Goal: Task Accomplishment & Management: Use online tool/utility

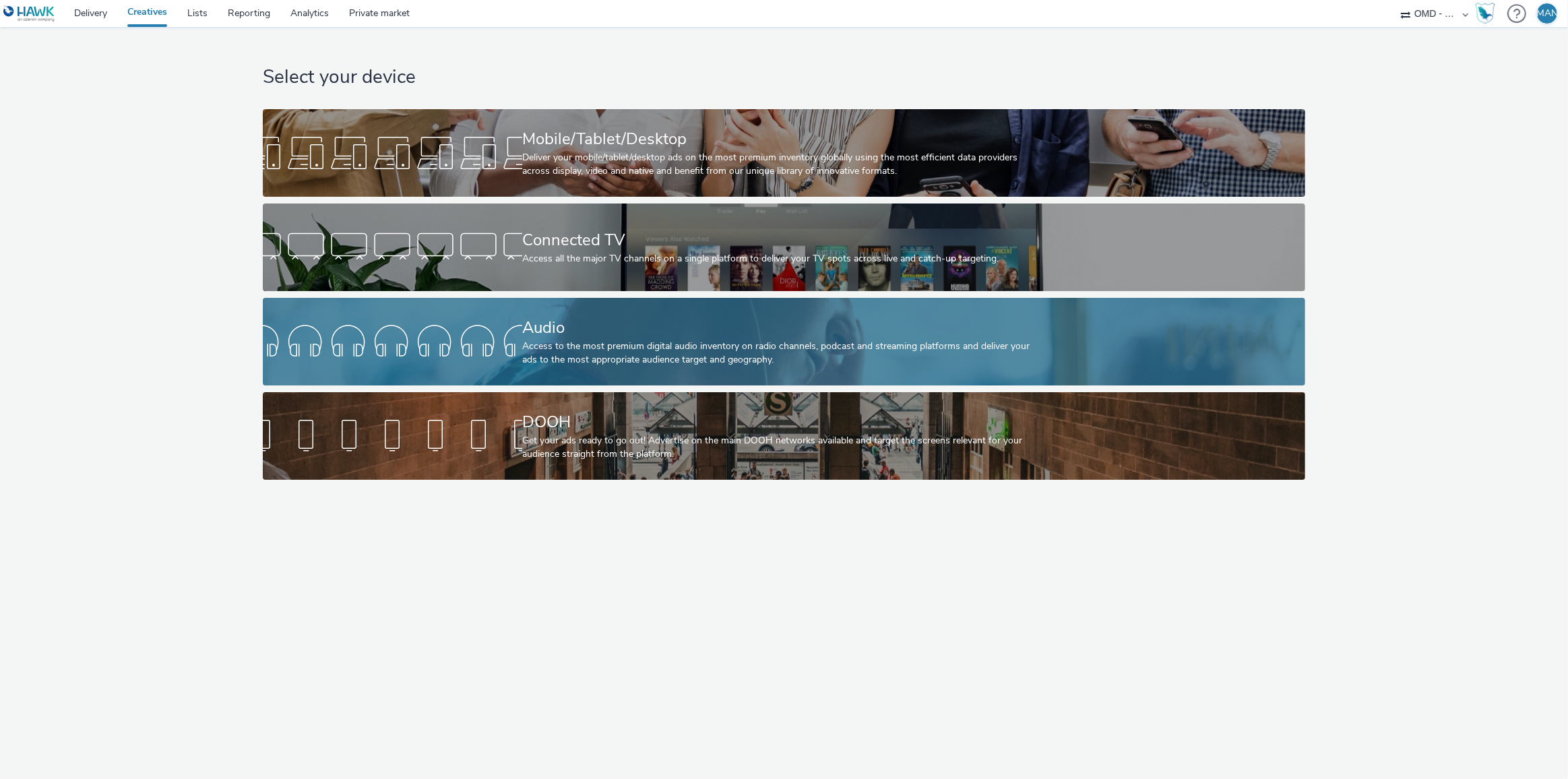
click at [653, 329] on div "Audio" at bounding box center [780, 328] width 518 height 23
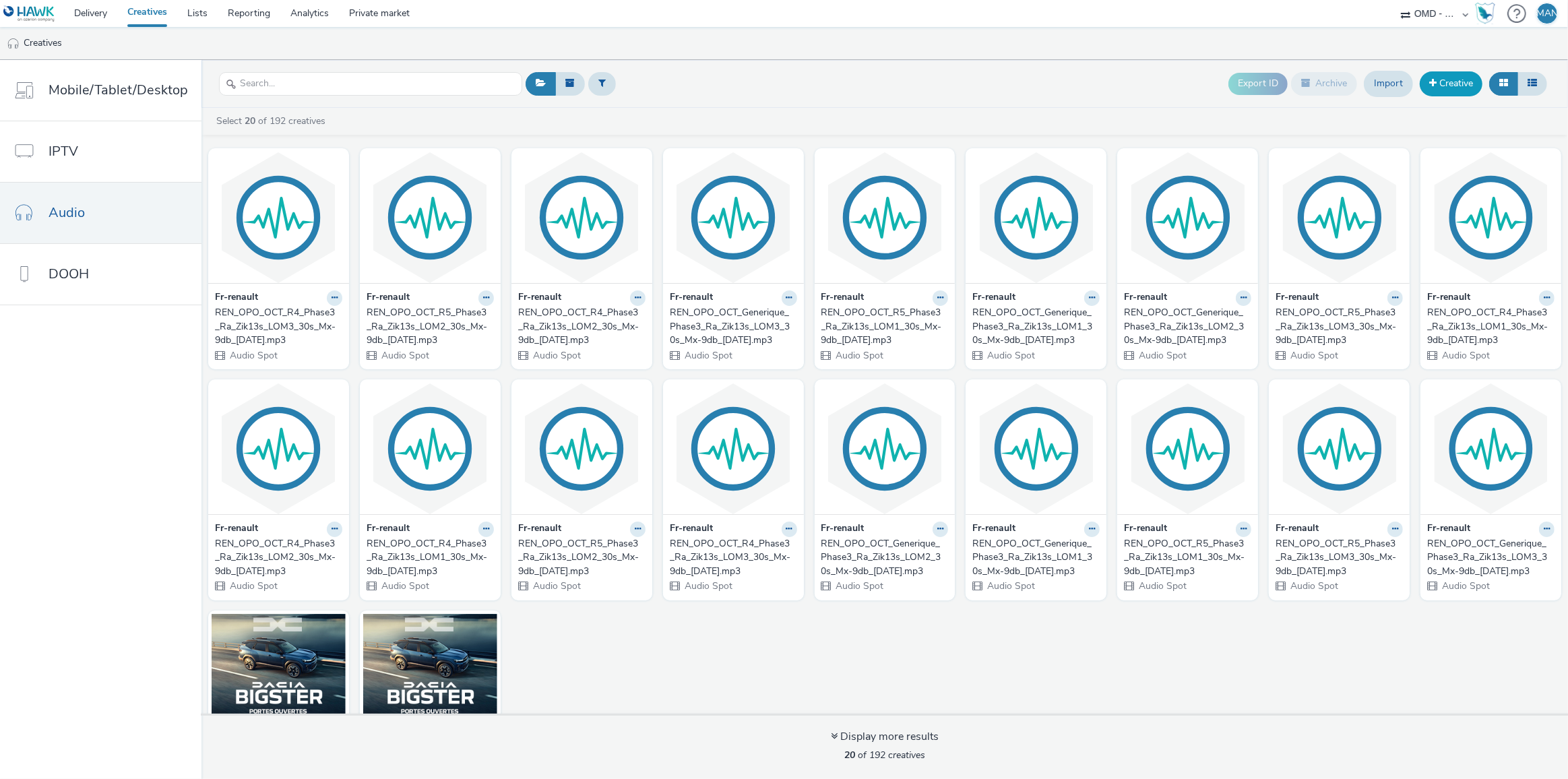
click at [1456, 87] on link "Creative" at bounding box center [1451, 83] width 62 height 24
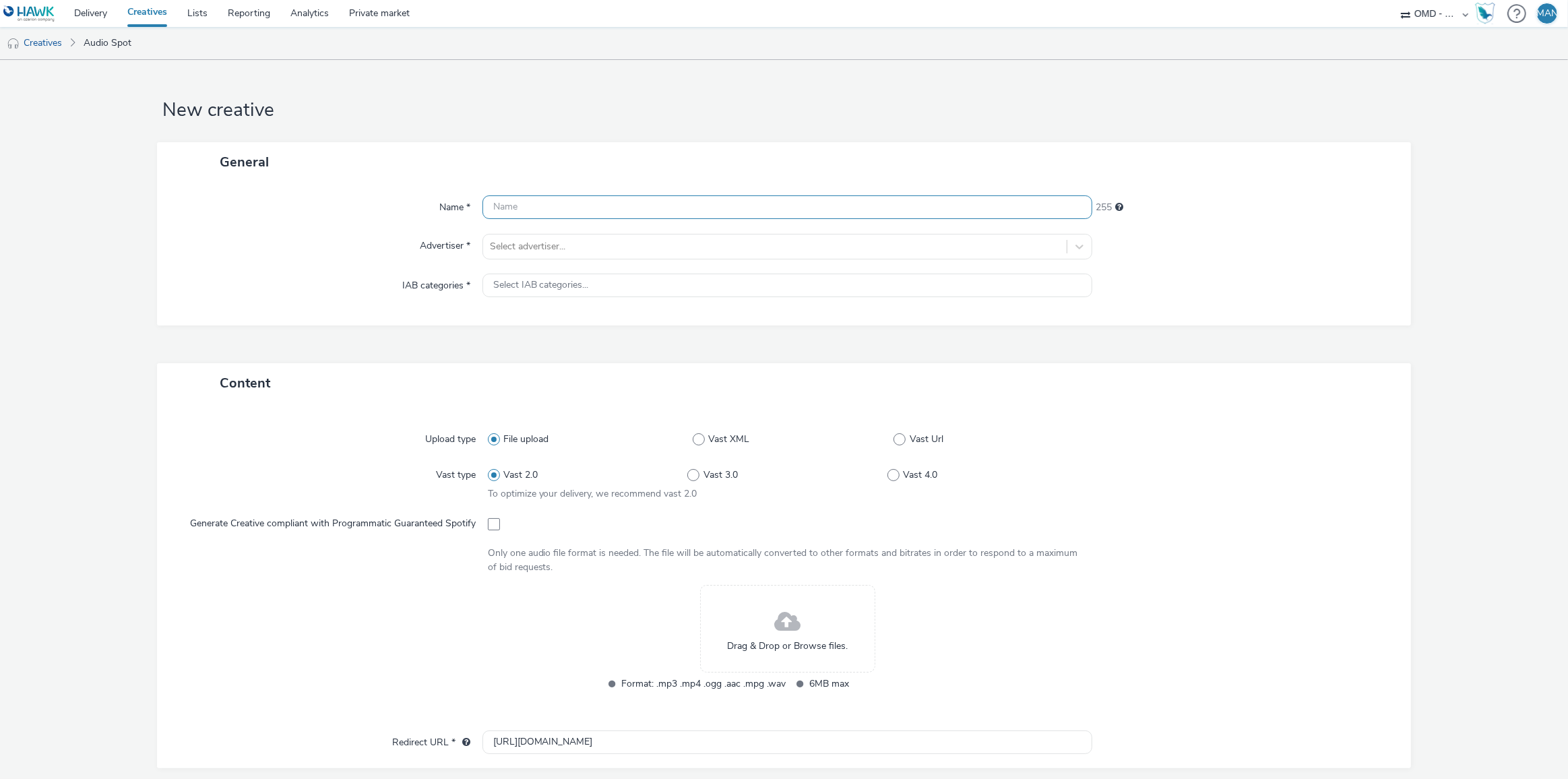
click at [611, 211] on input "text" at bounding box center [788, 207] width 611 height 23
paste input "socio_demo-rtl_35_59ans-spring_octobre-s_audio-pcc-nd-na-cpm-30_no_skip"
click at [703, 208] on input "socio_demo-rtl_35_59ans-spring_octobre-s_audio-pcc-nd-na-cpm-30_no_skip" at bounding box center [788, 207] width 611 height 23
type input "socio_demo-rtl_35_59ans-spring_octobre-s_audio3-pcc-nd-na-cpm-30_no_skip"
click at [652, 245] on div at bounding box center [775, 246] width 571 height 16
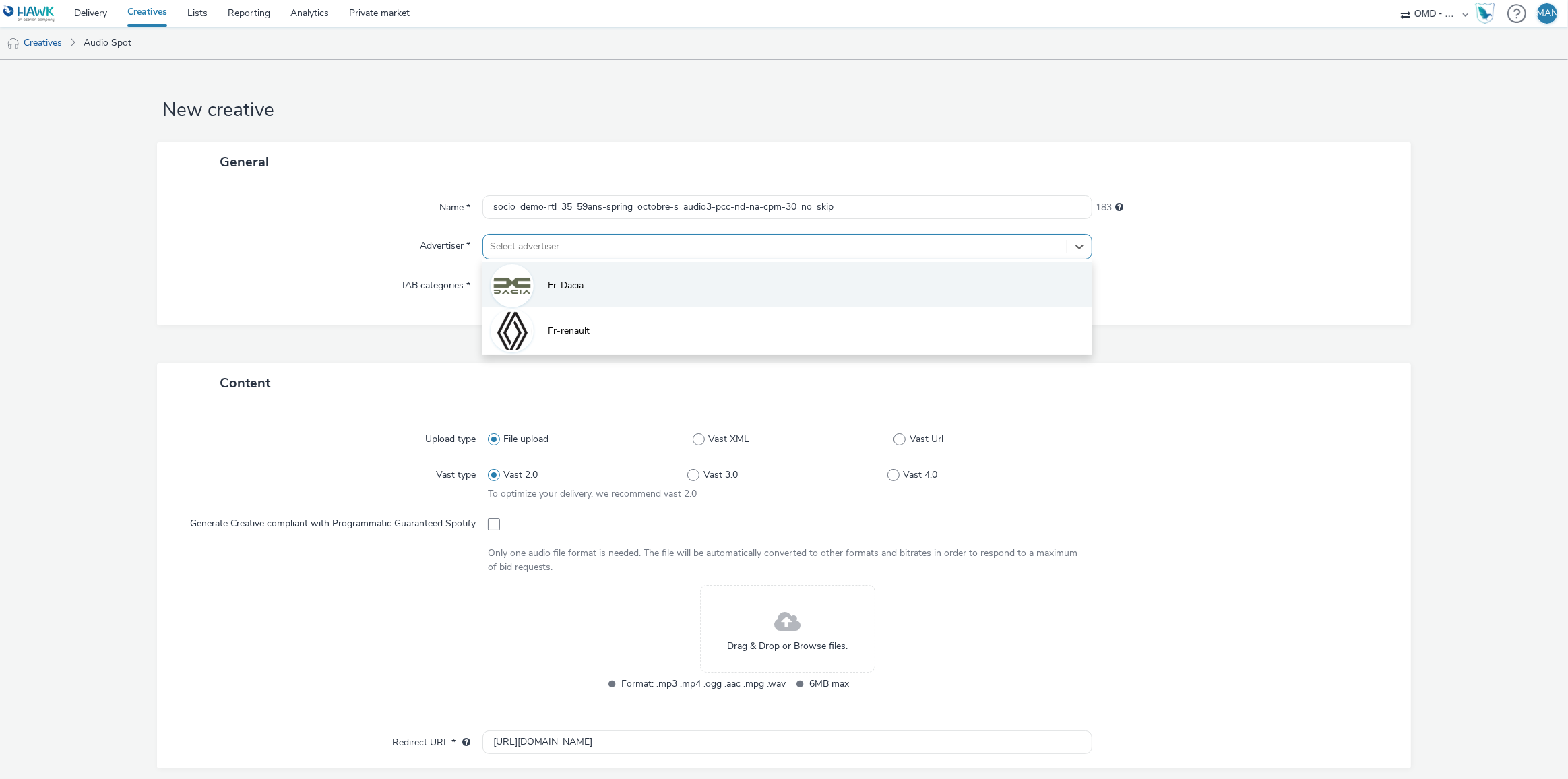
click at [630, 280] on li "Fr-Dacia" at bounding box center [788, 285] width 611 height 45
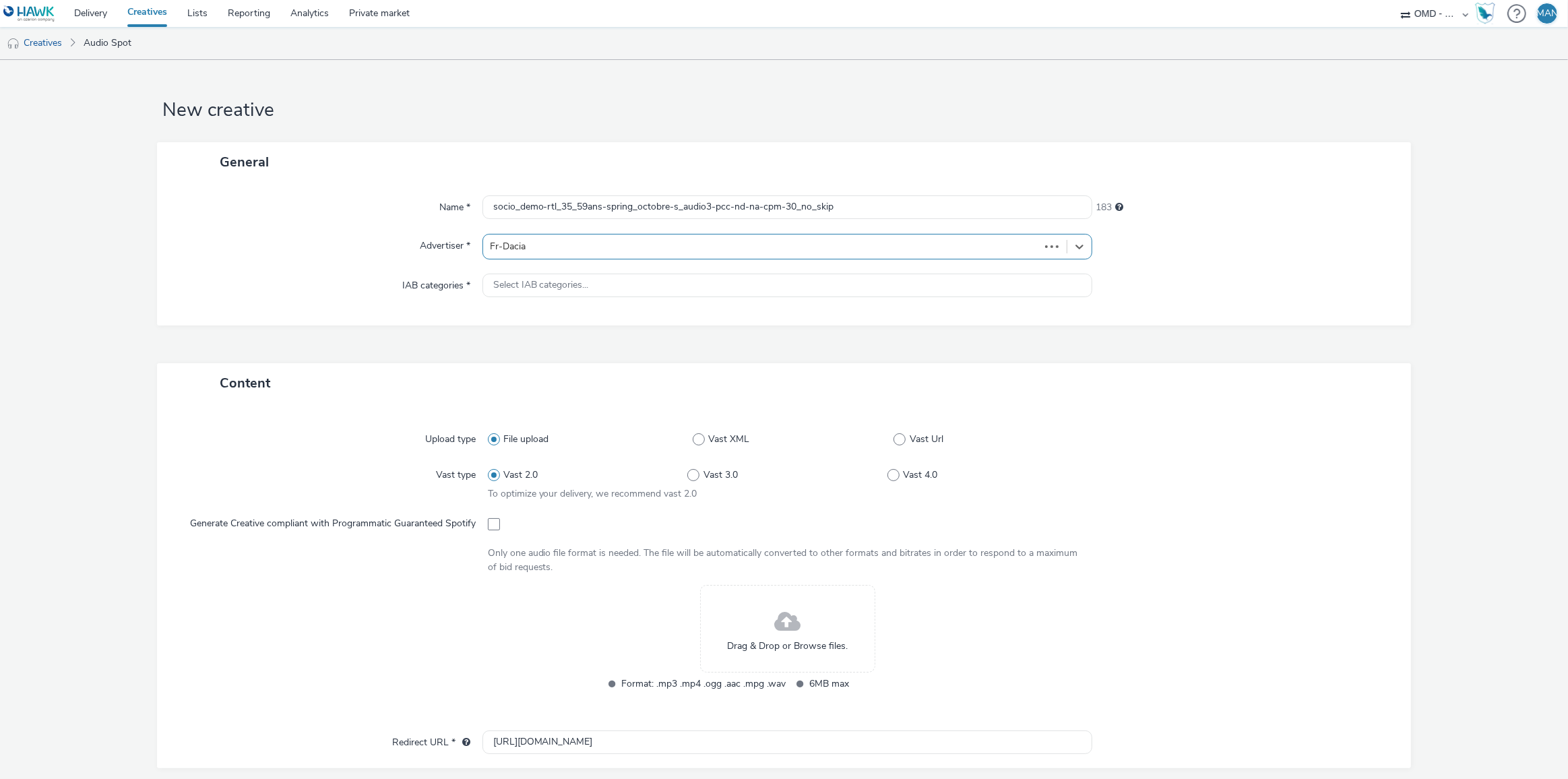
type input "http://www.dacia.fr"
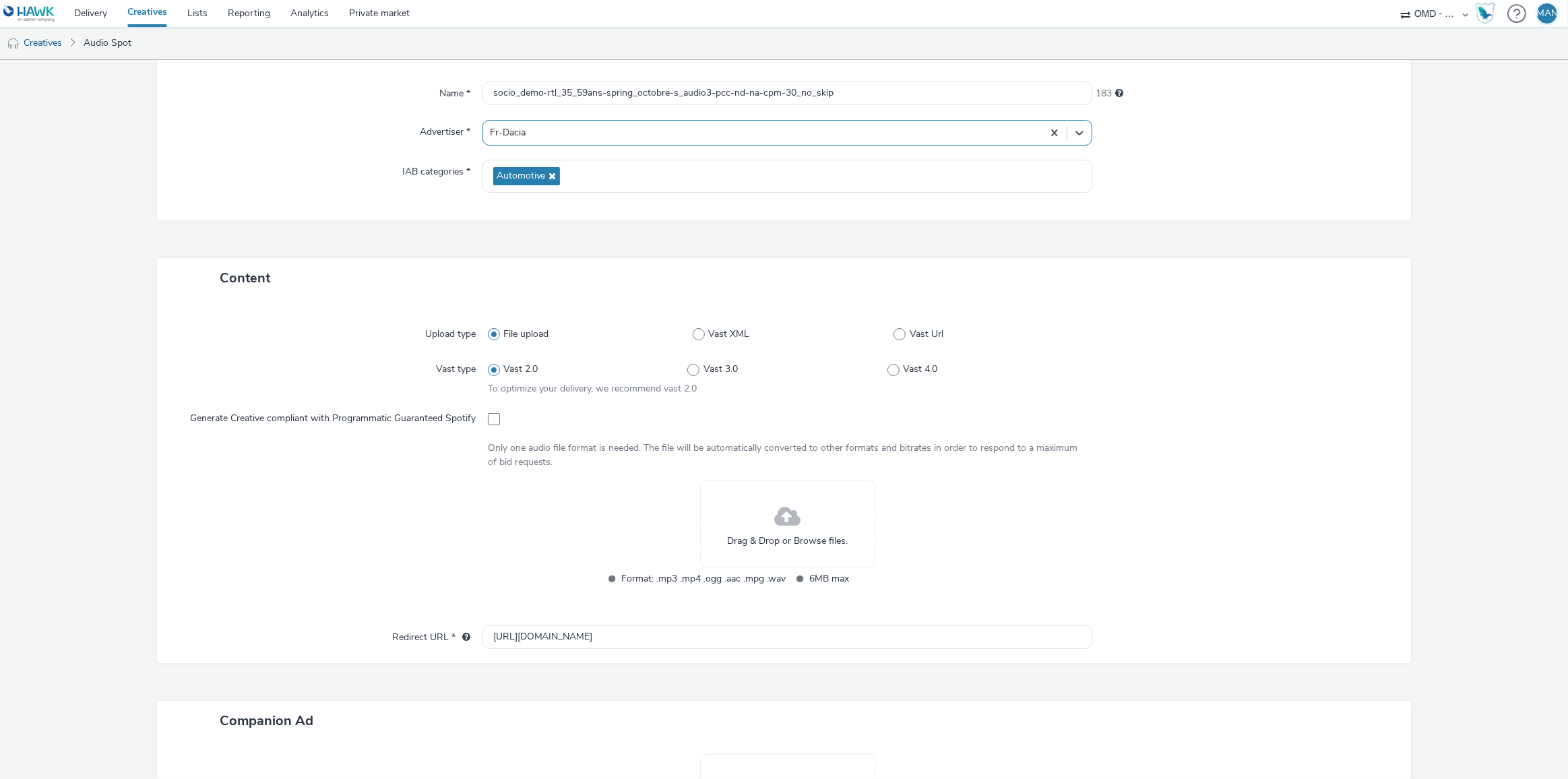
scroll to position [312, 0]
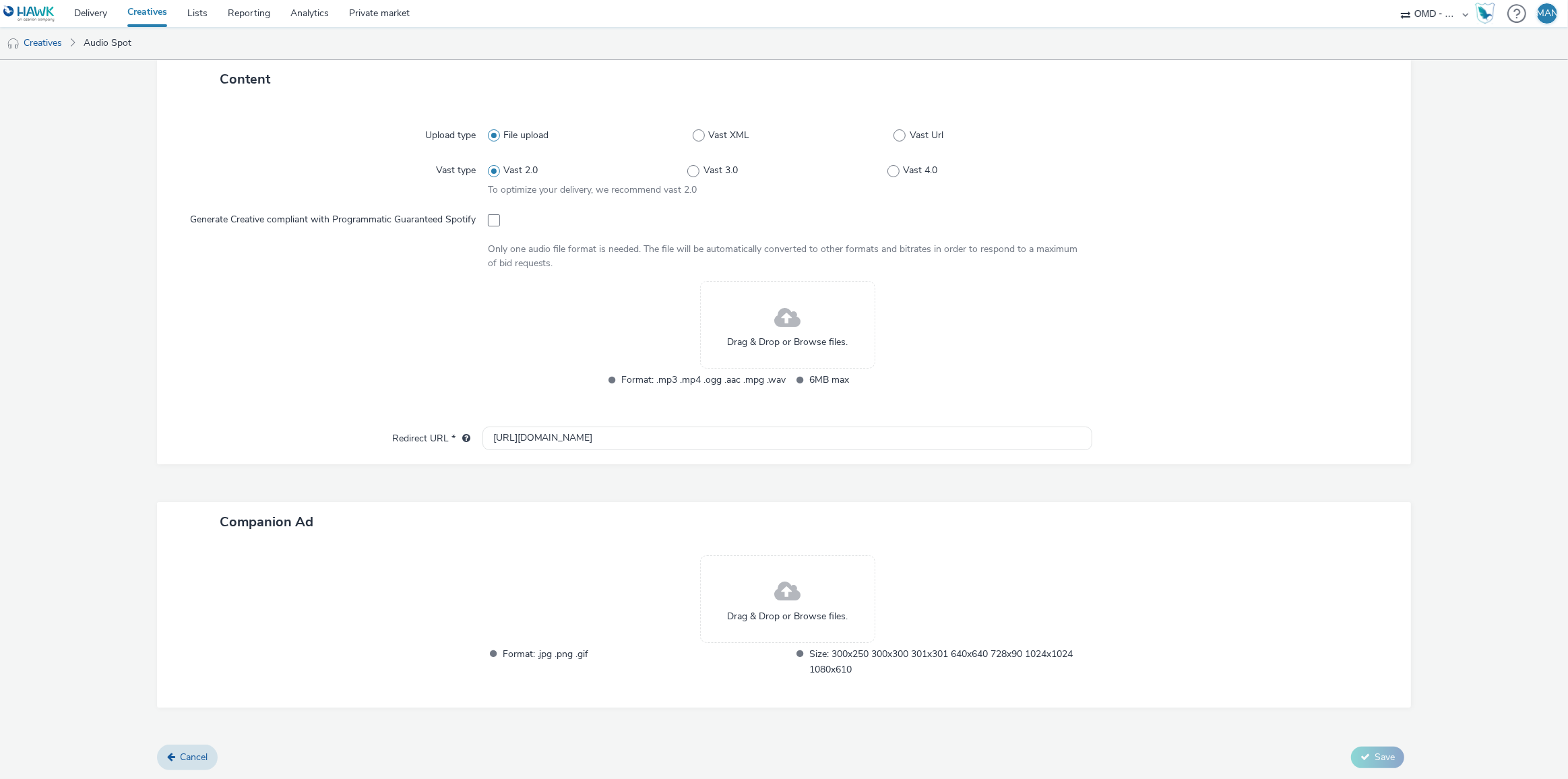
click at [774, 342] on span "Drag & Drop or Browse files." at bounding box center [787, 342] width 121 height 13
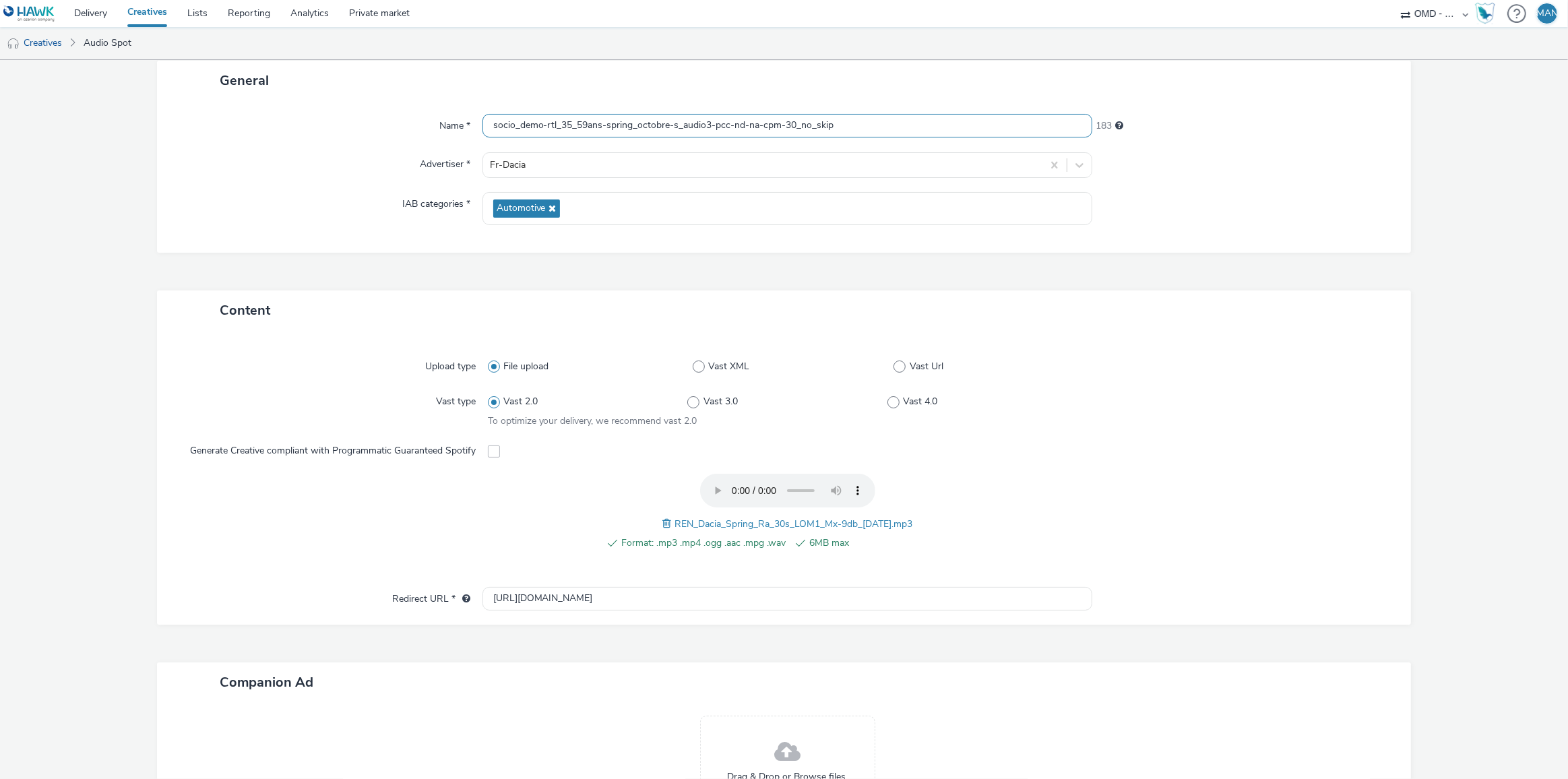
scroll to position [0, 0]
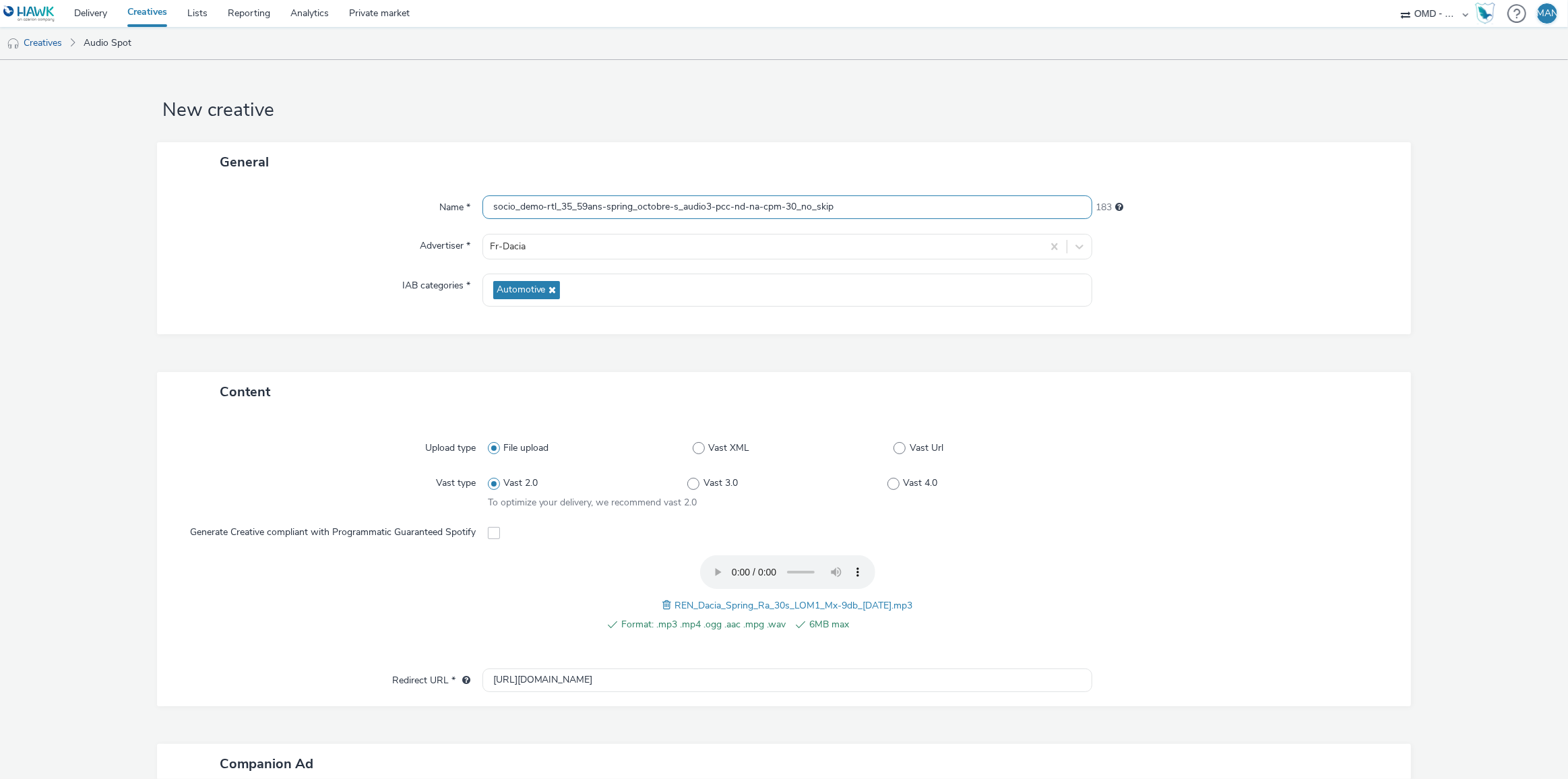
click at [706, 205] on input "socio_demo-rtl_35_59ans-spring_octobre-s_audio3-pcc-nd-na-cpm-30_no_skip" at bounding box center [788, 207] width 611 height 23
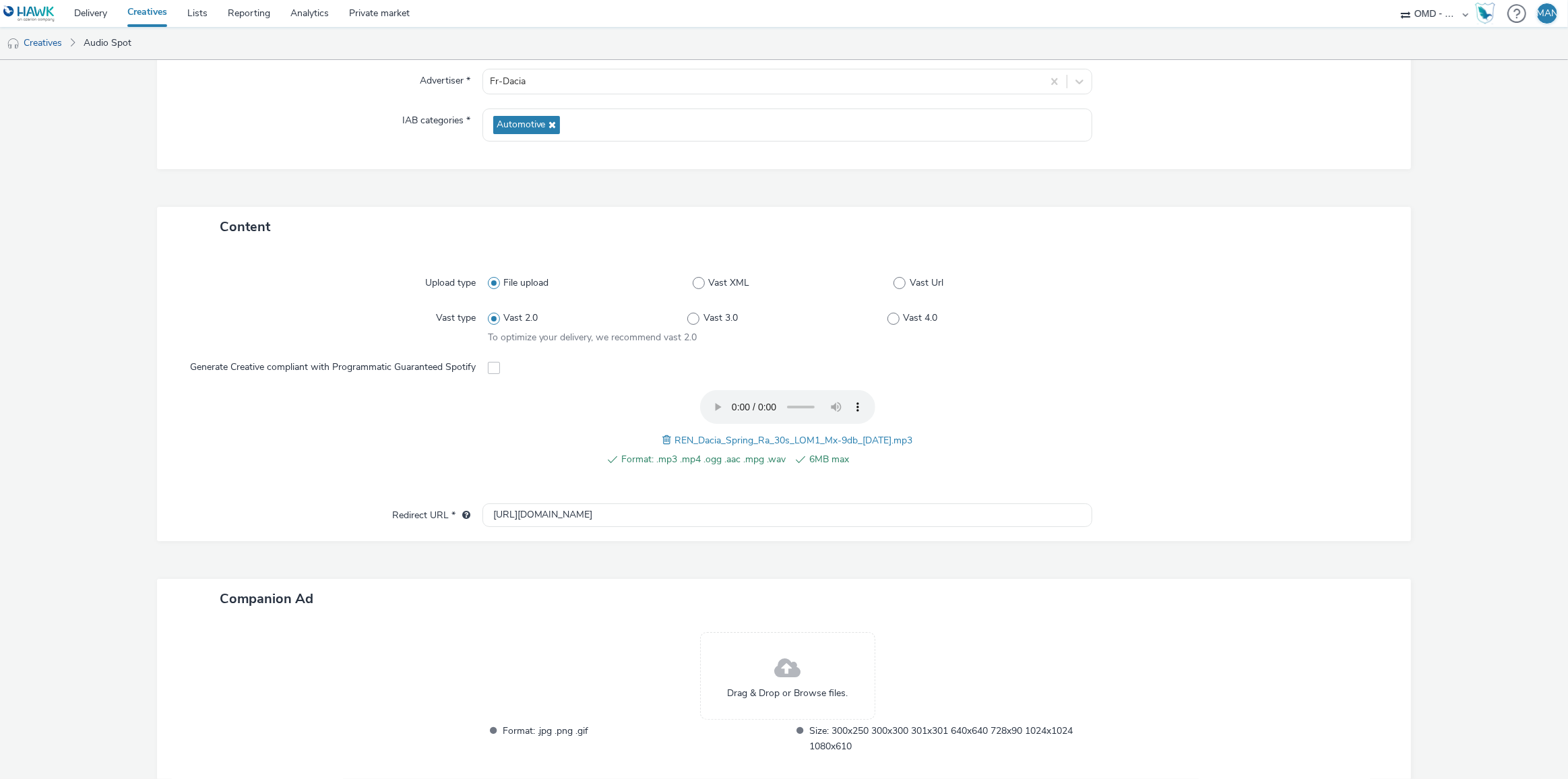
scroll to position [241, 0]
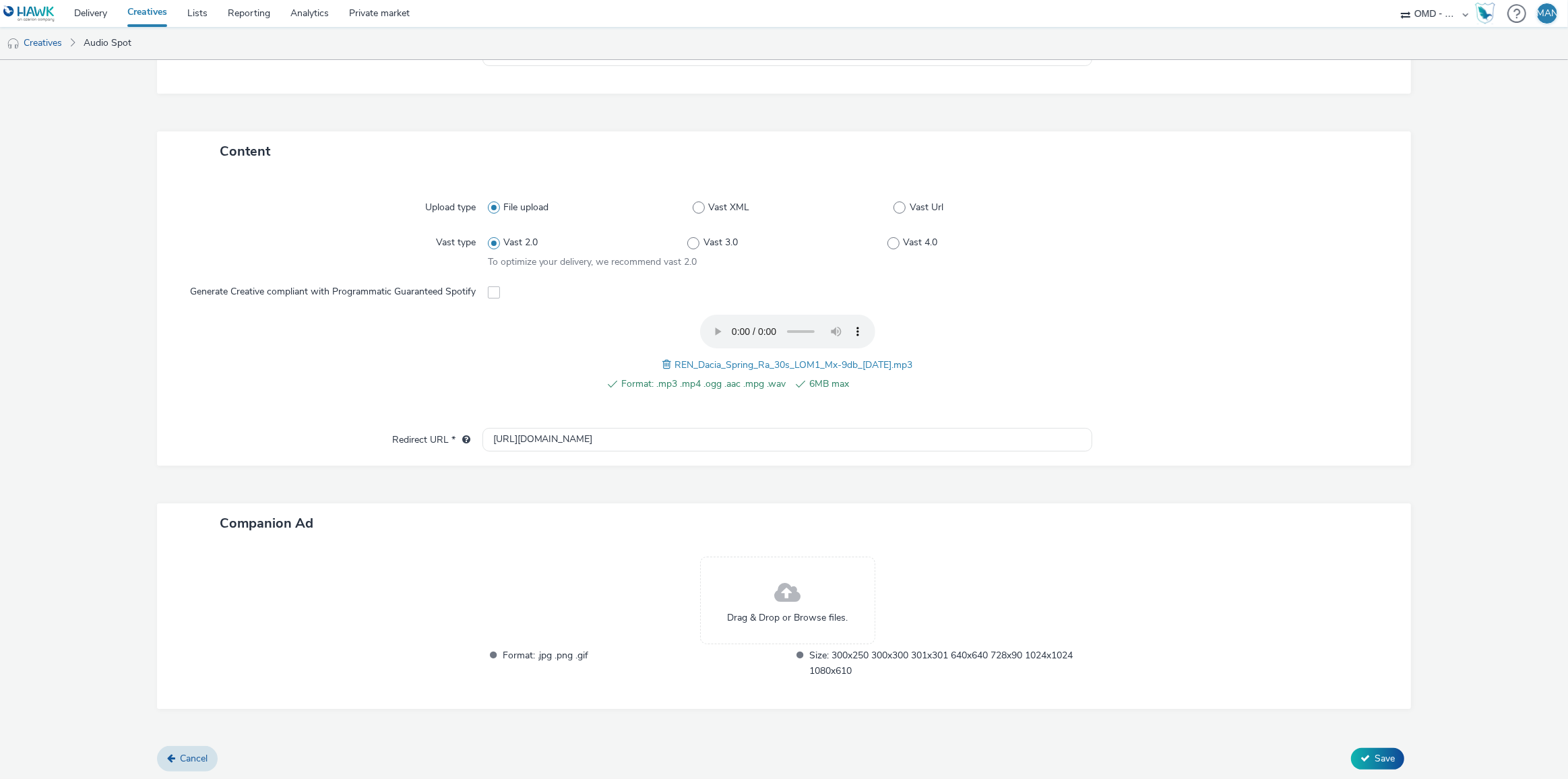
type input "socio_demo-rtl_35_59ans-spring_octobre-s_audio1-pcc-nd-na-cpm-30_no_skip"
click at [1385, 756] on span "Save" at bounding box center [1385, 758] width 20 height 12
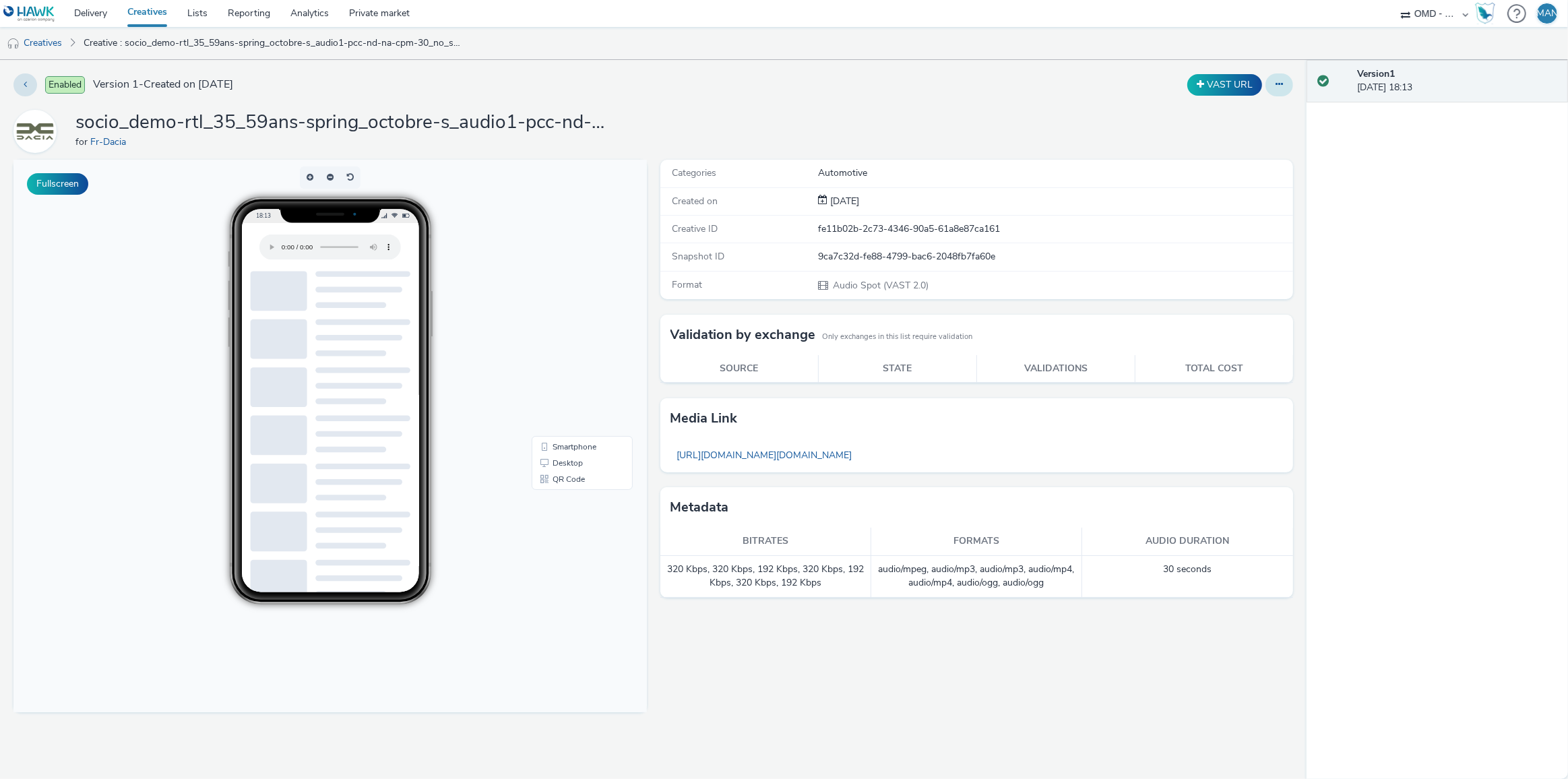
click at [1283, 81] on button at bounding box center [1279, 84] width 27 height 23
click at [1249, 138] on link "Duplicate" at bounding box center [1242, 139] width 101 height 27
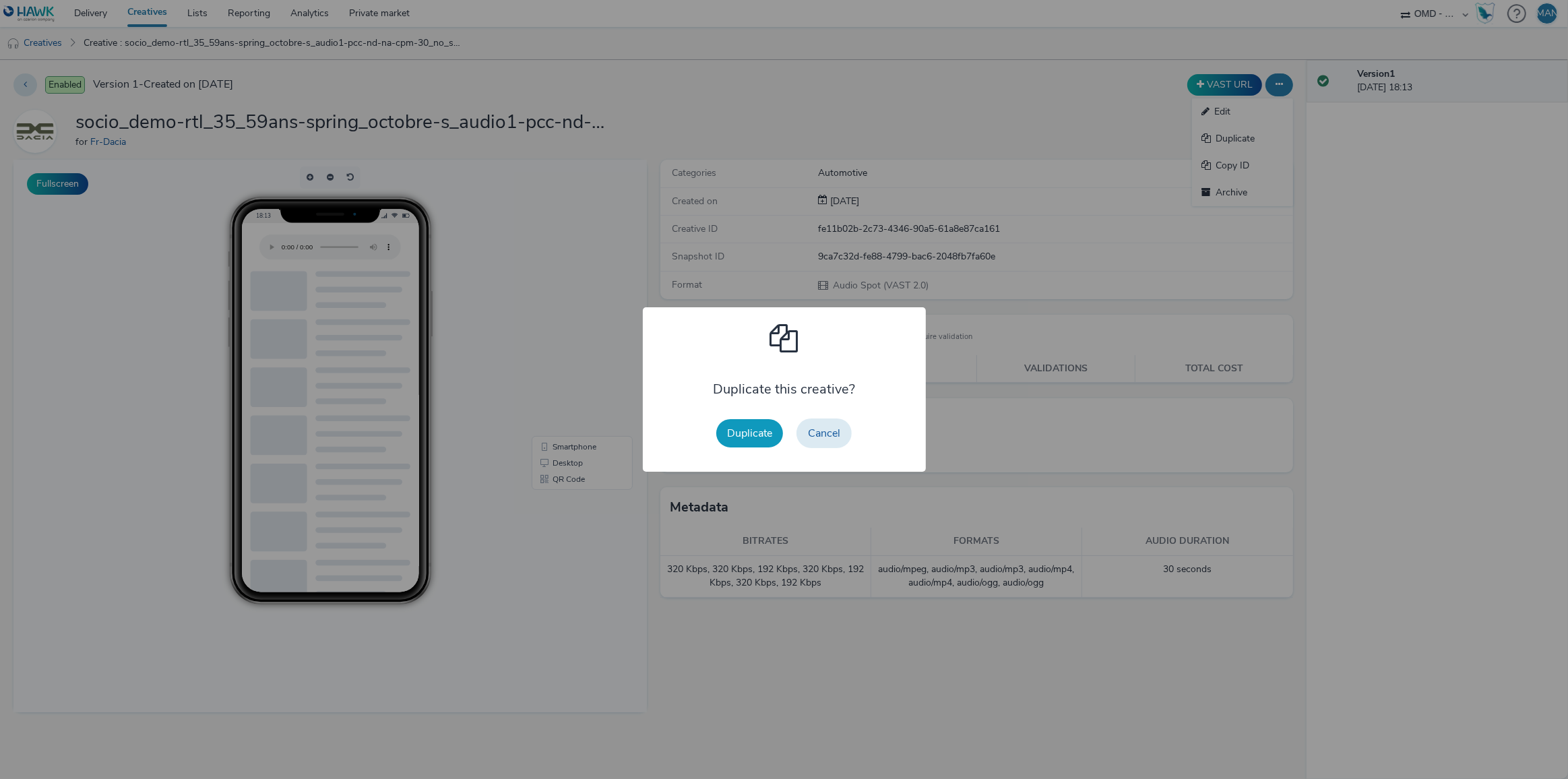
click at [748, 437] on button "Duplicate" at bounding box center [750, 433] width 67 height 28
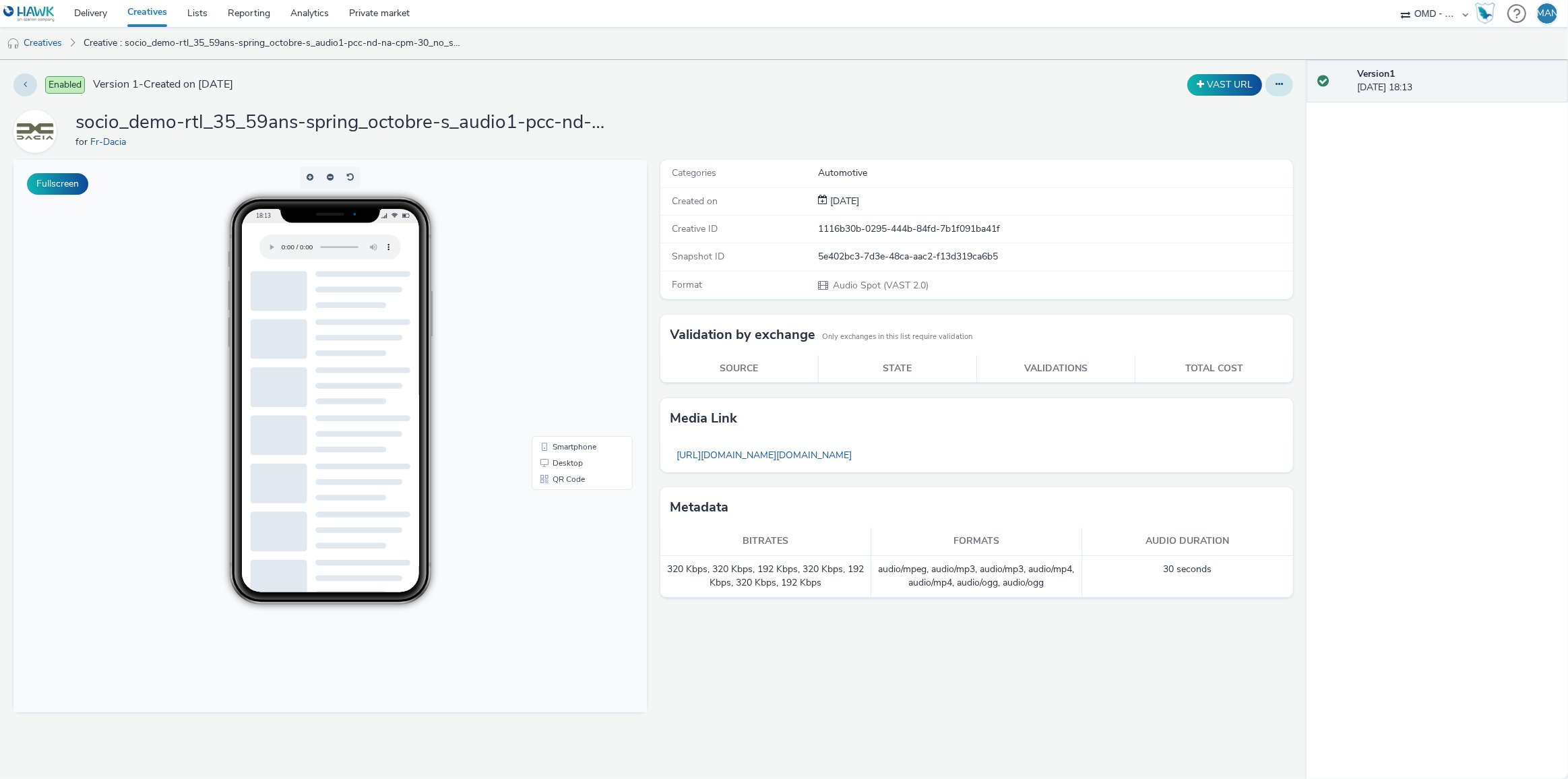
click at [1271, 86] on button at bounding box center [1279, 84] width 27 height 23
click at [1217, 114] on link "Edit" at bounding box center [1242, 111] width 101 height 27
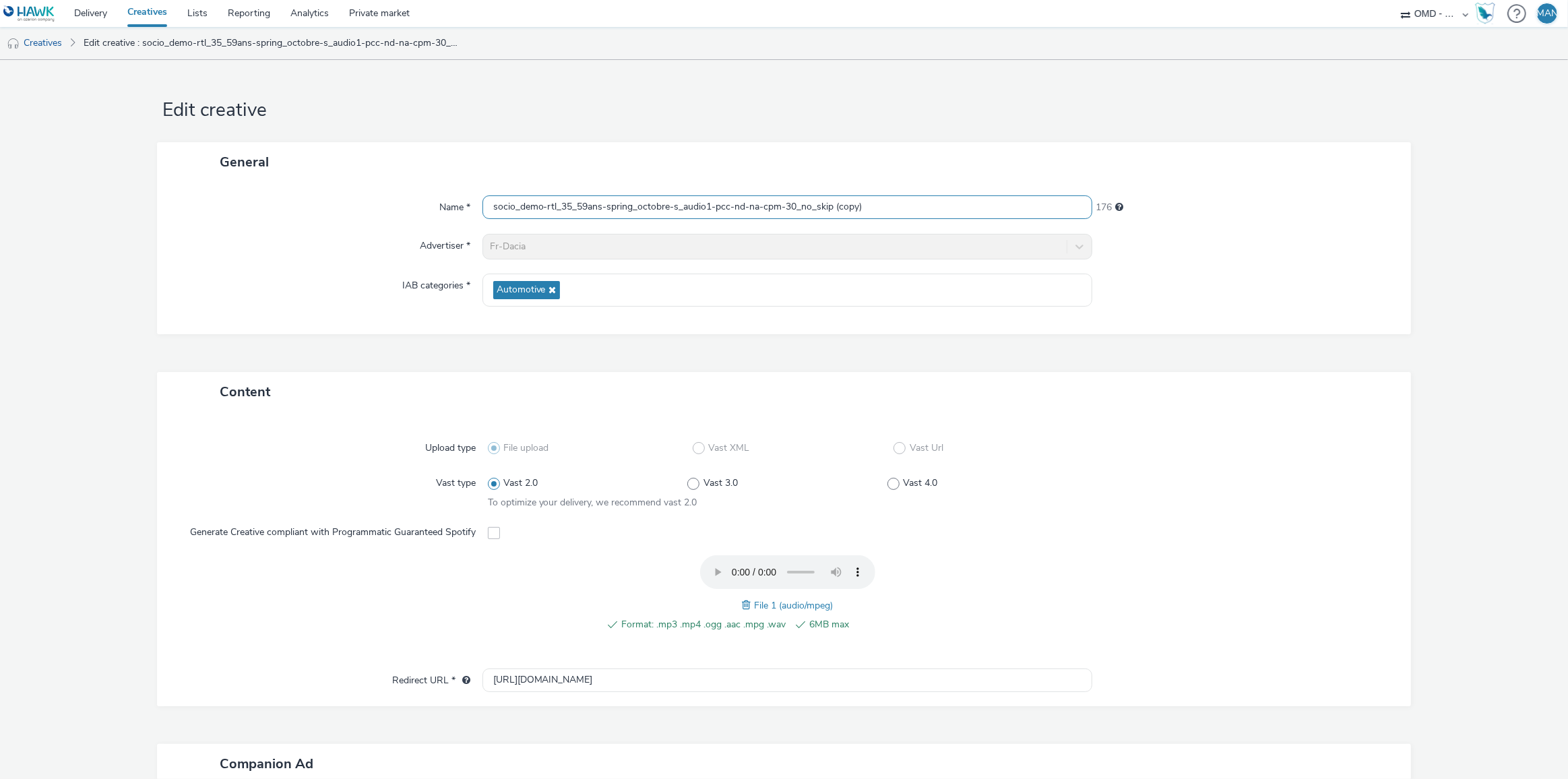
click at [697, 207] on input "socio_demo-rtl_35_59ans-spring_octobre-s_audio1-pcc-nd-na-cpm-30_no_skip (copy)" at bounding box center [788, 207] width 611 height 23
paste input "-pcc-nd-na-cpm-30_no_skip"
click at [702, 208] on input "socio_demo-rtl_35_59ans-spring_octobre-s_audio-pcc-nd-na-cpm-30_no_skip" at bounding box center [788, 207] width 611 height 23
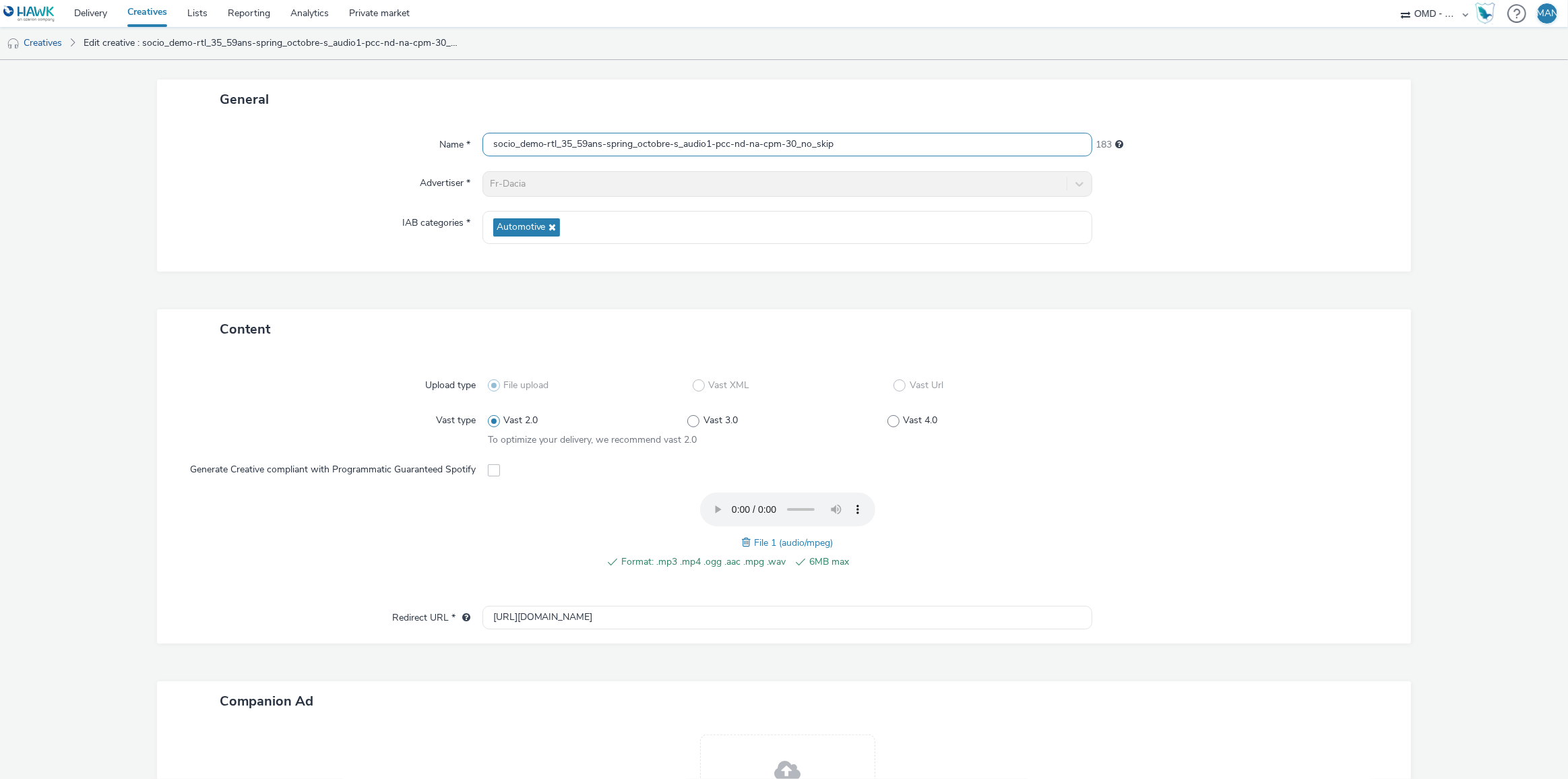
scroll to position [241, 0]
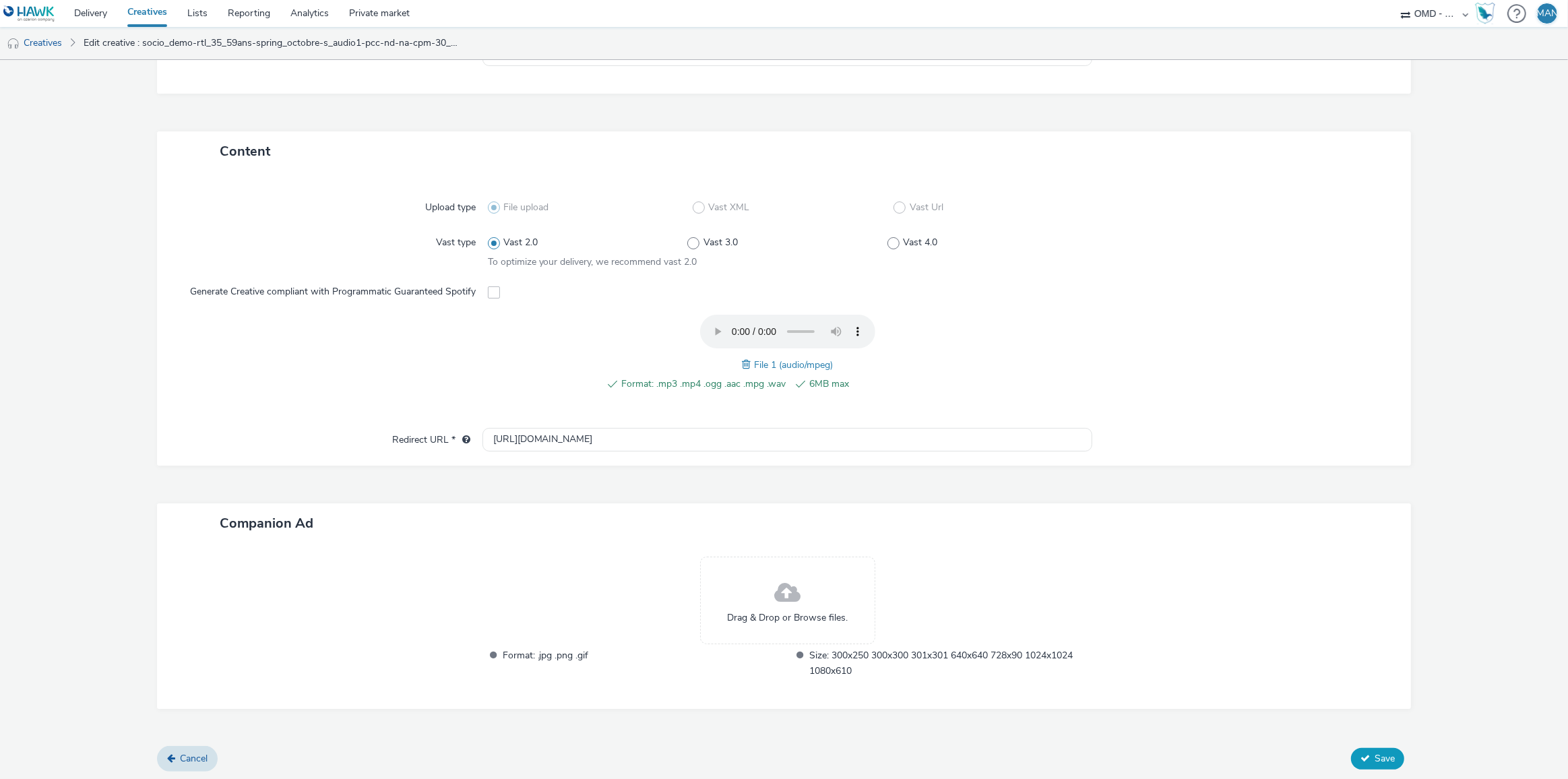
type input "socio_demo-rtl_35_59ans-spring_octobre-s_audio1-pcc-nd-na-cpm-30_no_skip"
click at [1385, 755] on span "Save" at bounding box center [1385, 758] width 20 height 12
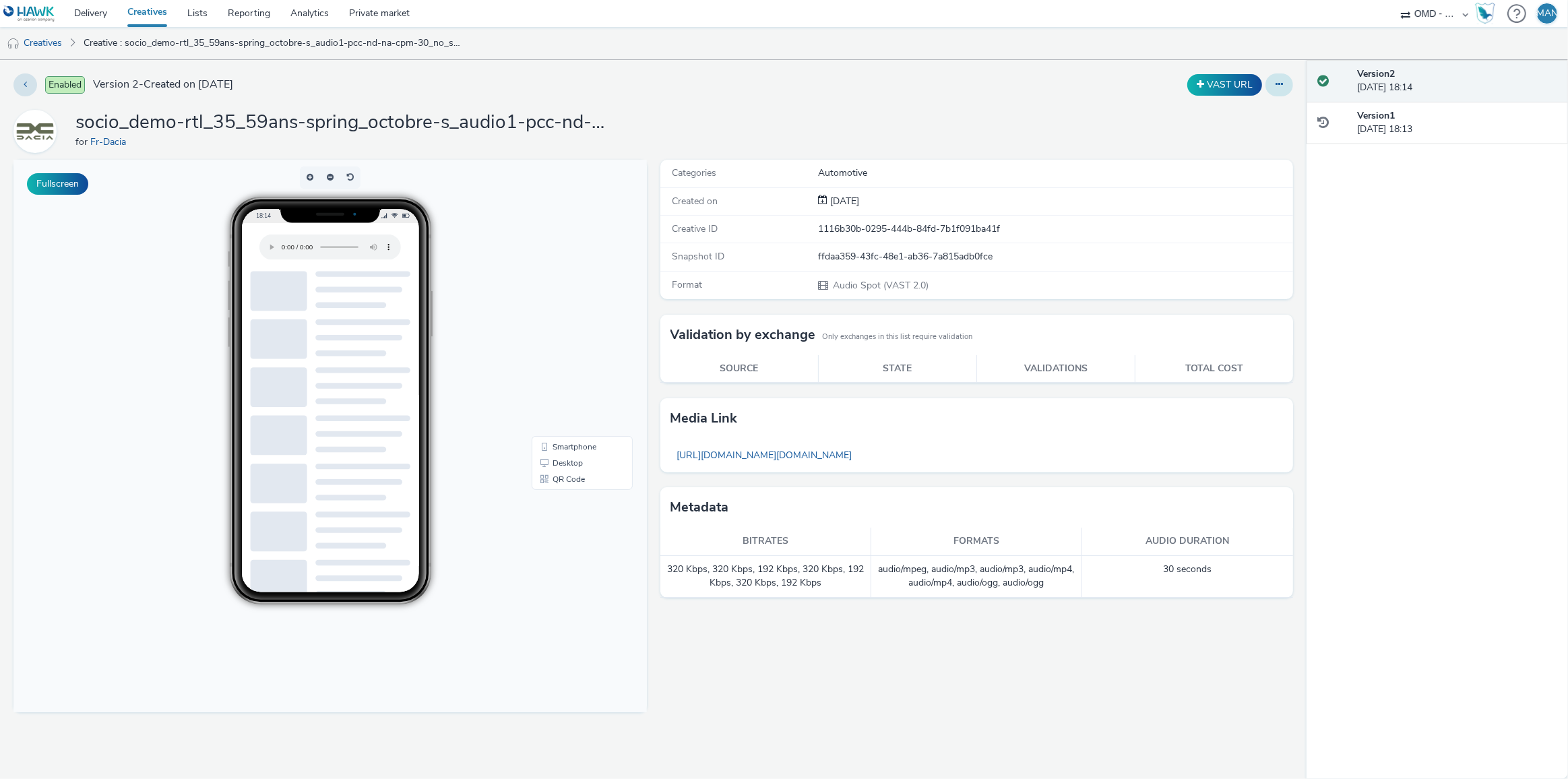
click at [1286, 83] on button at bounding box center [1279, 84] width 27 height 23
click at [1256, 109] on link "Edit" at bounding box center [1242, 111] width 101 height 27
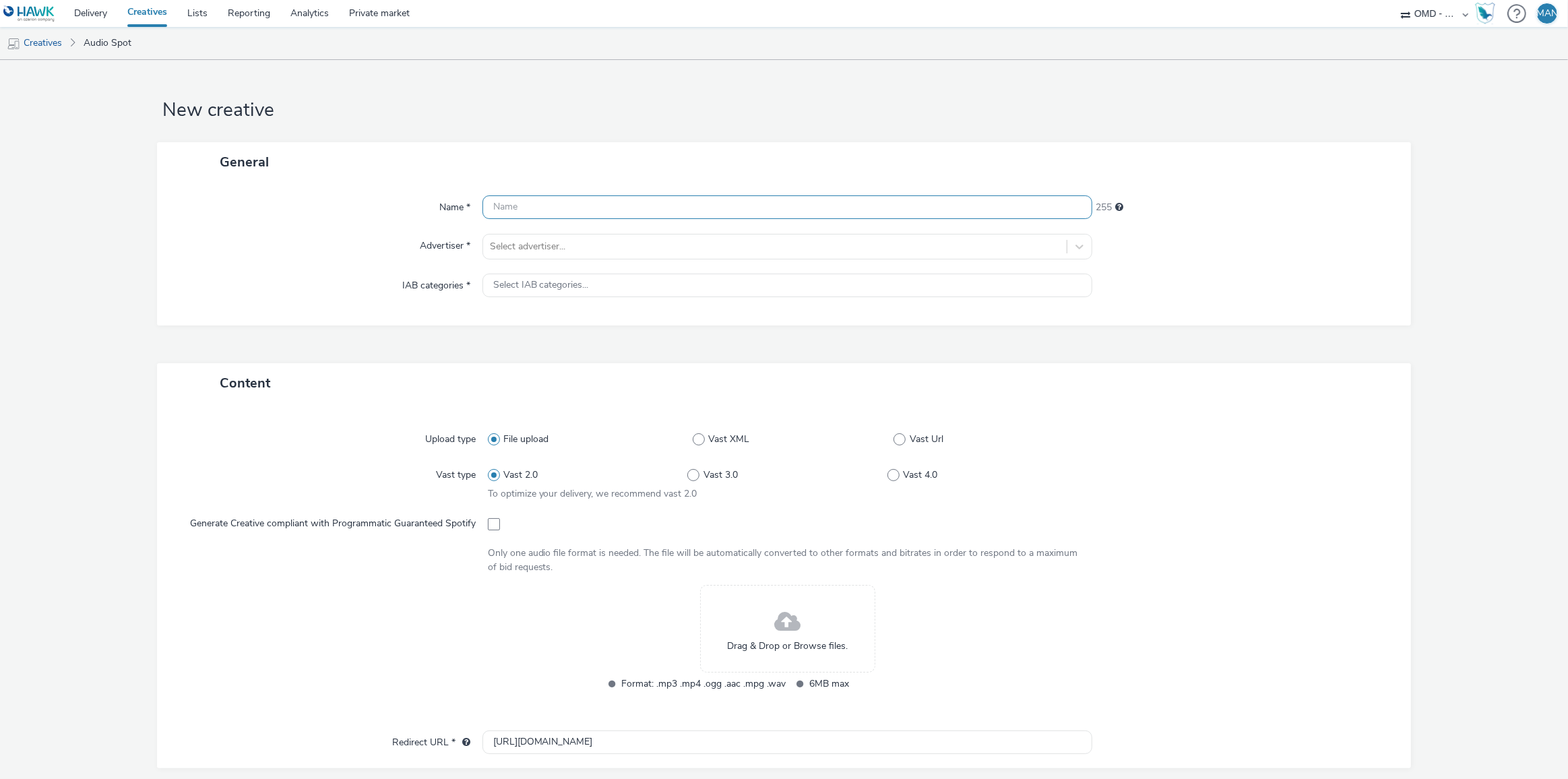
click at [580, 204] on input "text" at bounding box center [788, 207] width 611 height 23
paste input "socio_demo-rtl_35_59ans-spring_octobre-s_audio-pcc-nd-na-cpm-30_no_skip"
click at [704, 208] on input "socio_demo-rtl_35_59ans-spring_octobre-s_audio-pcc-nd-na-cpm-30_no_skip" at bounding box center [788, 207] width 611 height 23
type input "socio_demo-rtl_35_59ans-spring_octobre-s_audio2-pcc-nd-na-cpm-30_no_skip"
click at [574, 242] on div at bounding box center [775, 246] width 571 height 16
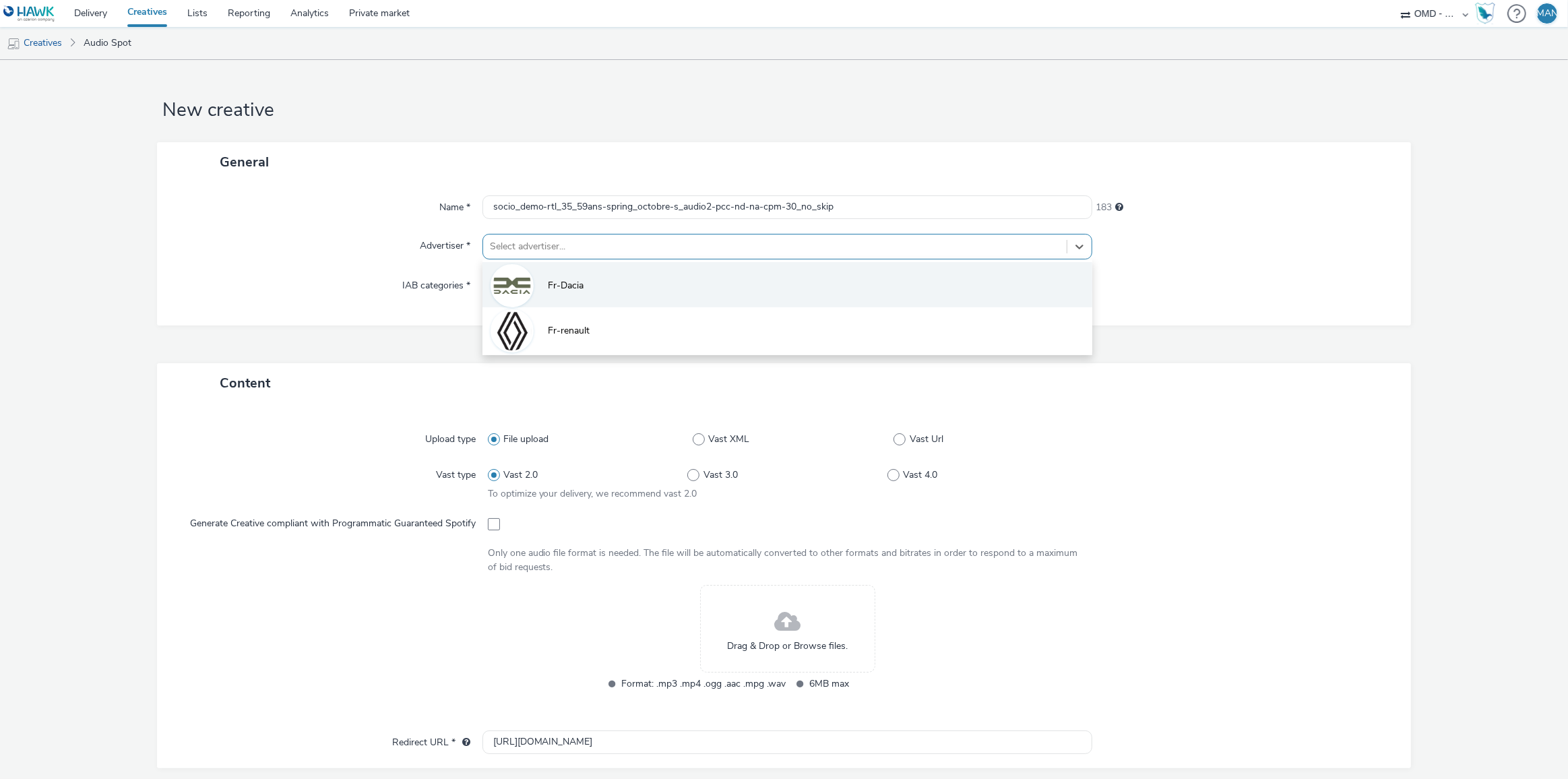
click at [559, 286] on span "Fr-Dacia" at bounding box center [566, 285] width 36 height 13
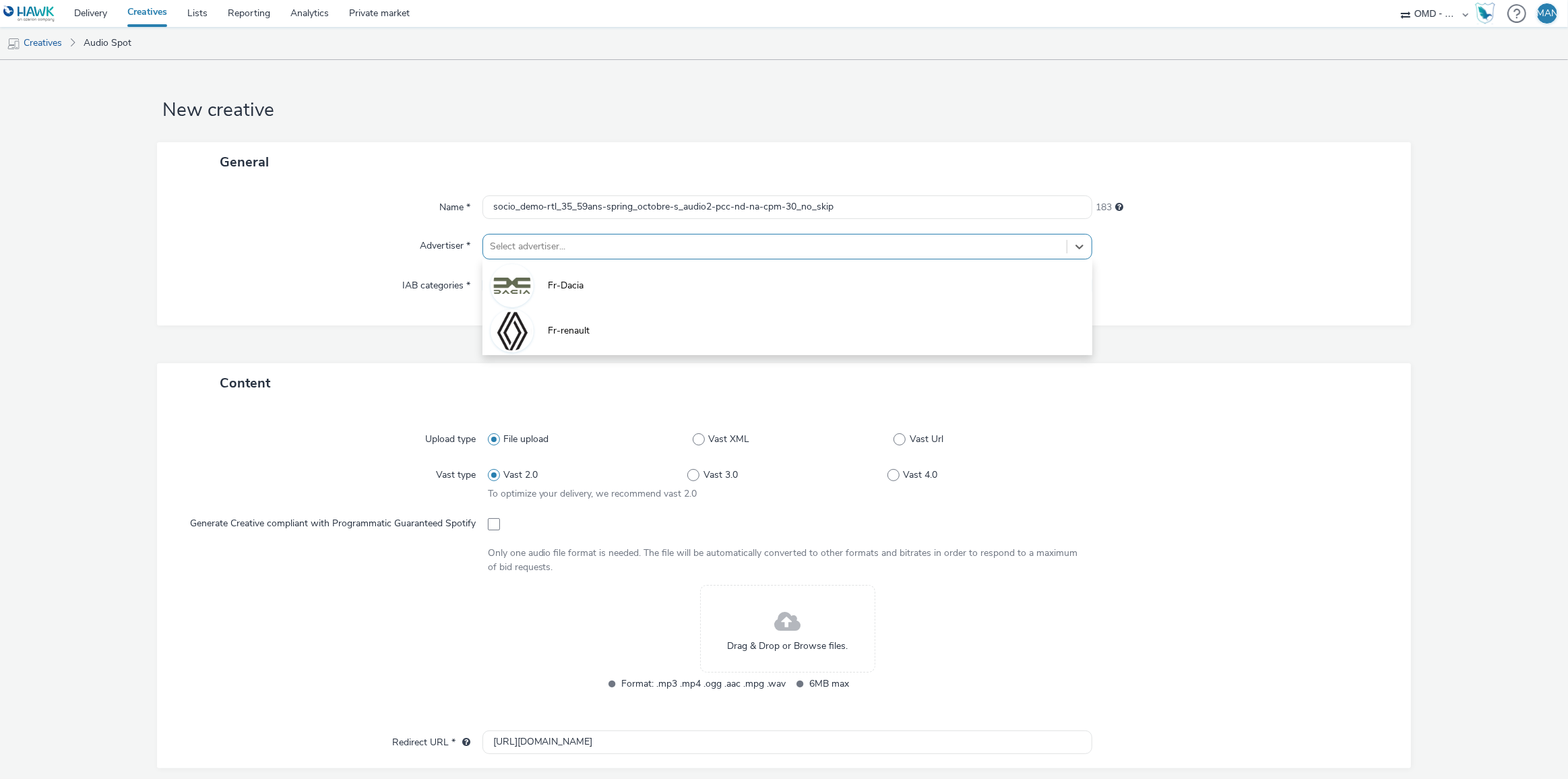
type input "[URL][DOMAIN_NAME]"
click at [756, 623] on div "Drag & Drop or Browse files." at bounding box center [788, 637] width 175 height 87
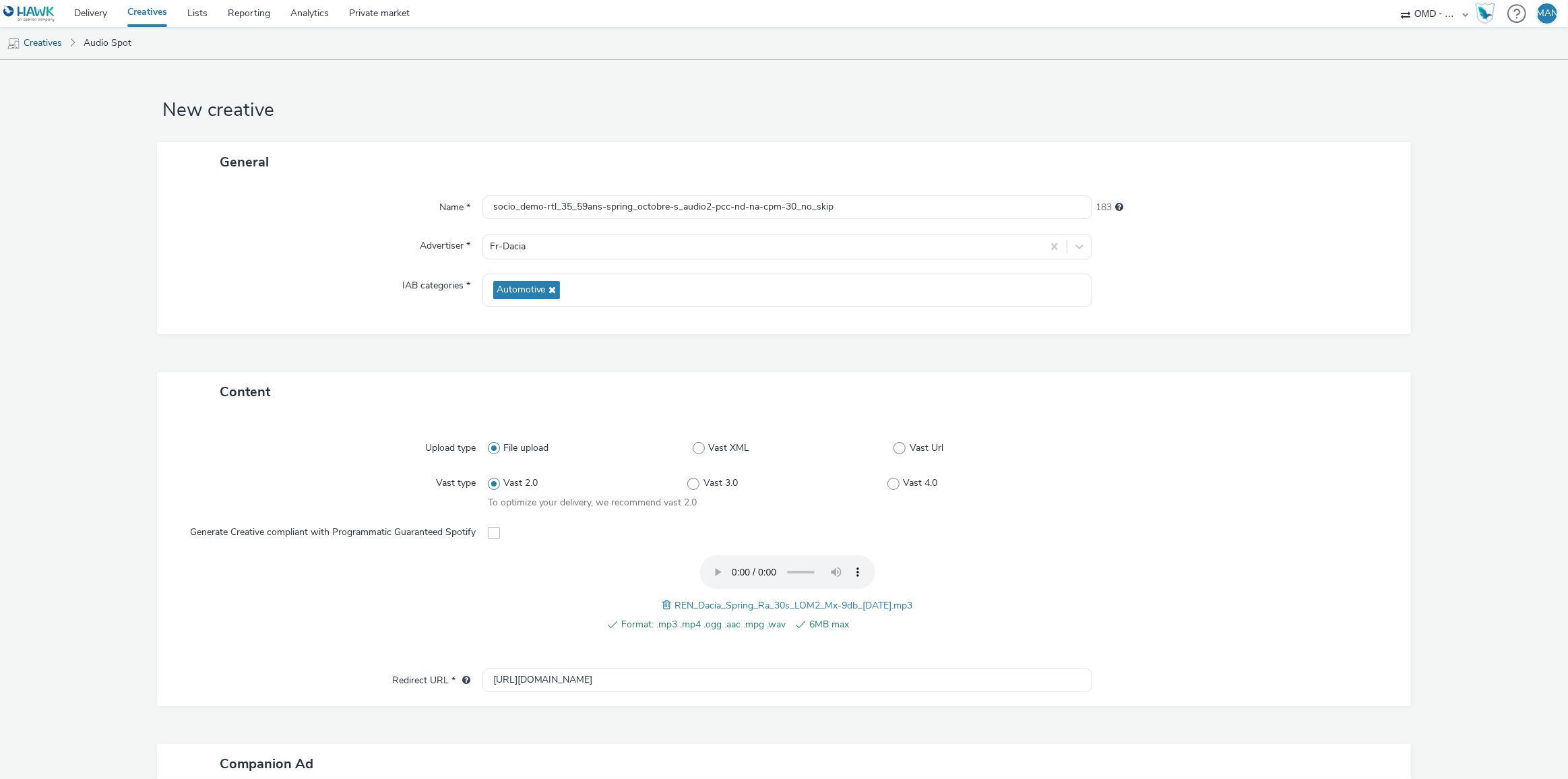
scroll to position [241, 0]
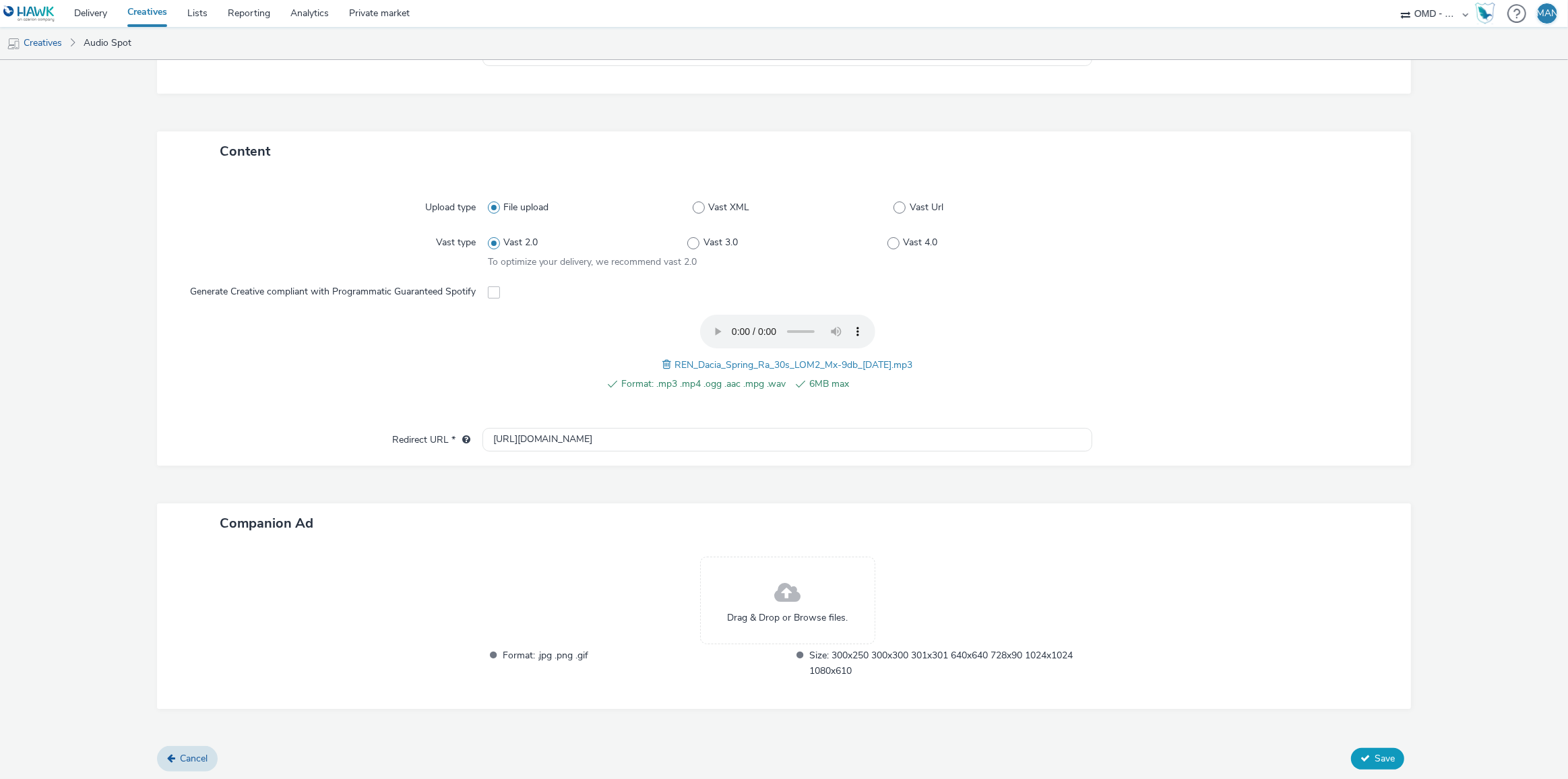
click at [1375, 758] on span "Save" at bounding box center [1385, 758] width 20 height 12
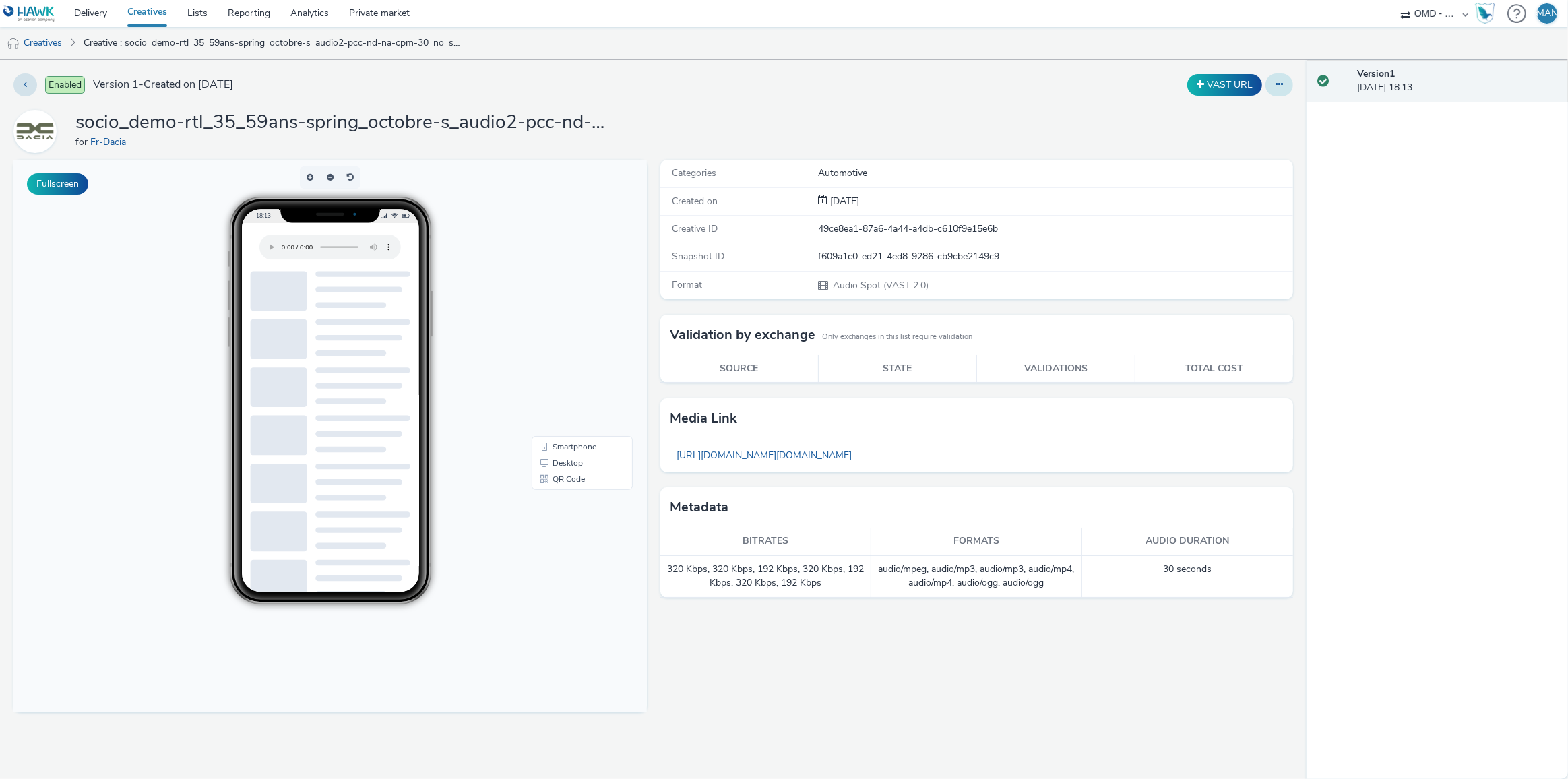
click at [1277, 86] on icon at bounding box center [1280, 84] width 8 height 9
click at [1246, 140] on link "Duplicate" at bounding box center [1242, 139] width 101 height 27
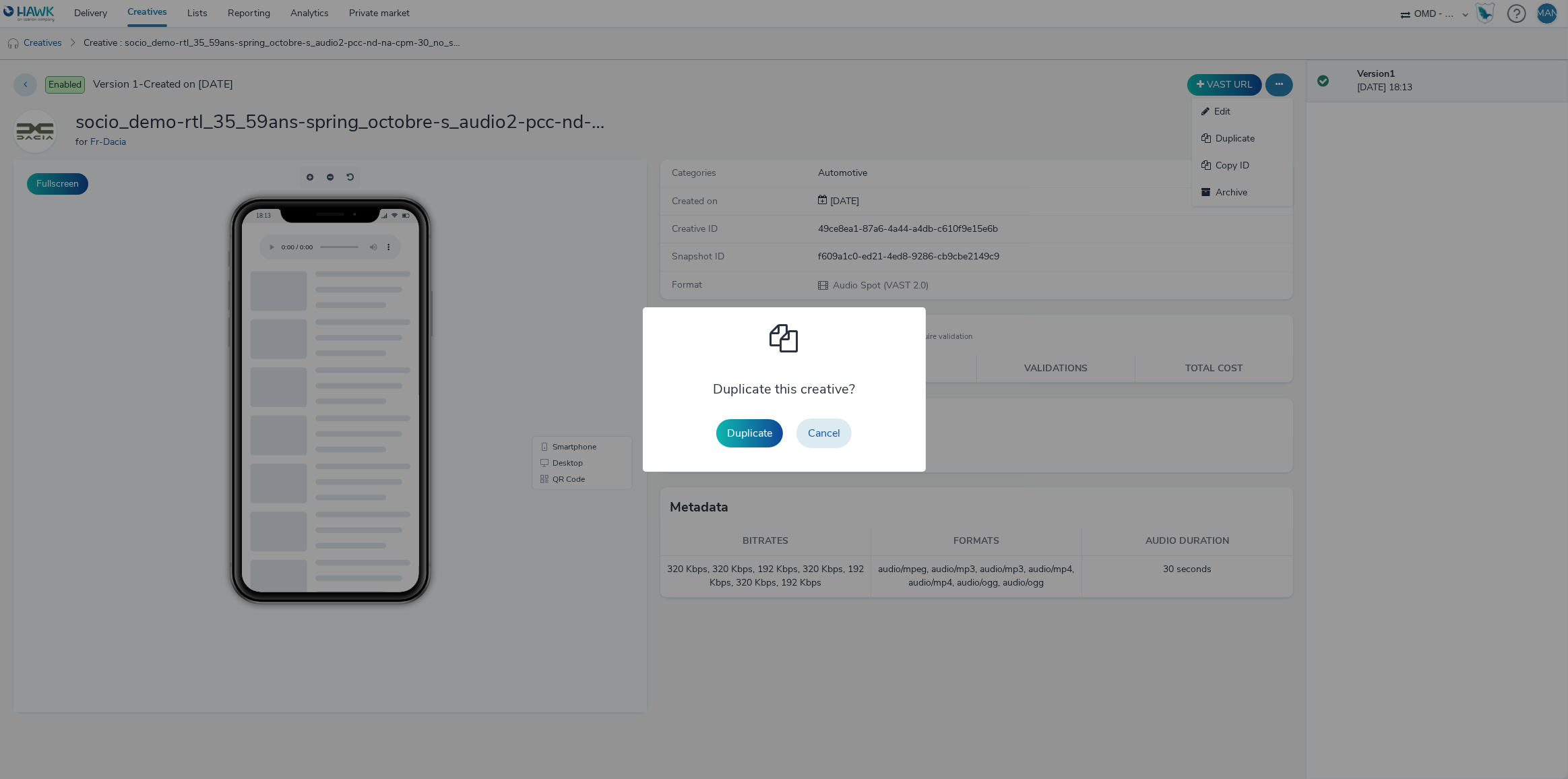
drag, startPoint x: 736, startPoint y: 439, endPoint x: 742, endPoint y: 432, distance: 9.2
click at [737, 439] on button "Duplicate" at bounding box center [750, 433] width 67 height 28
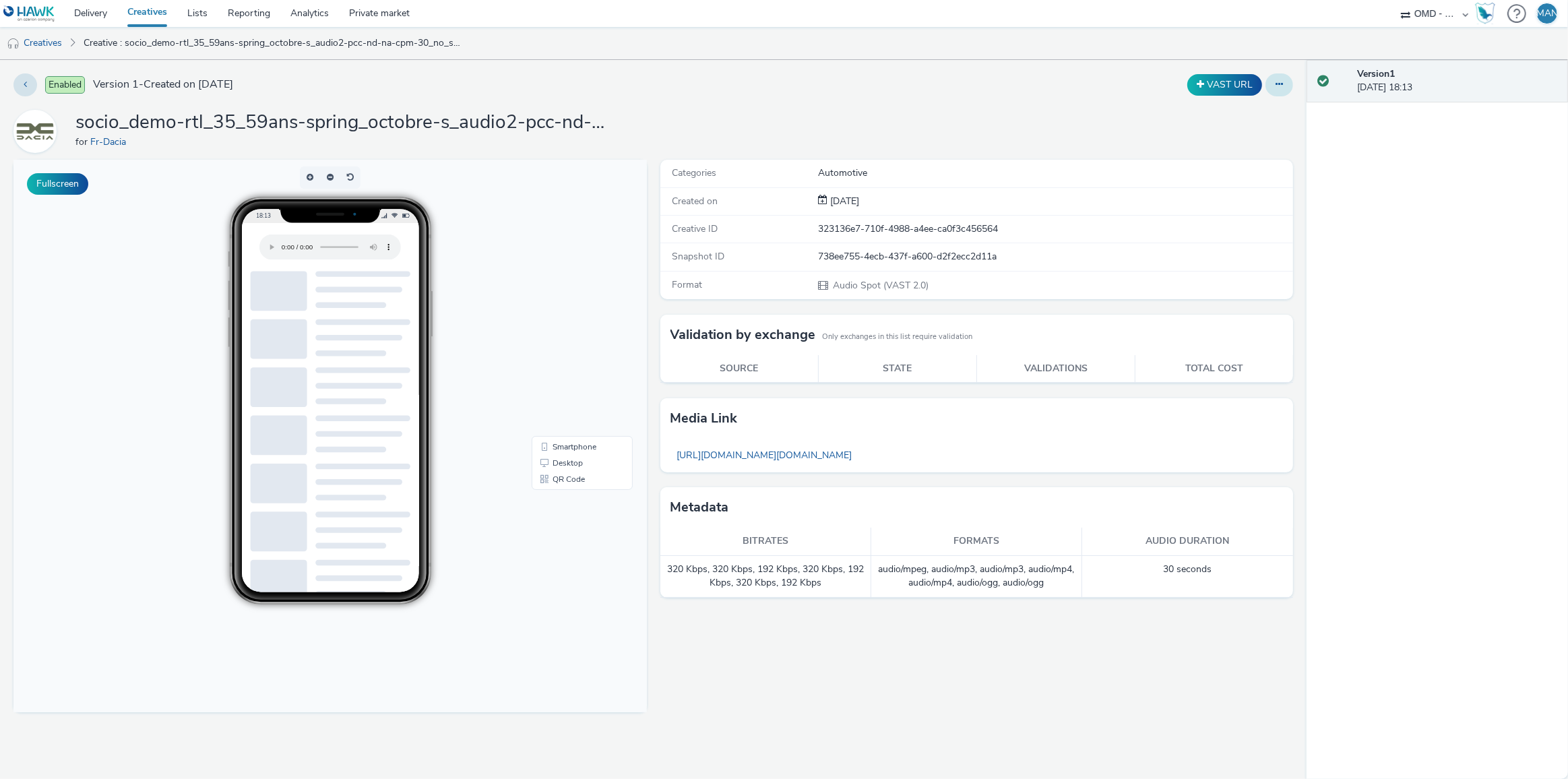
click at [1284, 80] on button at bounding box center [1279, 84] width 27 height 23
click at [1235, 114] on link "Edit" at bounding box center [1242, 111] width 101 height 27
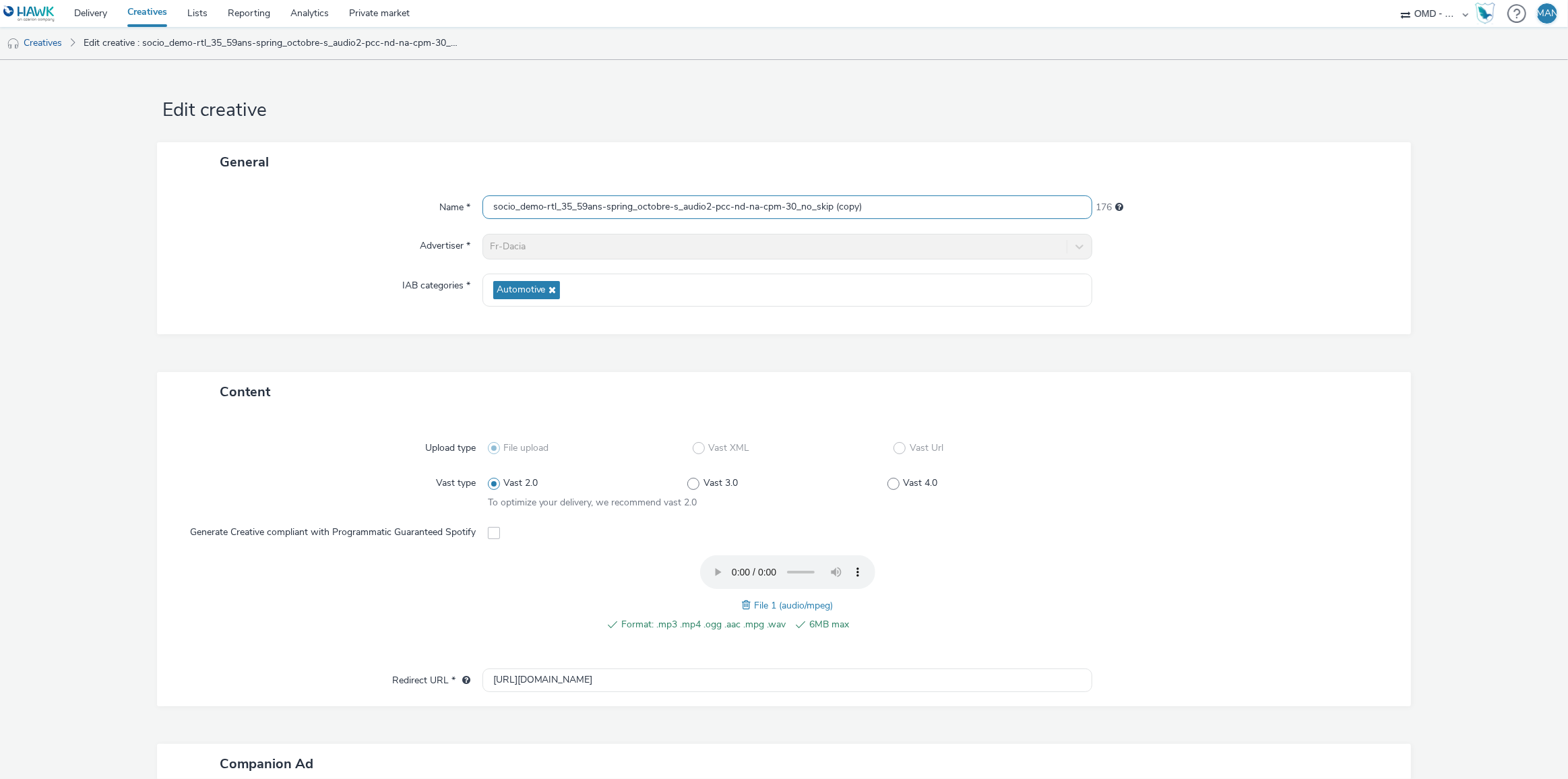
click at [772, 207] on input "socio_demo-rtl_35_59ans-spring_octobre-s_audio2-pcc-nd-na-cpm-30_no_skip (copy)" at bounding box center [788, 207] width 611 height 23
paste input "-pcc-nd-na-cpm-30_no_skip"
click at [702, 207] on input "socio_demo-rtl_35_59ans-spring_octobre-s_audio-pcc-nd-na-cpm-30_no_skip" at bounding box center [788, 207] width 611 height 23
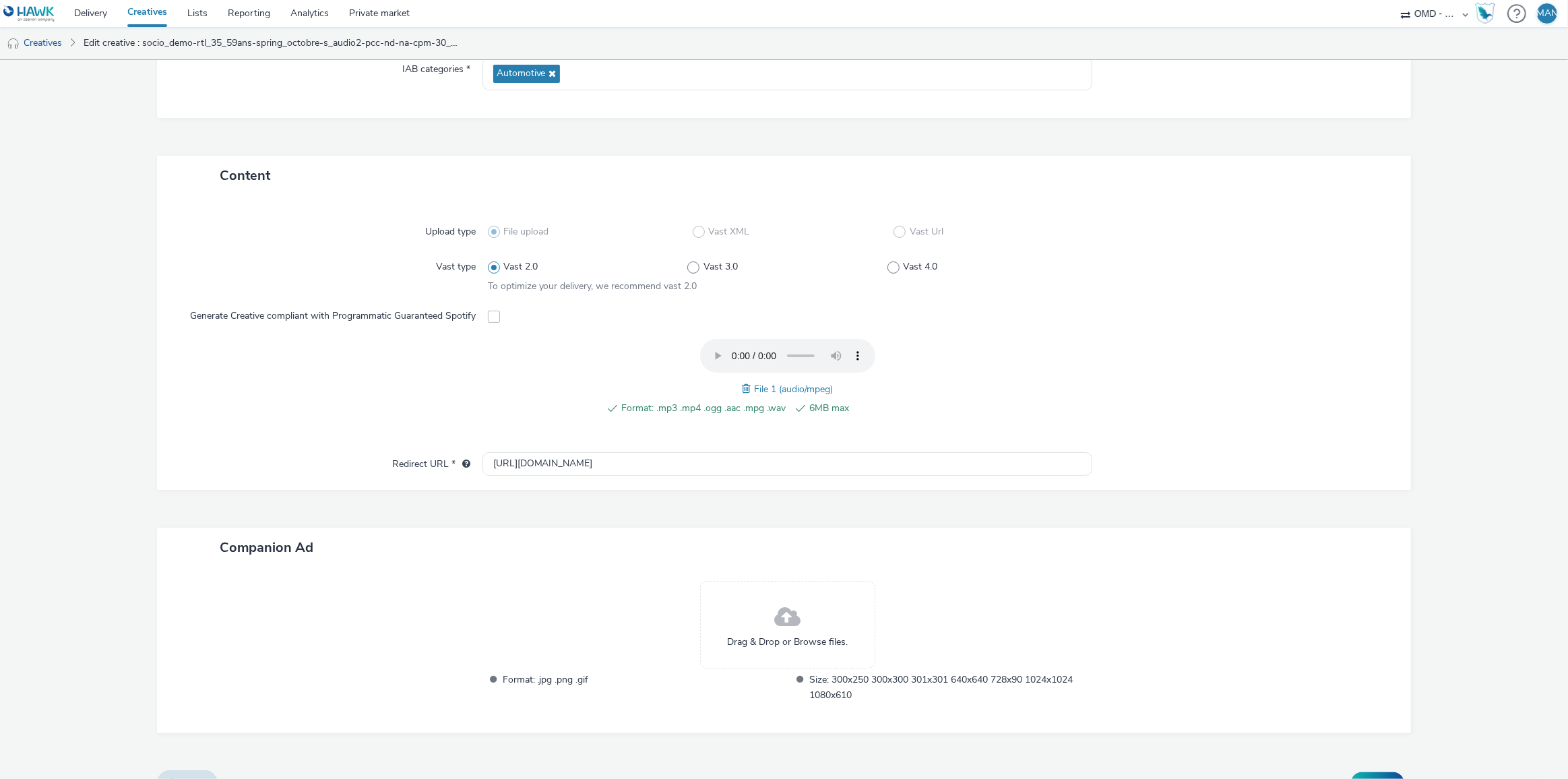
scroll to position [241, 0]
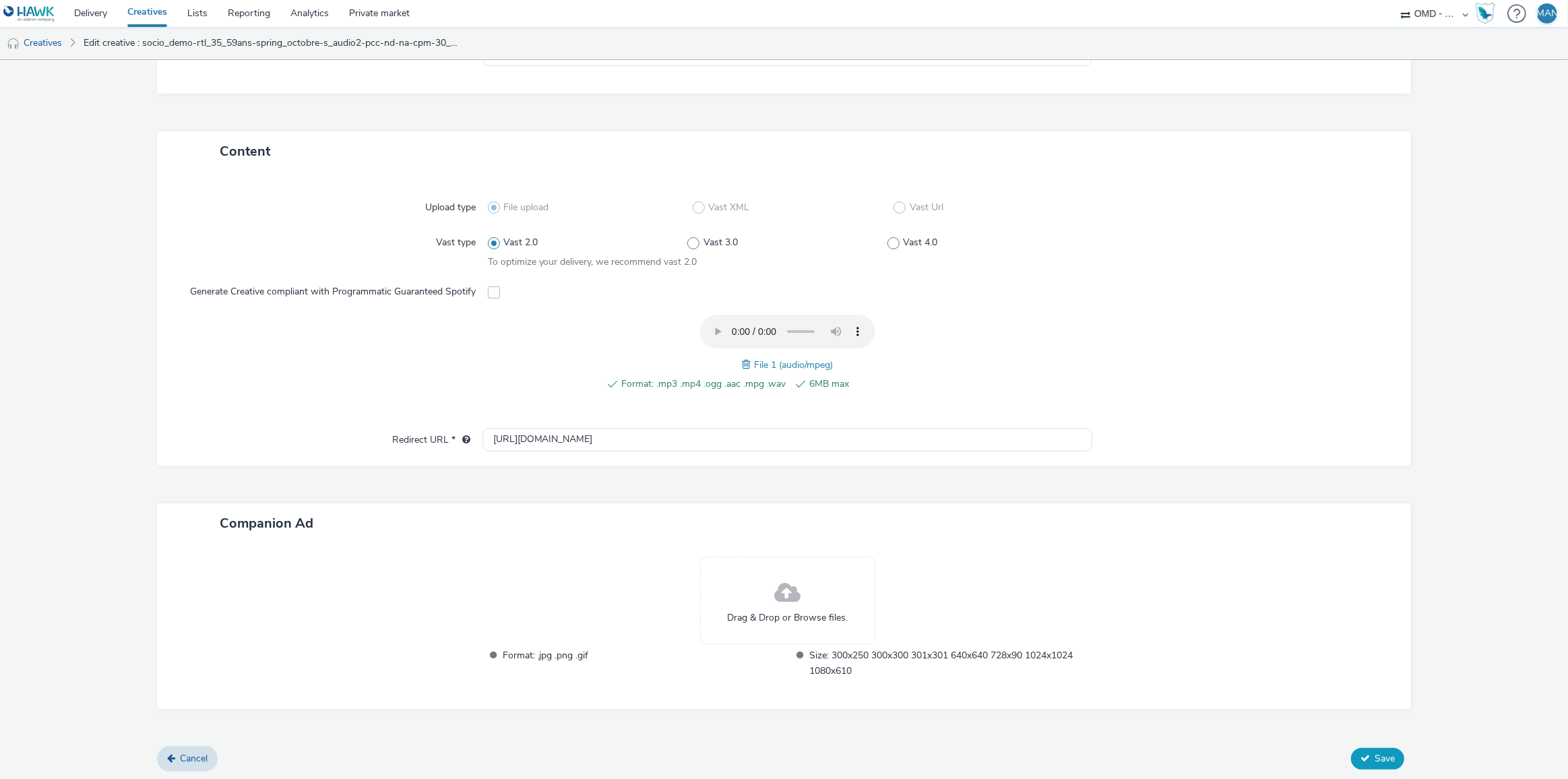
type input "socio_demo-rtl_35_59ans-spring_octobre-s_audio2-pcc-nd-na-cpm-30_no_skip"
click at [1375, 752] on span "Save" at bounding box center [1385, 758] width 20 height 12
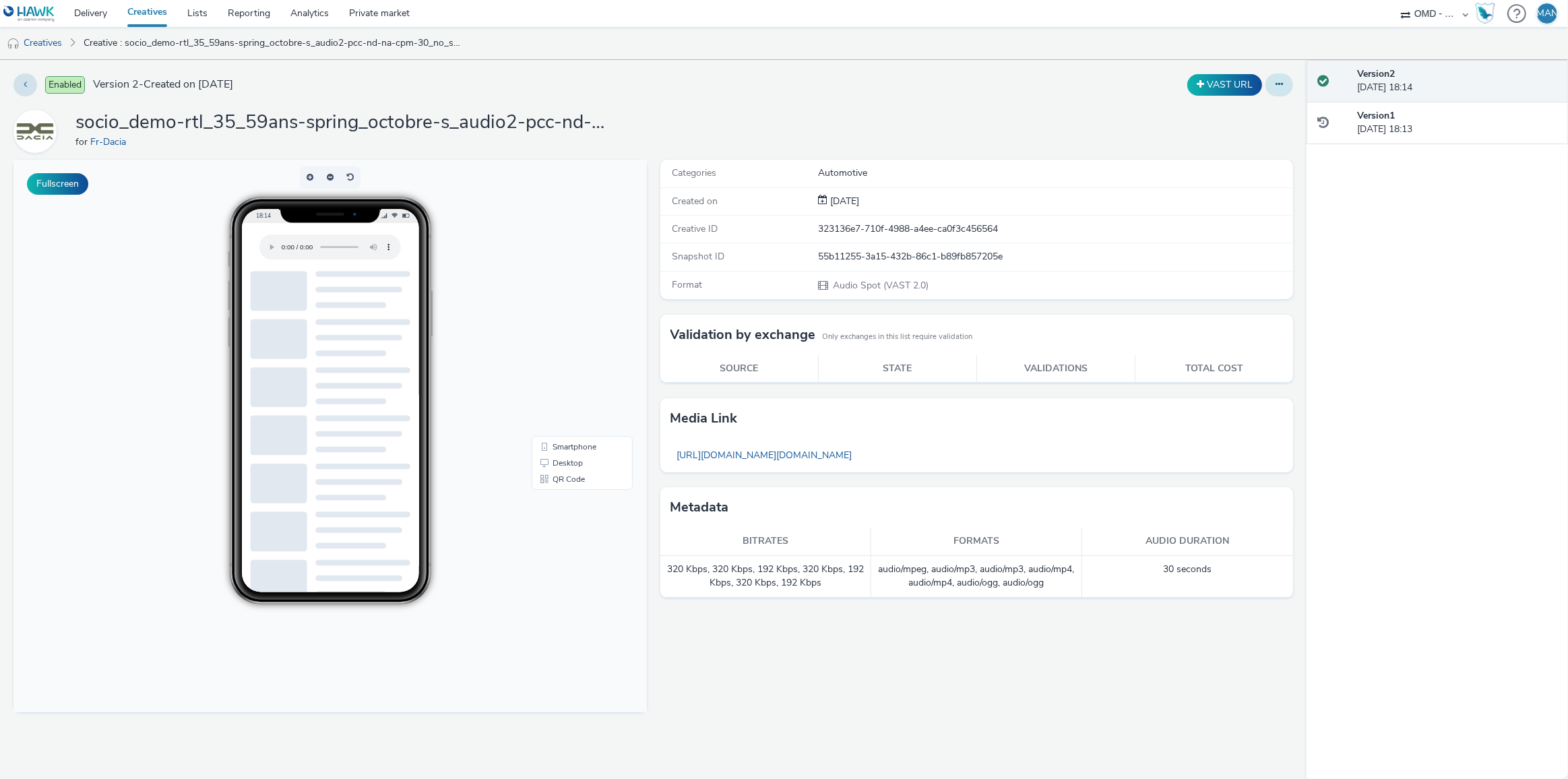
click at [1280, 83] on icon at bounding box center [1280, 84] width 8 height 9
click at [1257, 108] on link "Edit" at bounding box center [1242, 111] width 101 height 27
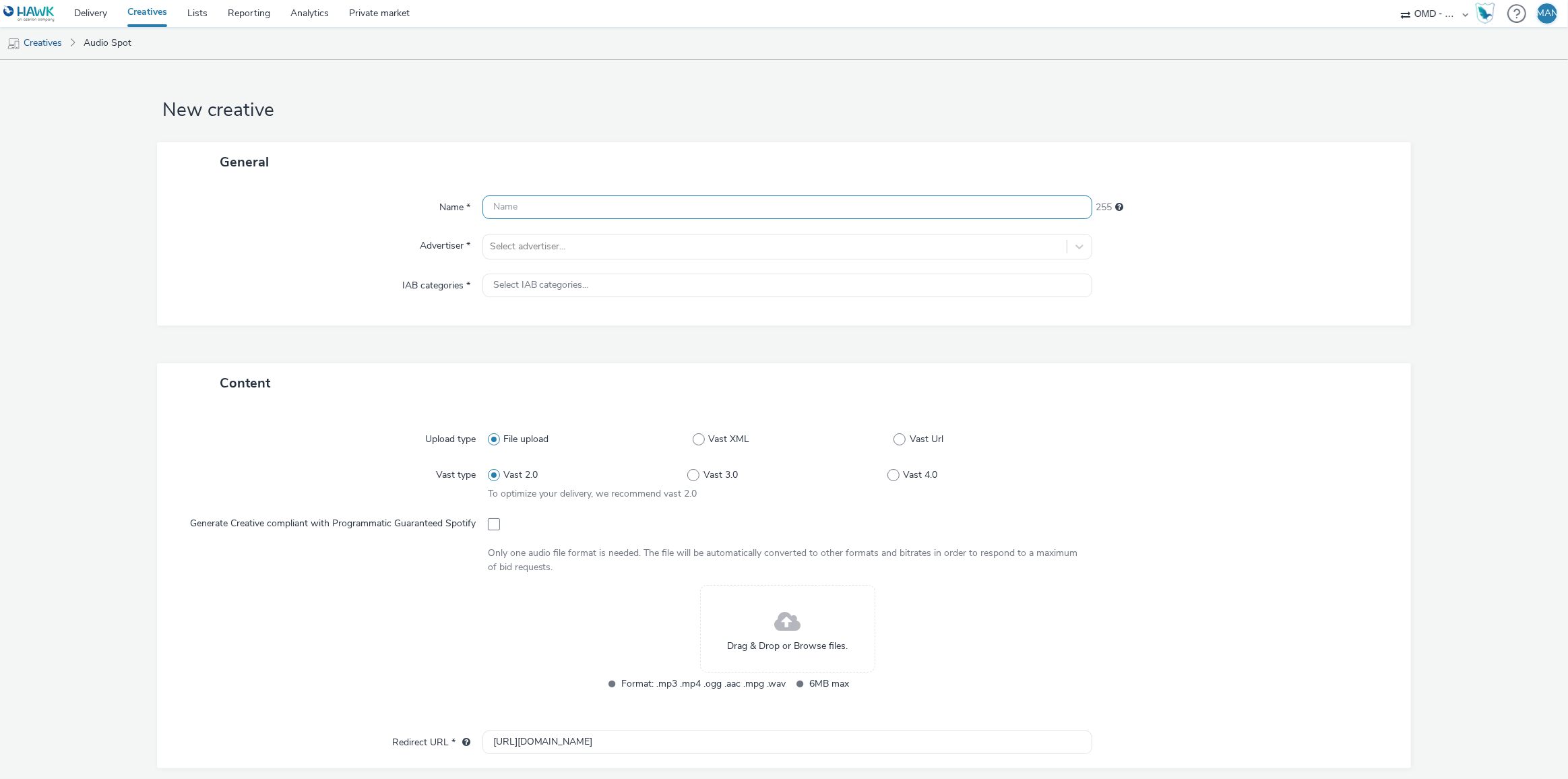
click at [620, 202] on input "text" at bounding box center [788, 207] width 611 height 23
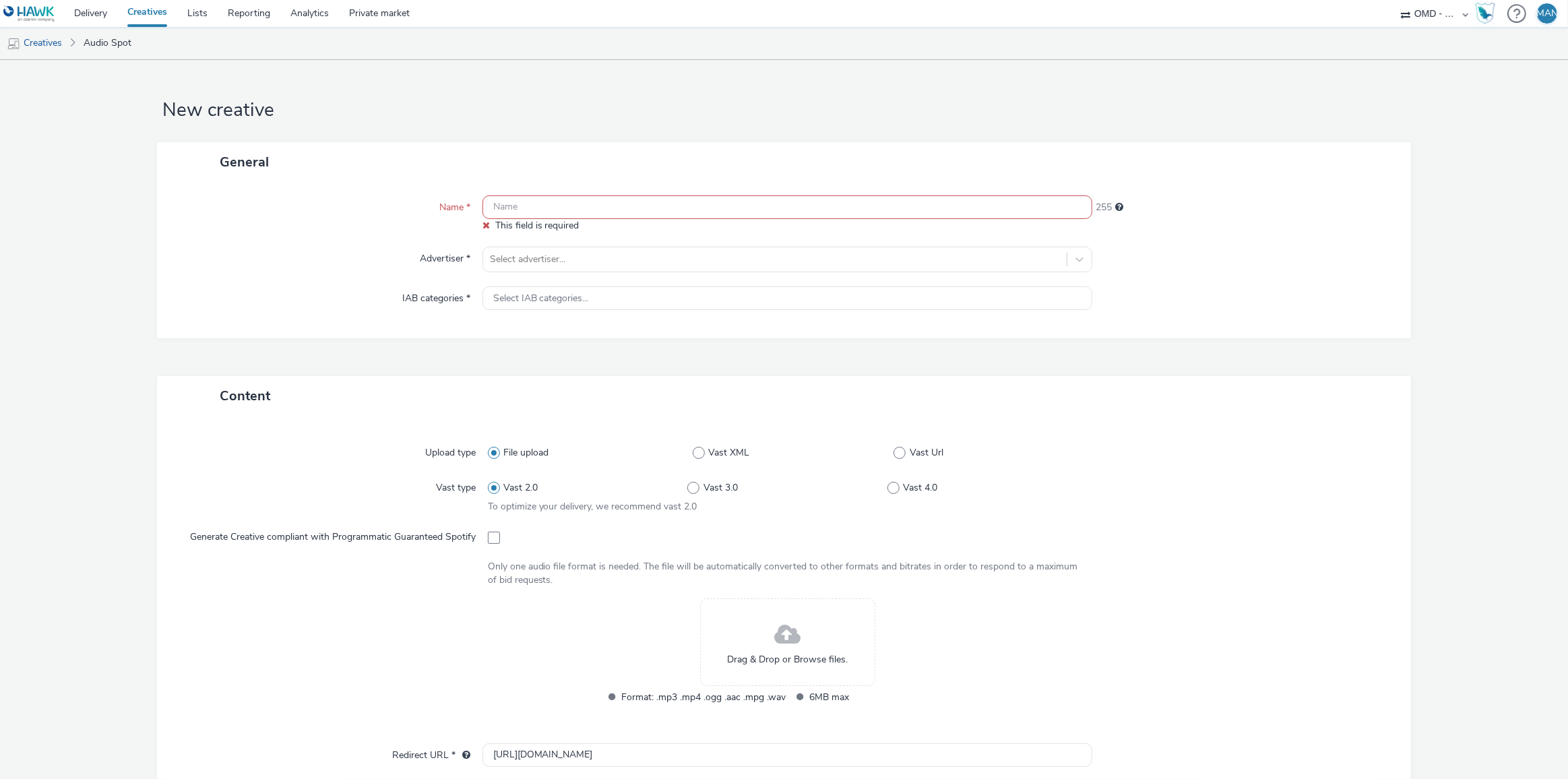
click at [701, 206] on input "text" at bounding box center [788, 207] width 611 height 23
paste input "socio_demo-rtl_35_59ans-spring_octobre-s_audio-pcc-nd-na-cpm-30_no_skip"
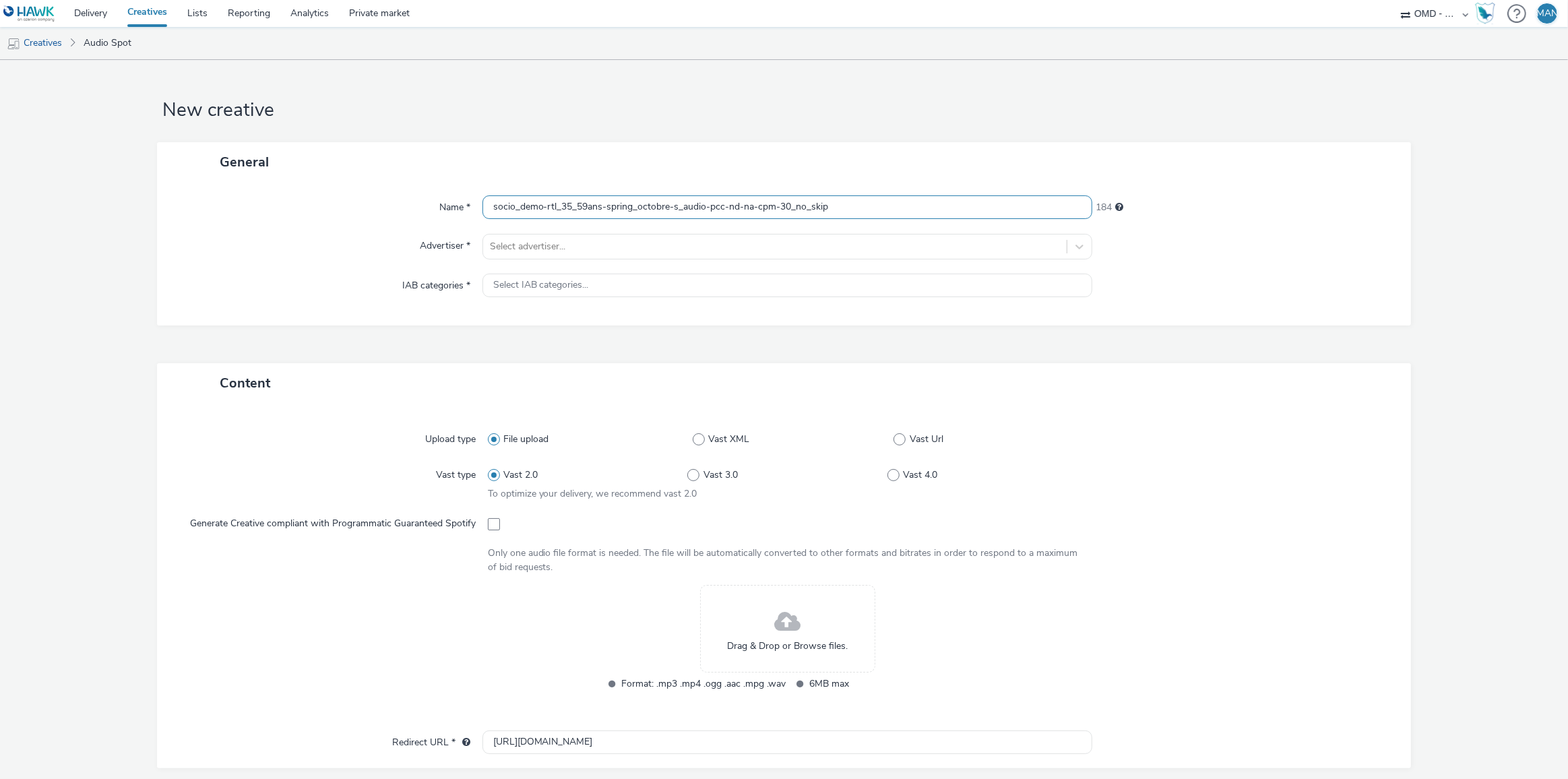
click at [704, 208] on input "socio_demo-rtl_35_59ans-spring_octobre-s_audio-pcc-nd-na-cpm-30_no_skip" at bounding box center [788, 207] width 611 height 23
type input "socio_demo-rtl_35_59ans-spring_octobre-s_audio1-pcc-nd-na-cpm-30_no_skip"
click at [750, 623] on div "Drag & Drop or Browse files." at bounding box center [788, 629] width 175 height 87
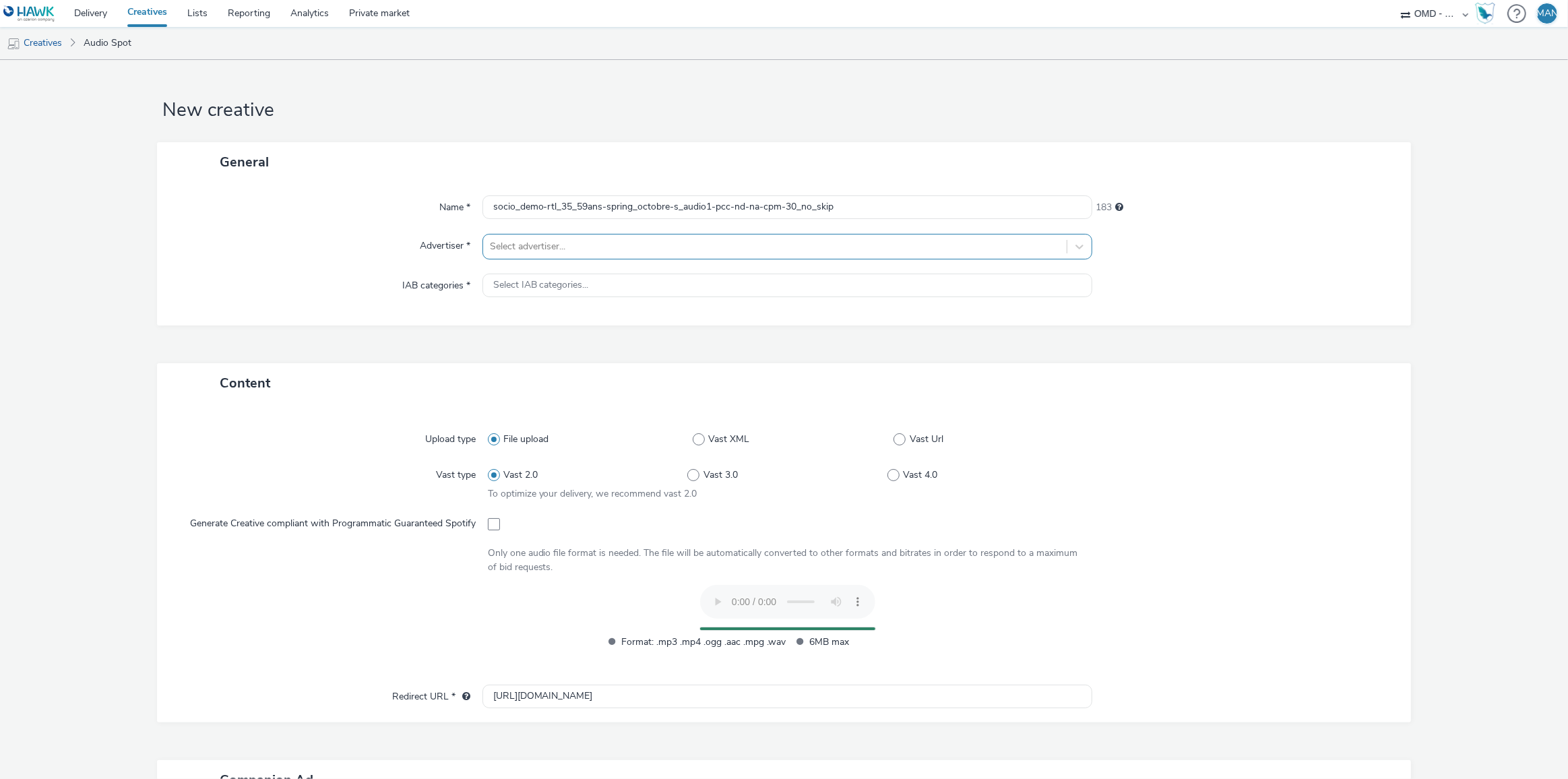
click at [595, 251] on div at bounding box center [775, 246] width 571 height 16
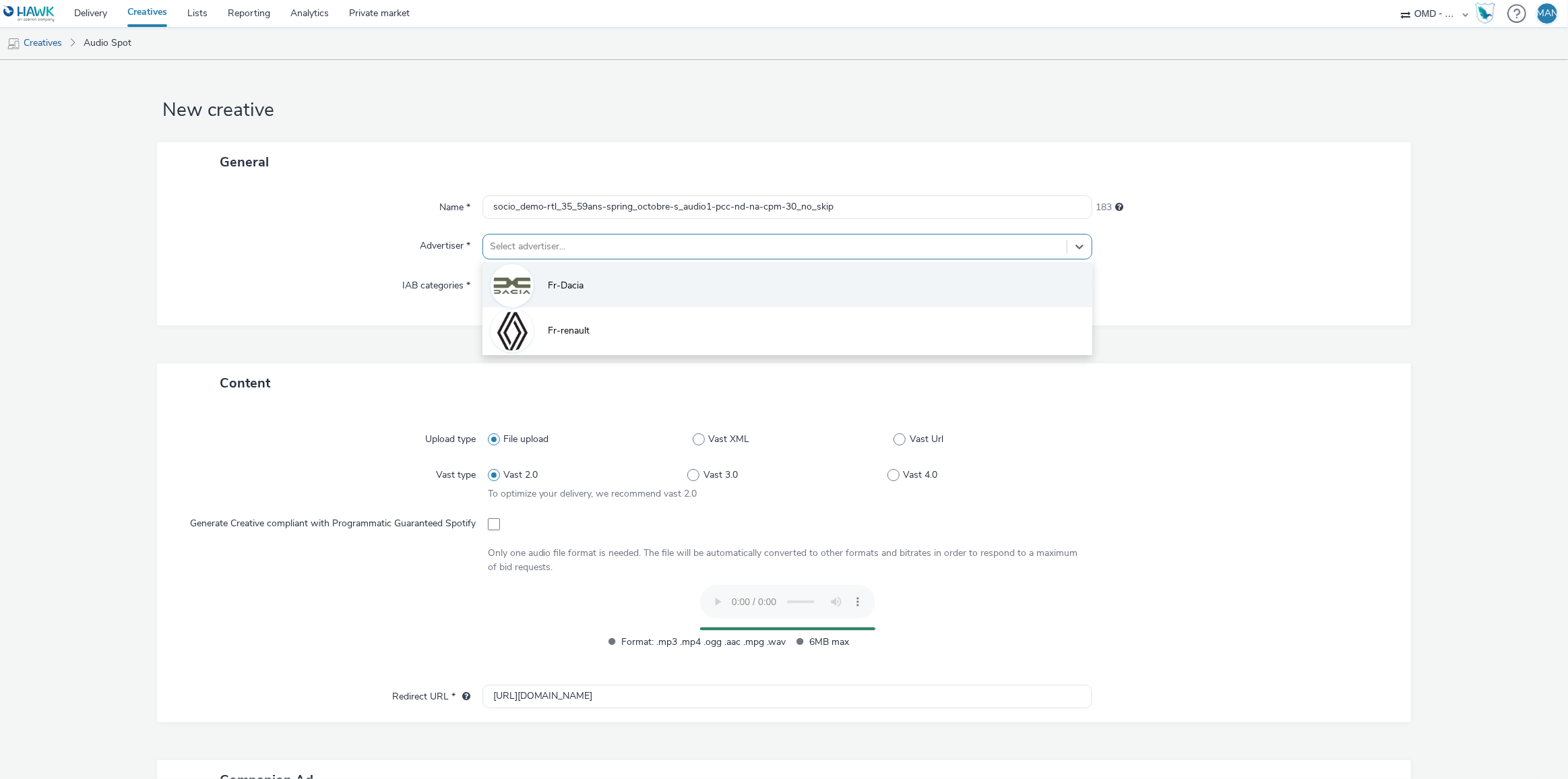
click at [572, 272] on li "Fr-Dacia" at bounding box center [788, 285] width 611 height 45
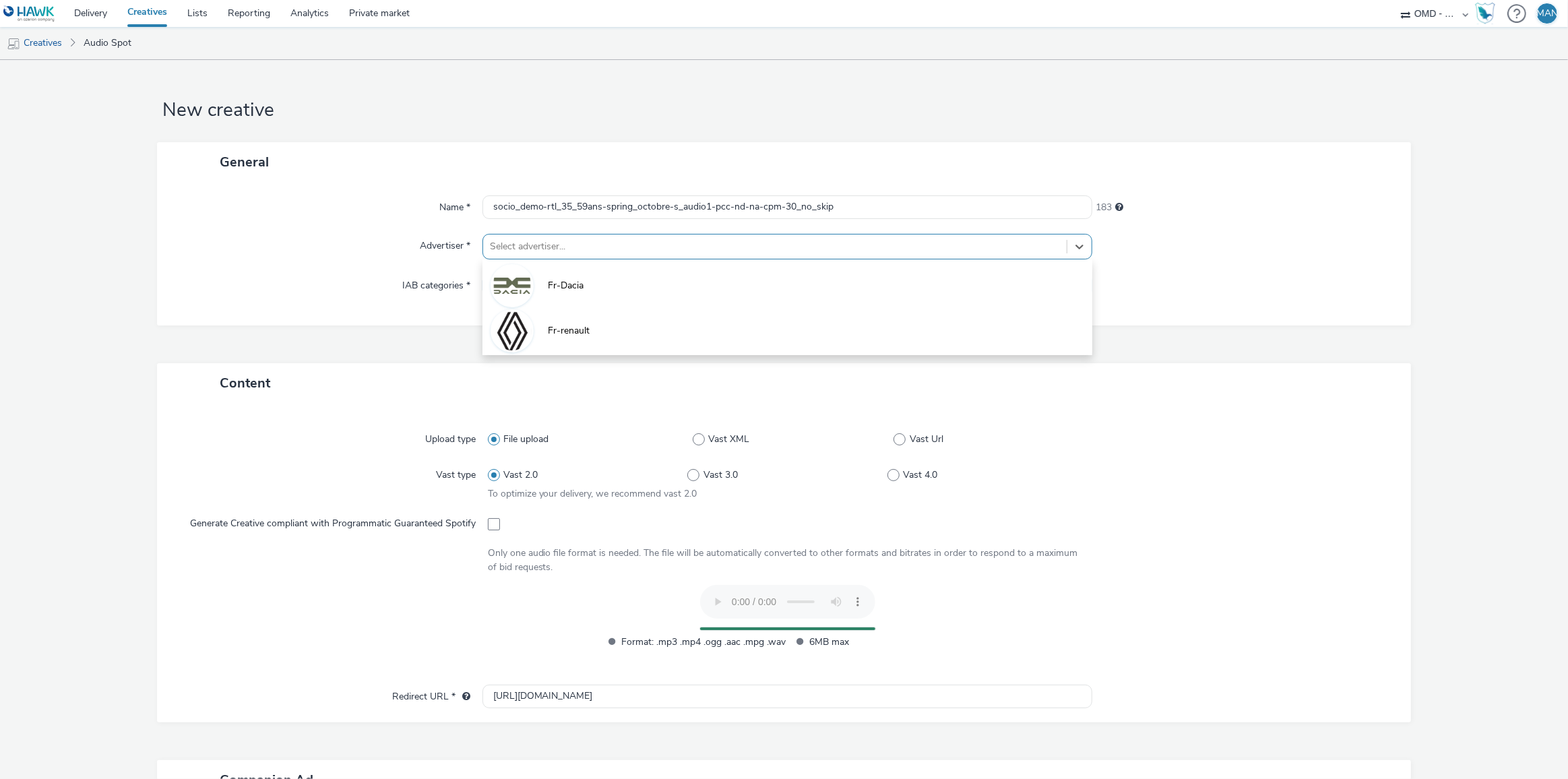
type input "[URL][DOMAIN_NAME]"
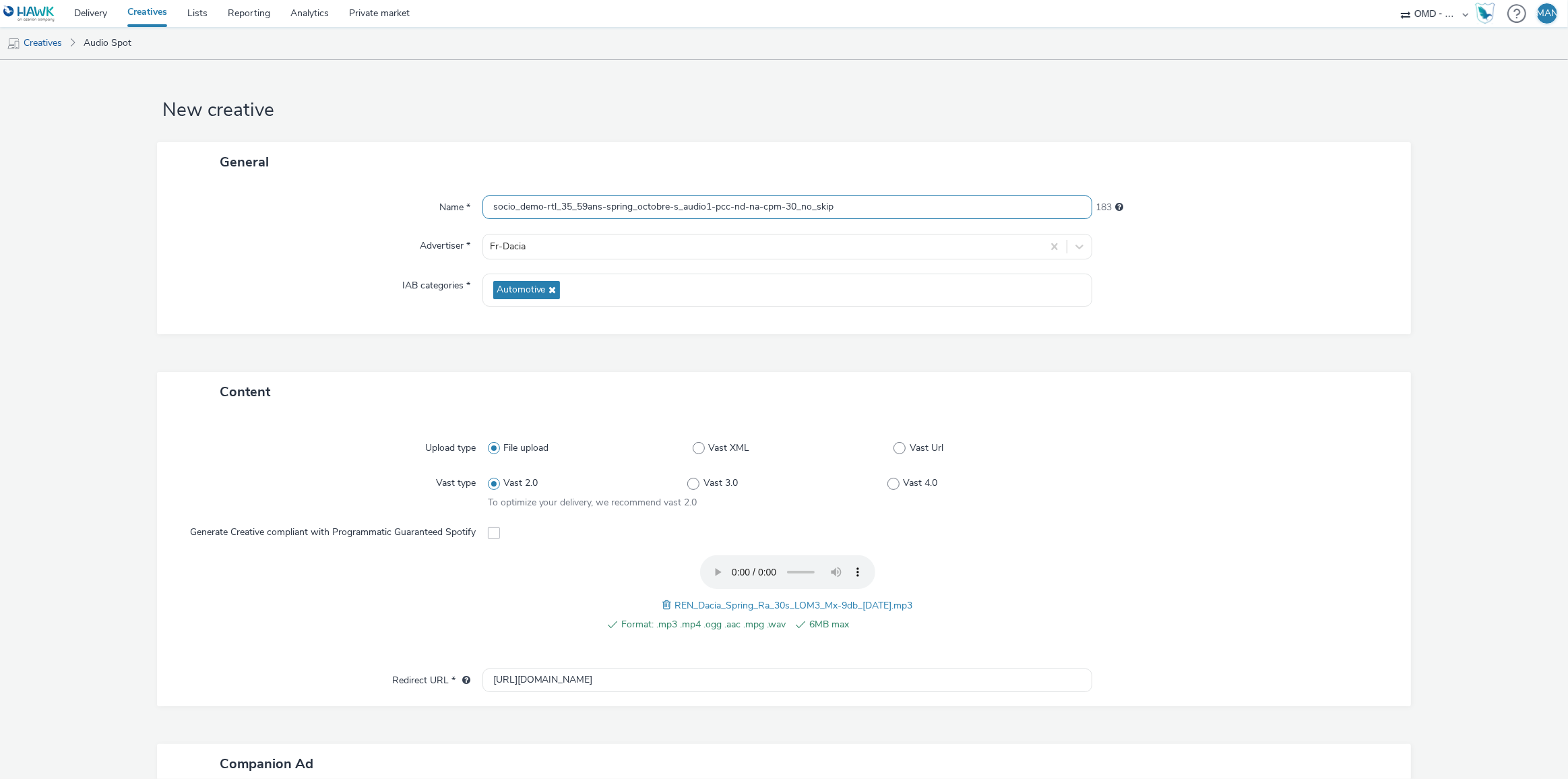
click at [706, 204] on input "socio_demo-rtl_35_59ans-spring_octobre-s_audio1-pcc-nd-na-cpm-30_no_skip" at bounding box center [788, 207] width 611 height 23
type input "socio_demo-rtl_35_59ans-spring_octobre-s_audio3-pcc-nd-na-cpm-30_no_skip"
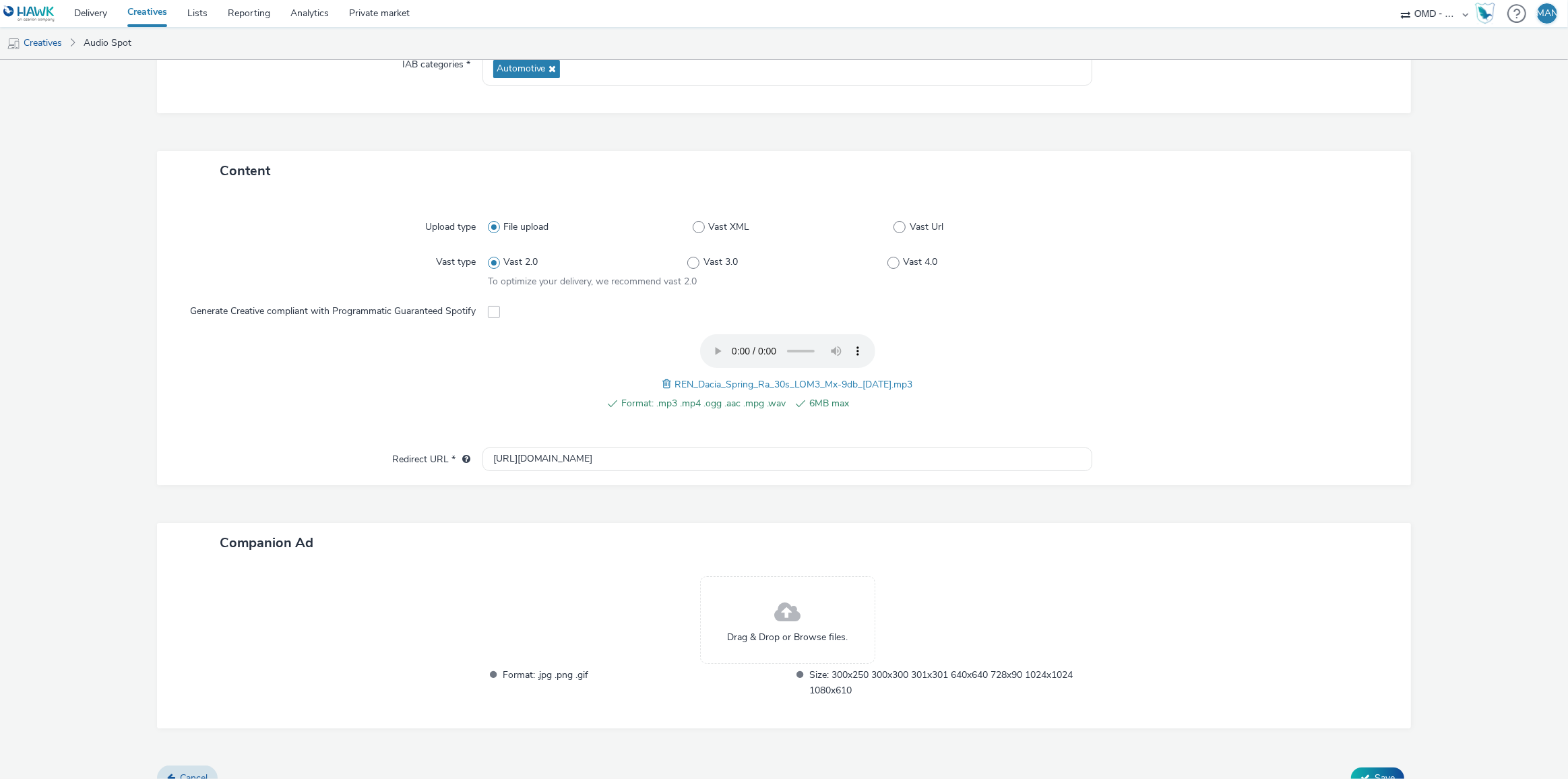
scroll to position [241, 0]
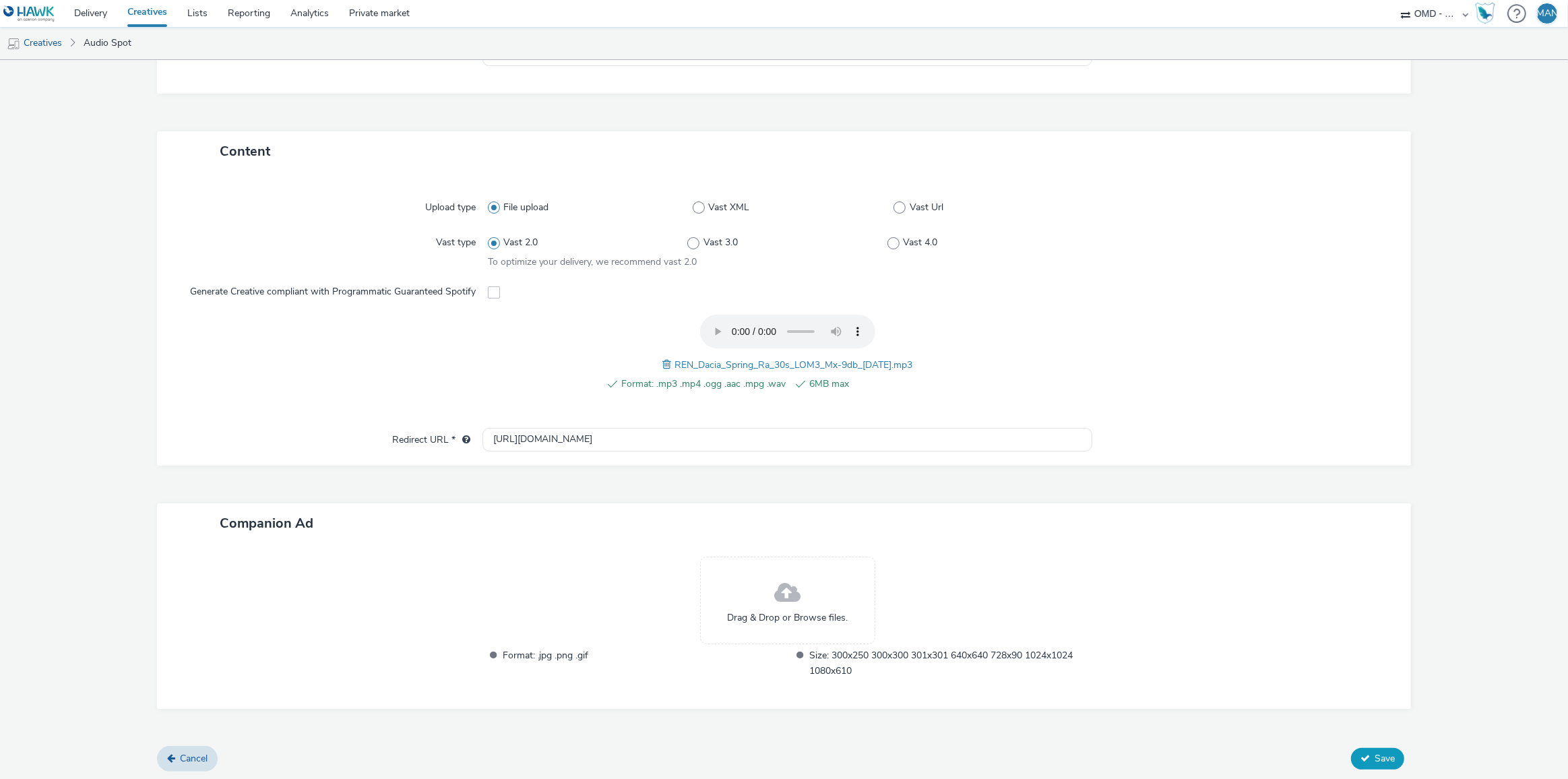
click at [1375, 755] on span "Save" at bounding box center [1385, 758] width 20 height 12
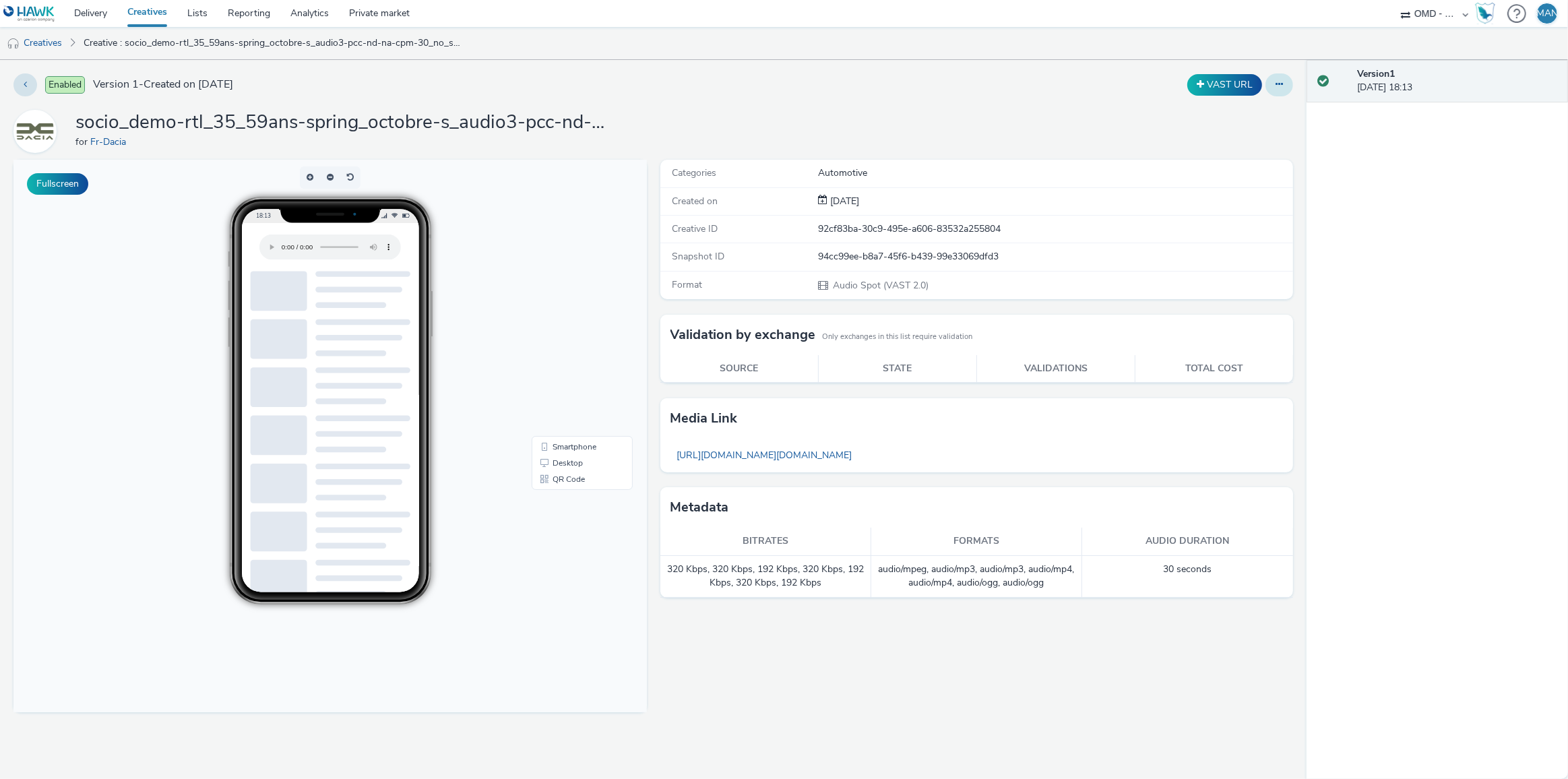
click at [1283, 87] on icon at bounding box center [1280, 84] width 8 height 9
click at [1235, 136] on link "Duplicate" at bounding box center [1242, 139] width 101 height 27
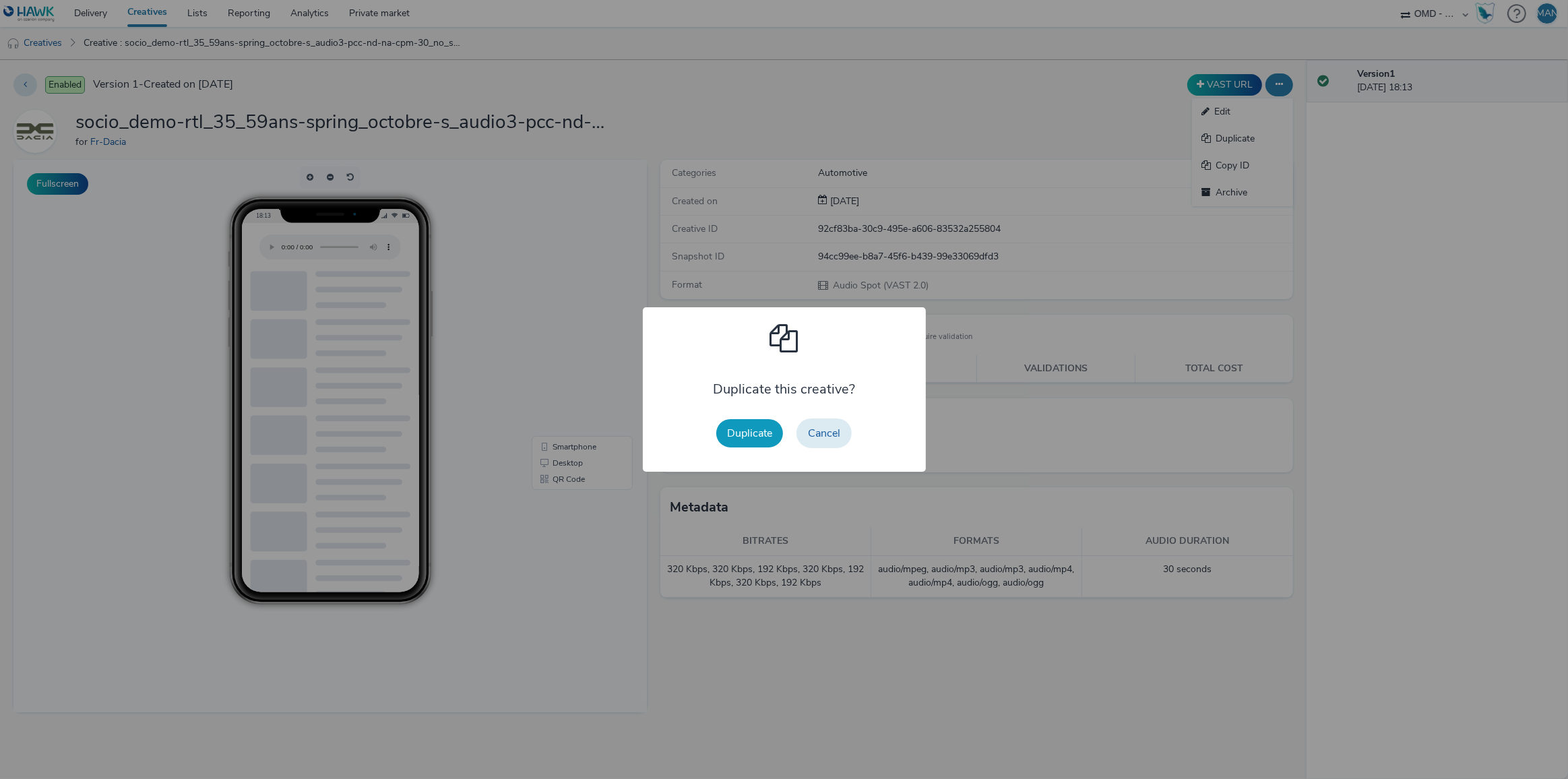
click at [744, 432] on button "Duplicate" at bounding box center [750, 433] width 67 height 28
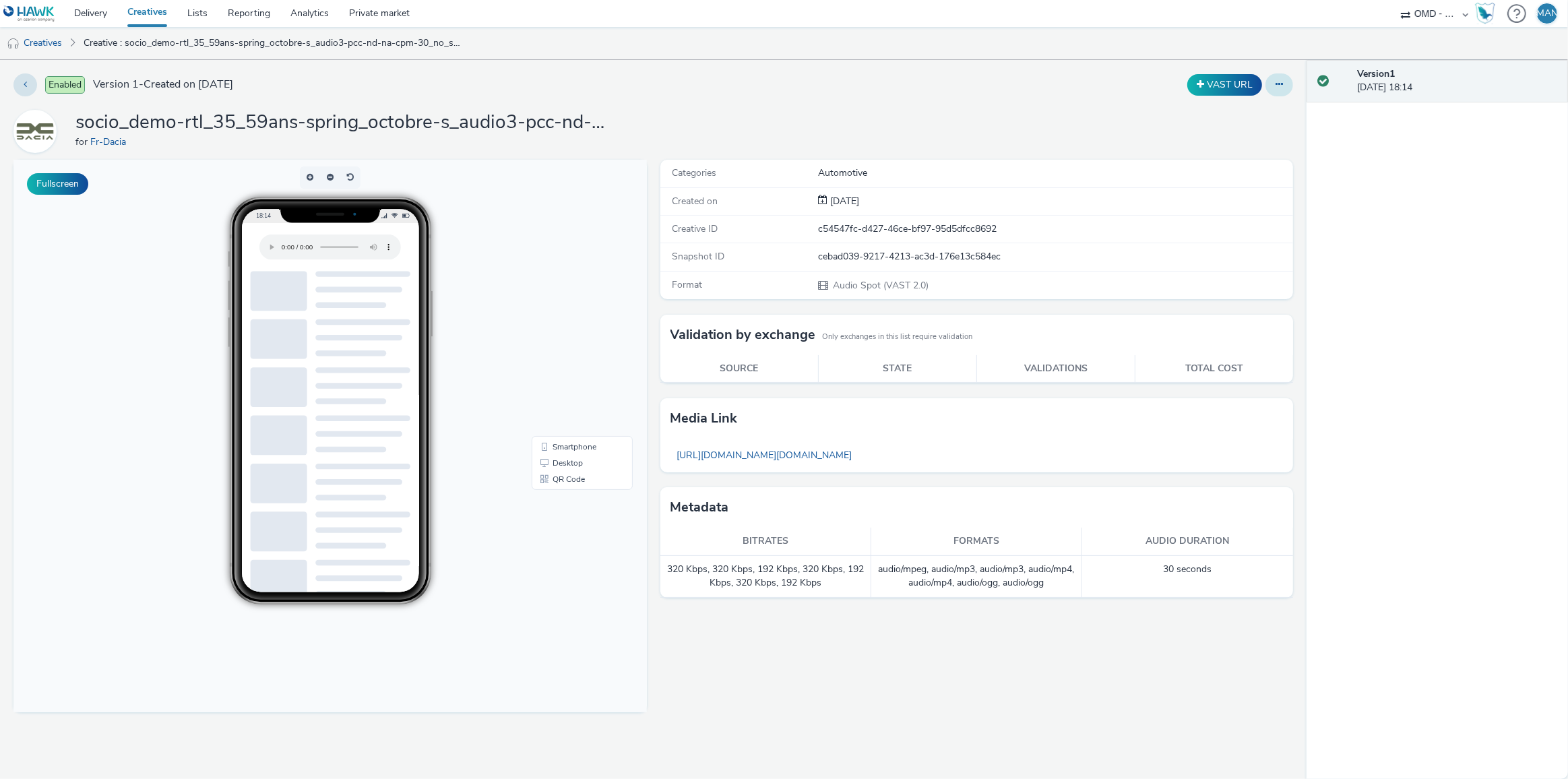
click at [1283, 86] on icon at bounding box center [1280, 84] width 8 height 9
click at [1231, 109] on link "Edit" at bounding box center [1242, 111] width 101 height 27
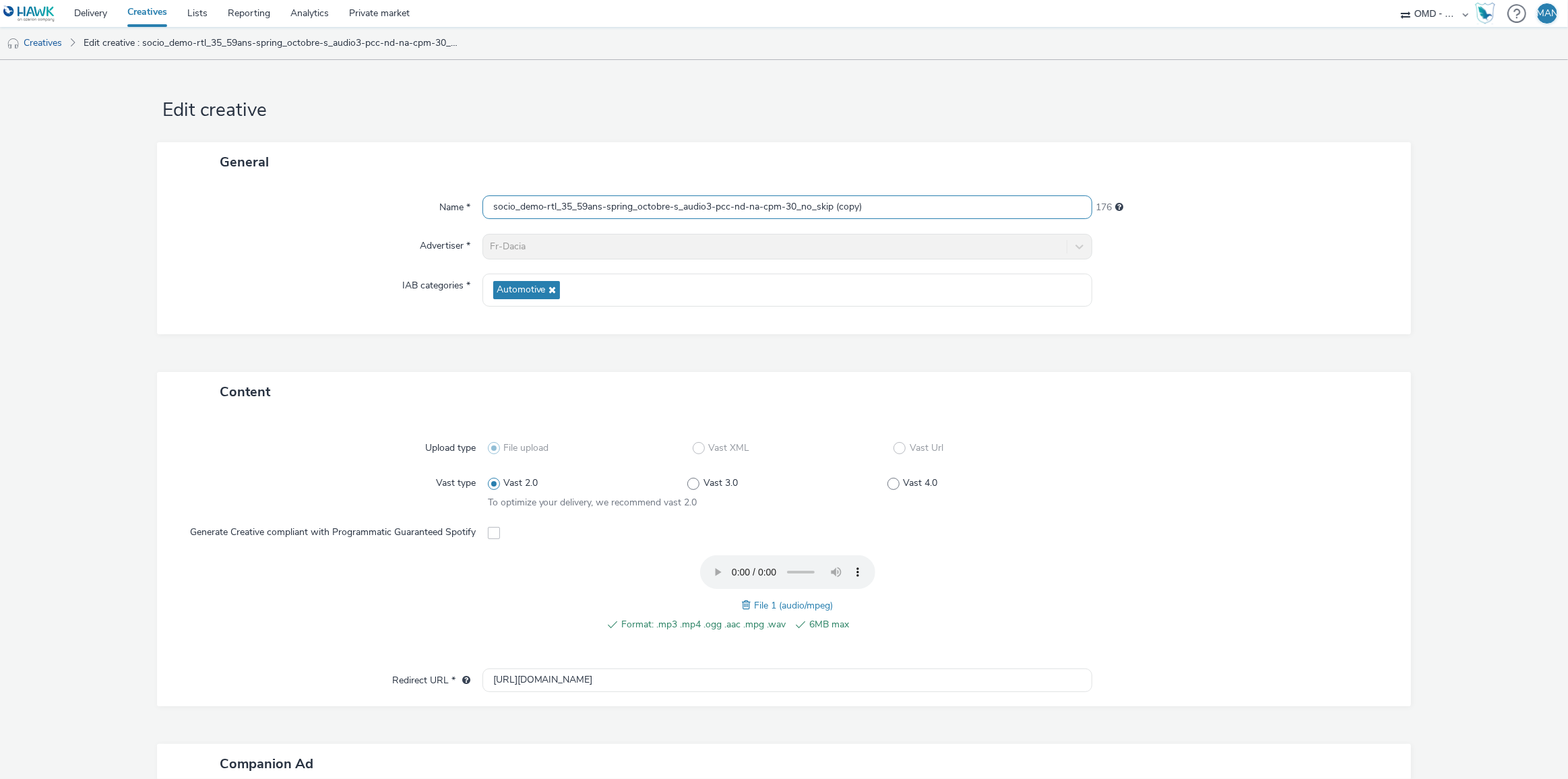
click at [886, 210] on input "socio_demo-rtl_35_59ans-spring_octobre-s_audio3-pcc-nd-na-cpm-30_no_skip (copy)" at bounding box center [788, 207] width 611 height 23
paste input "-pcc-nd-na-cpm-30_no_skip"
click at [703, 206] on input "socio_demo-rtl_35_59ans-spring_octobre-s_audio-pcc-nd-na-cpm-30_no_skip" at bounding box center [788, 207] width 611 height 23
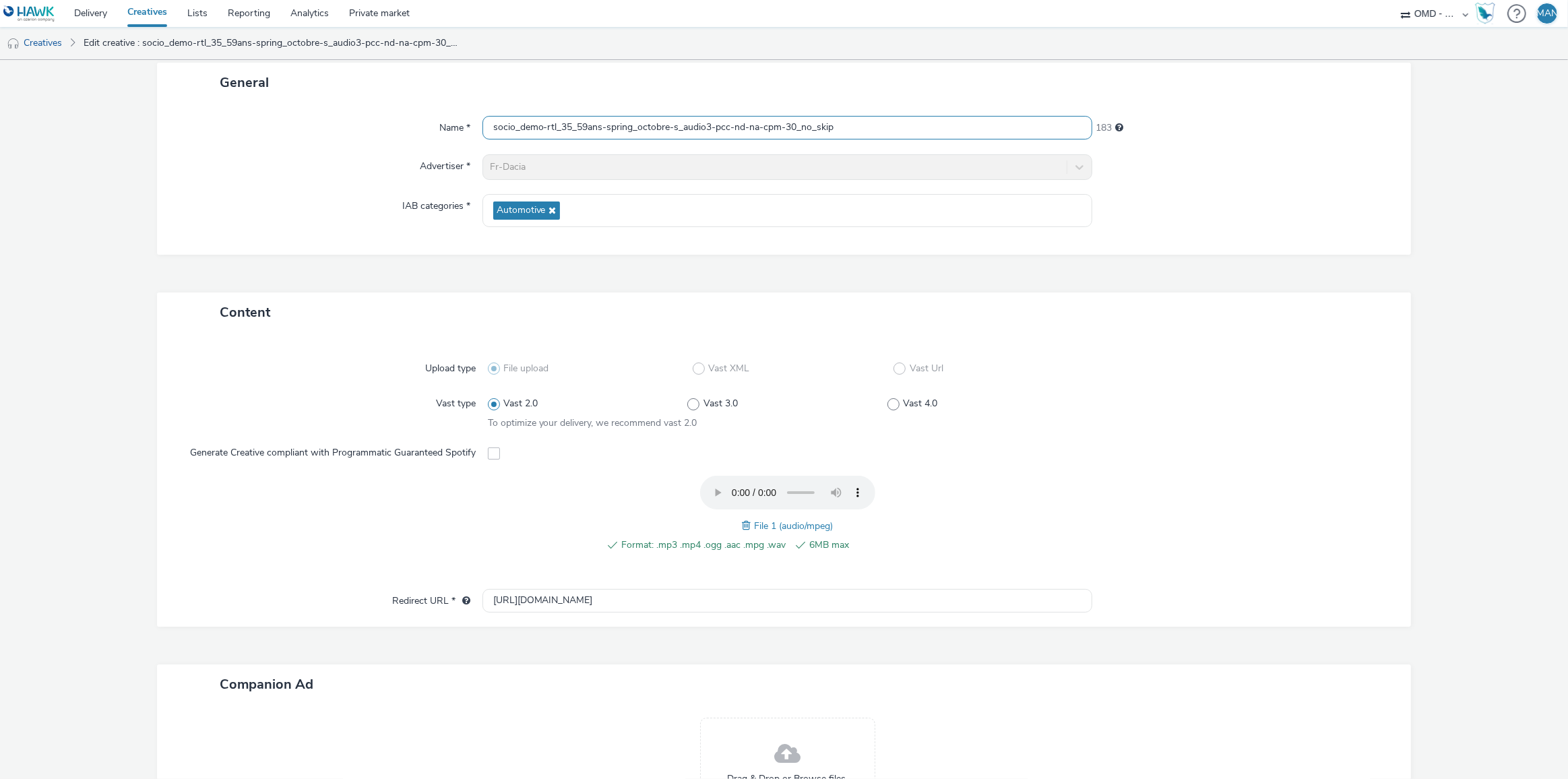
scroll to position [241, 0]
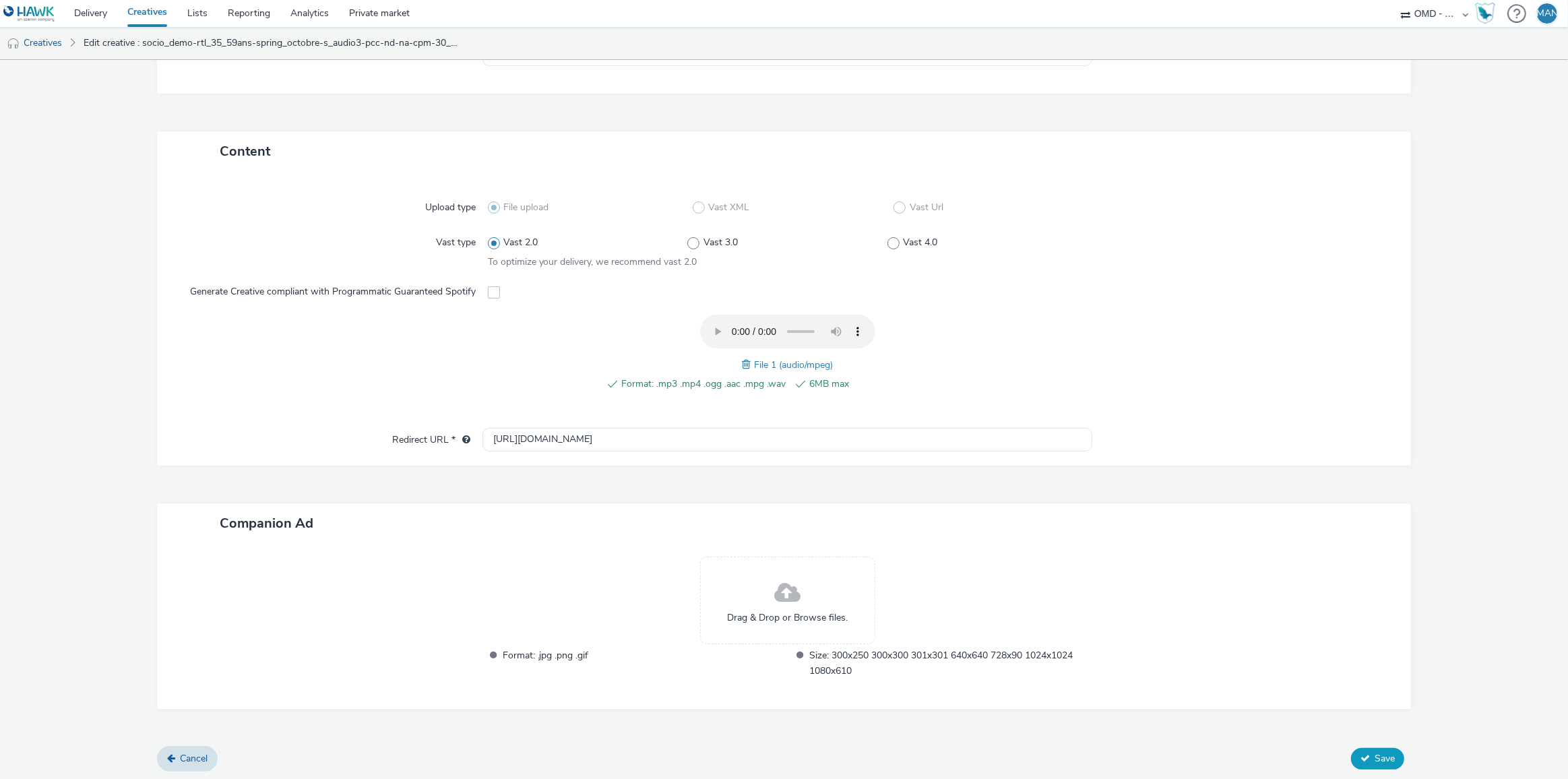
type input "socio_demo-rtl_35_59ans-spring_octobre-s_audio3-pcc-nd-na-cpm-30_no_skip"
click at [1375, 754] on span "Save" at bounding box center [1385, 758] width 20 height 12
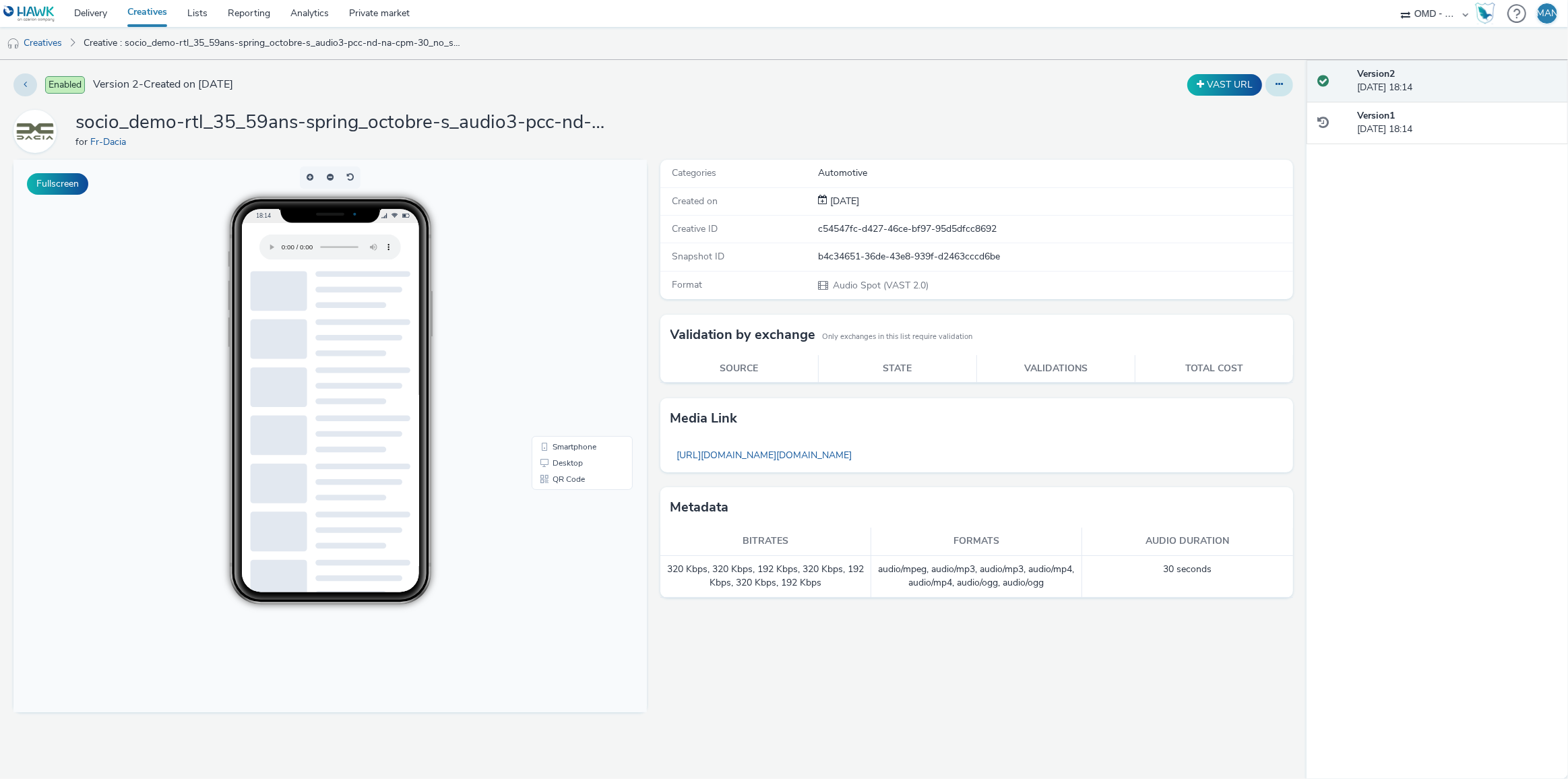
click at [1277, 80] on icon at bounding box center [1280, 84] width 8 height 9
click at [1243, 107] on link "Edit" at bounding box center [1242, 111] width 101 height 27
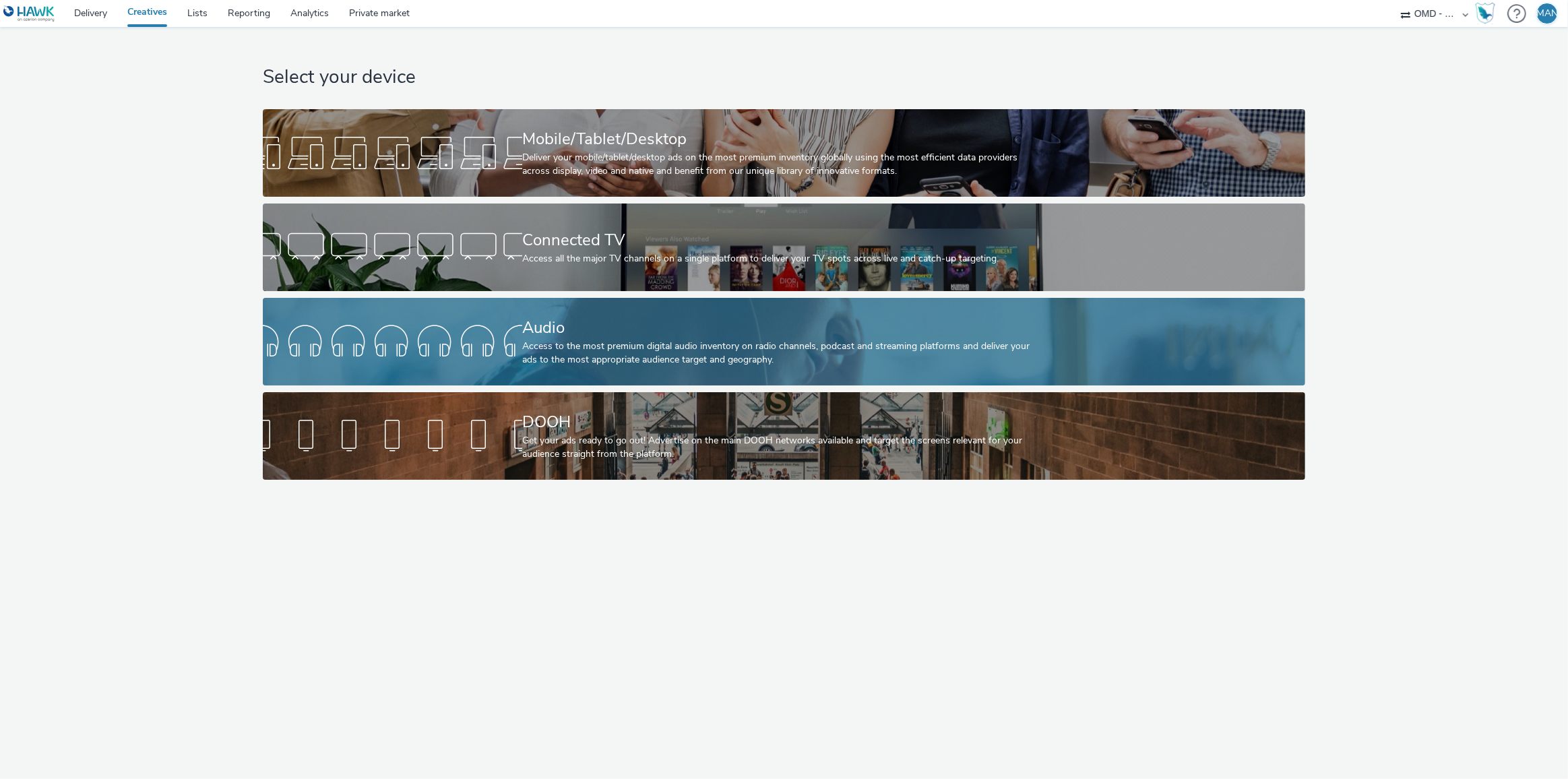
click at [539, 332] on div "Audio" at bounding box center [780, 328] width 518 height 23
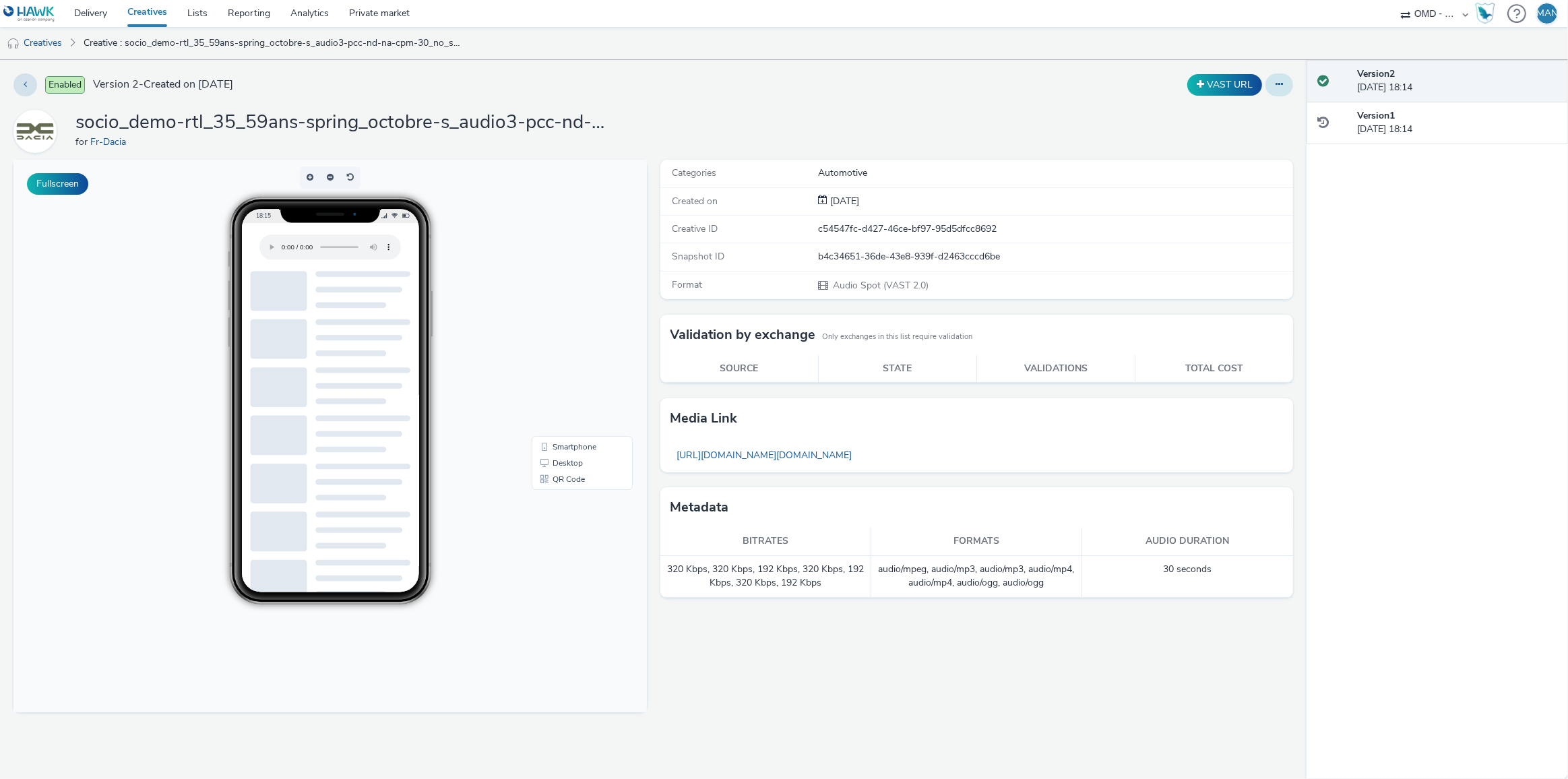
click at [1276, 87] on icon at bounding box center [1280, 84] width 8 height 9
click at [1245, 112] on link "Edit" at bounding box center [1242, 111] width 101 height 27
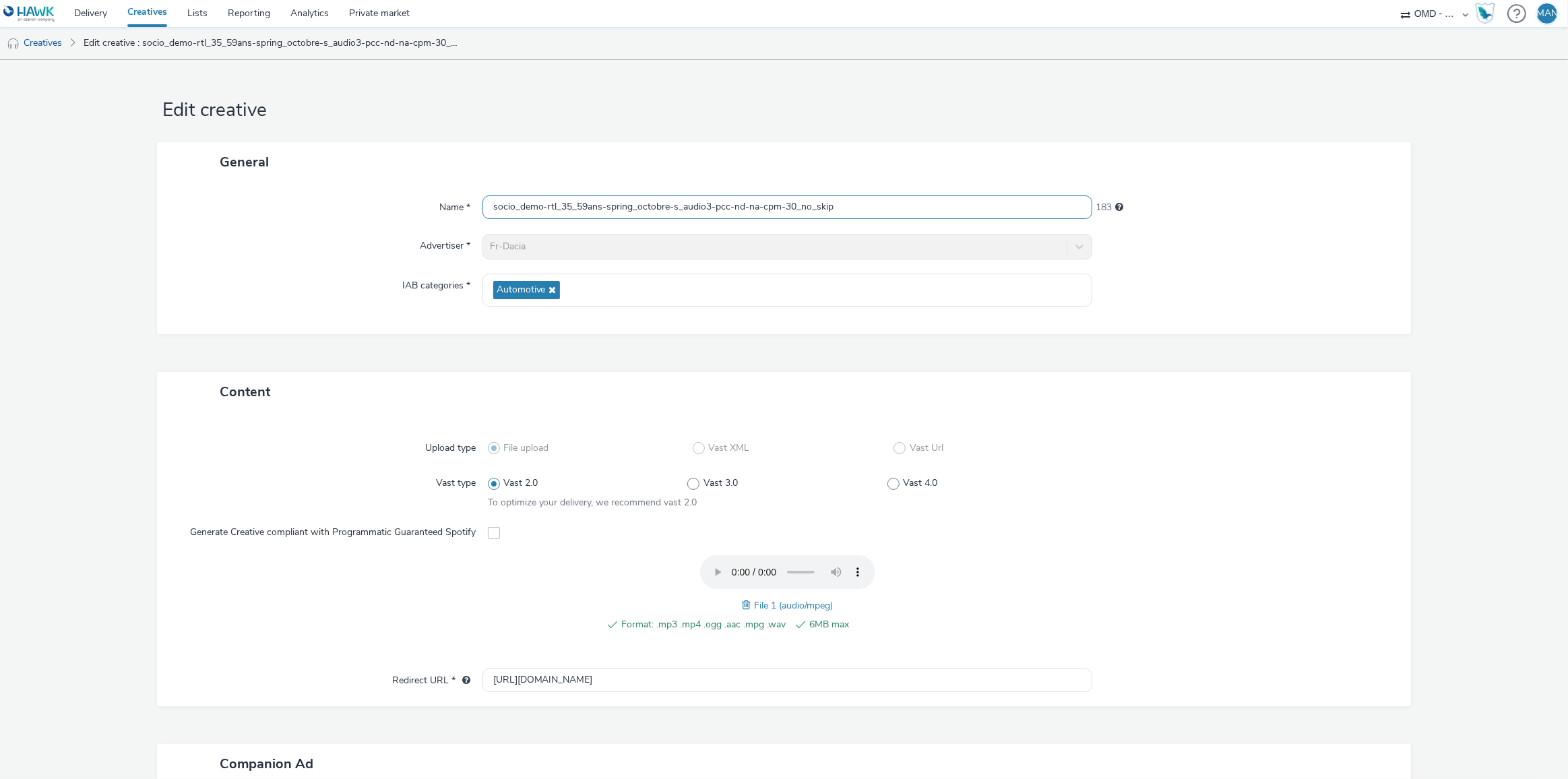
click at [917, 196] on input "socio_demo-rtl_35_59ans-spring_octobre-s_audio3-pcc-nd-na-cpm-30_no_skip" at bounding box center [788, 207] width 611 height 23
click at [862, 205] on input "socio_demo-rtl_35_59ans-spring_octobre-s_audio3-pcc-nd-na-cpm-30_no_skip" at bounding box center [788, 207] width 611 height 23
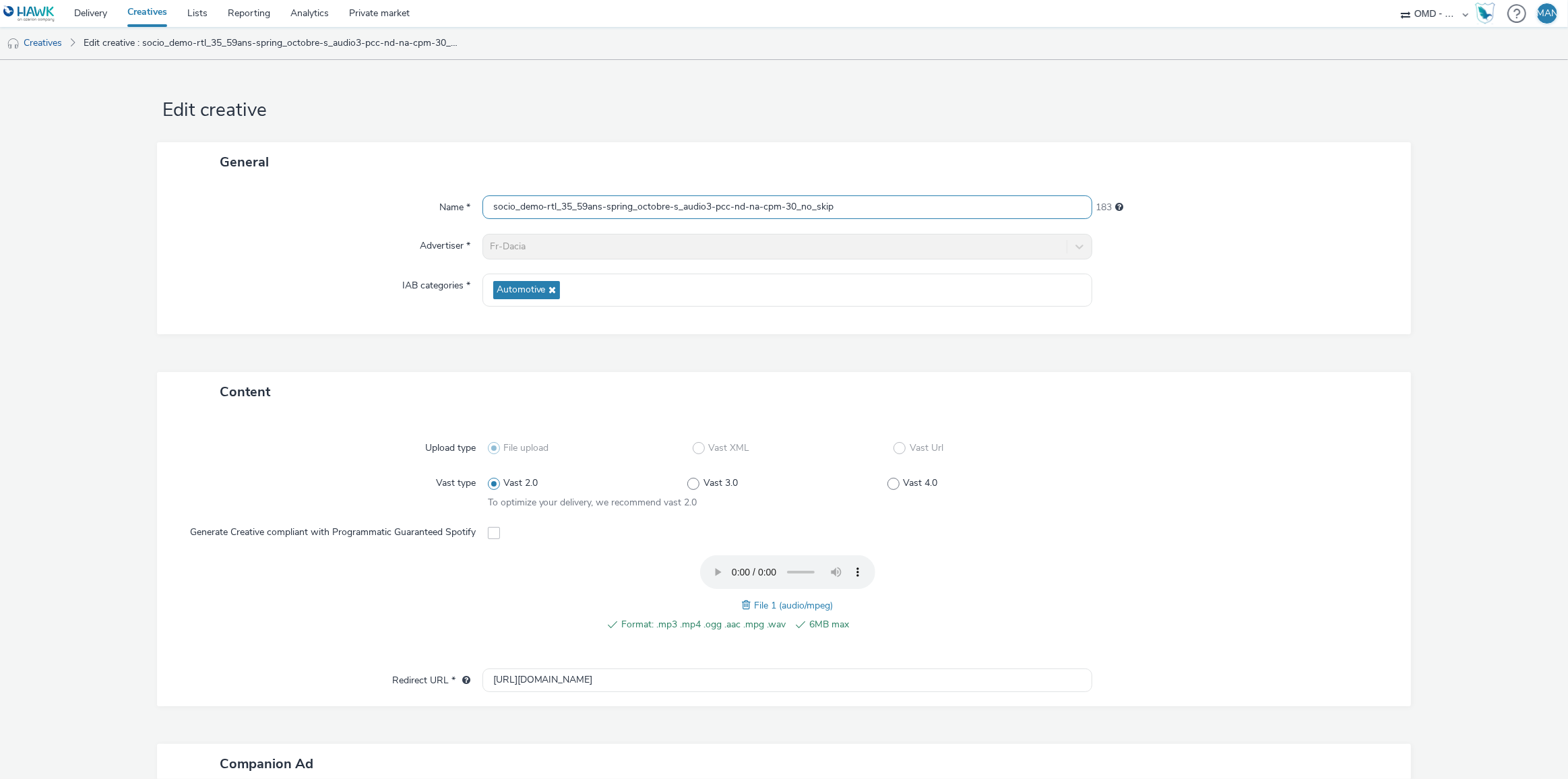
click at [862, 205] on input "socio_demo-rtl_35_59ans-spring_octobre-s_audio3-pcc-nd-na-cpm-30_no_skip" at bounding box center [788, 207] width 611 height 23
paste input "europe1_35_59ans-spring_octobre-s_audio"
type input "socio_demo-europe1_35_59ans-spring_octobre-s_audio-pcc-nd-na-cpm-30_no_skip"
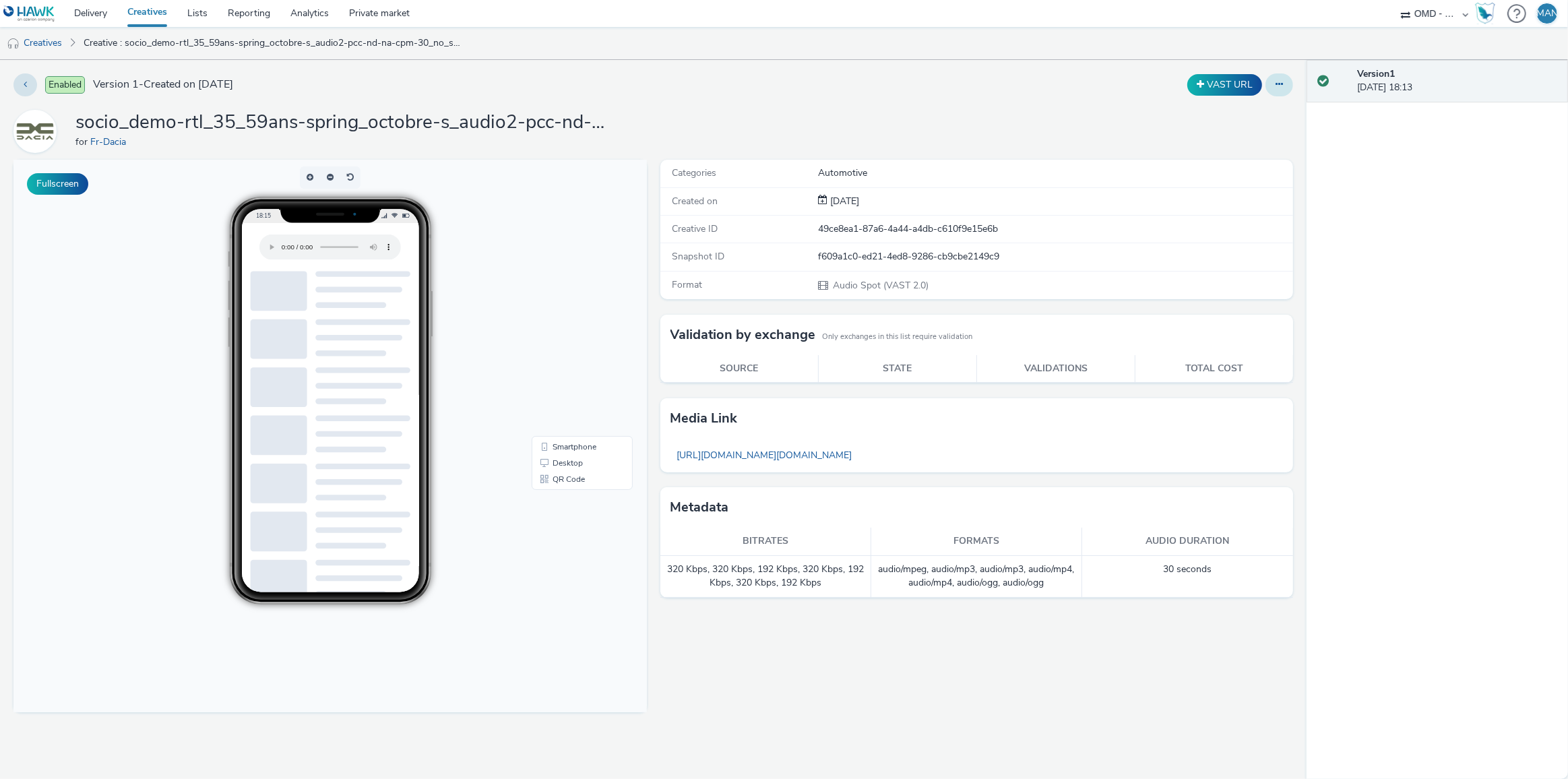
click at [1271, 84] on button at bounding box center [1279, 84] width 27 height 23
click at [1241, 106] on link "Edit" at bounding box center [1242, 111] width 101 height 27
click at [1291, 78] on button at bounding box center [1279, 84] width 27 height 23
click at [1237, 111] on link "Edit" at bounding box center [1242, 111] width 101 height 27
click at [1281, 84] on icon at bounding box center [1280, 84] width 8 height 9
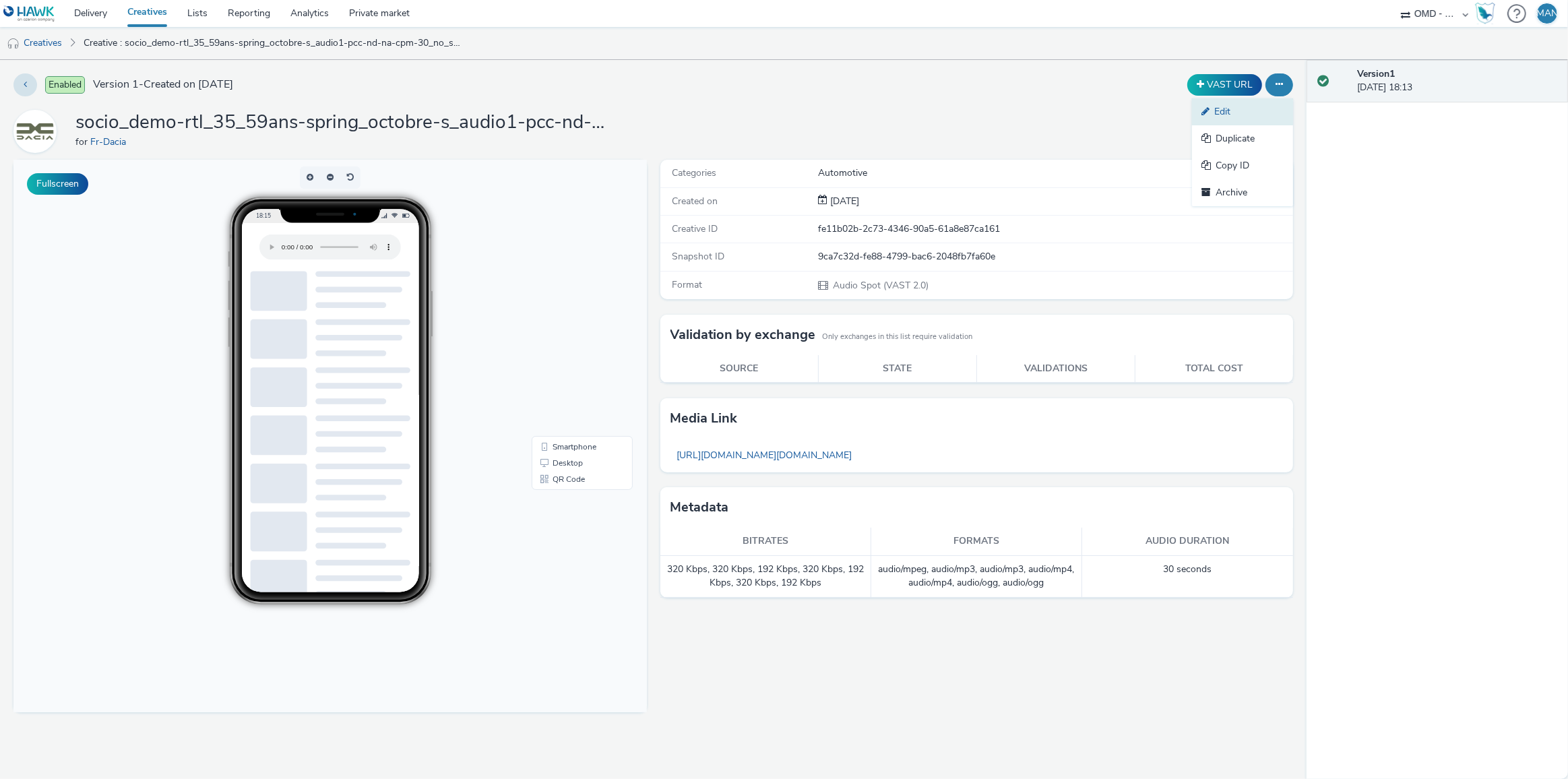
click at [1231, 111] on link "Edit" at bounding box center [1242, 111] width 101 height 27
click at [1275, 83] on button at bounding box center [1279, 84] width 27 height 23
click at [1244, 109] on link "Edit" at bounding box center [1242, 111] width 101 height 27
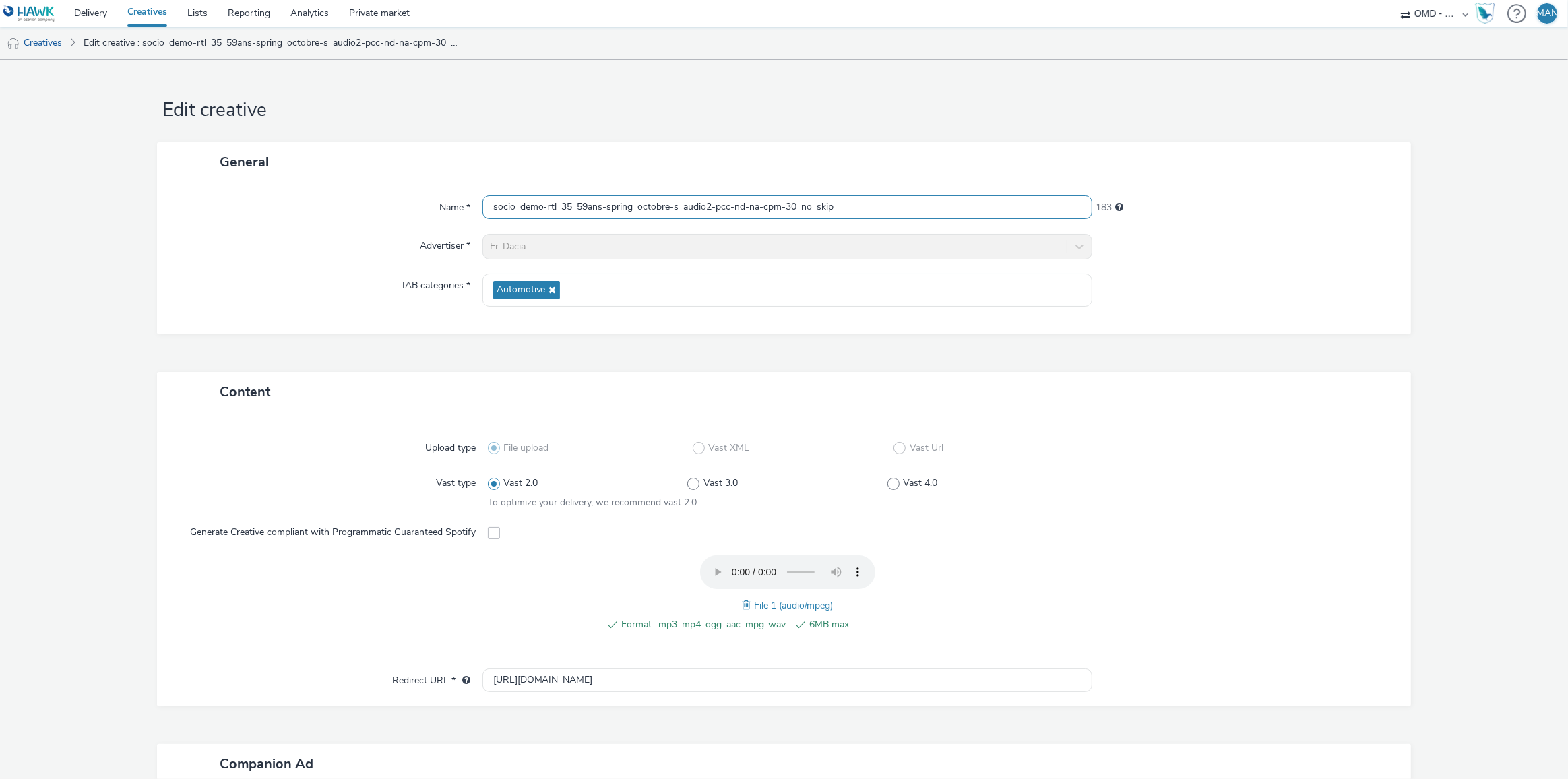
click at [611, 203] on input "socio_demo-rtl_35_59ans-spring_octobre-s_audio2-pcc-nd-na-cpm-30_no_skip" at bounding box center [788, 207] width 611 height 23
paste input "europe1_35_59ans-spring_octobre-s_audio"
click at [728, 206] on input "socio_demo-europe1_35_59ans-spring_octobre-s_audio-pcc-nd-na-cpm-30_no_skip" at bounding box center [788, 207] width 611 height 23
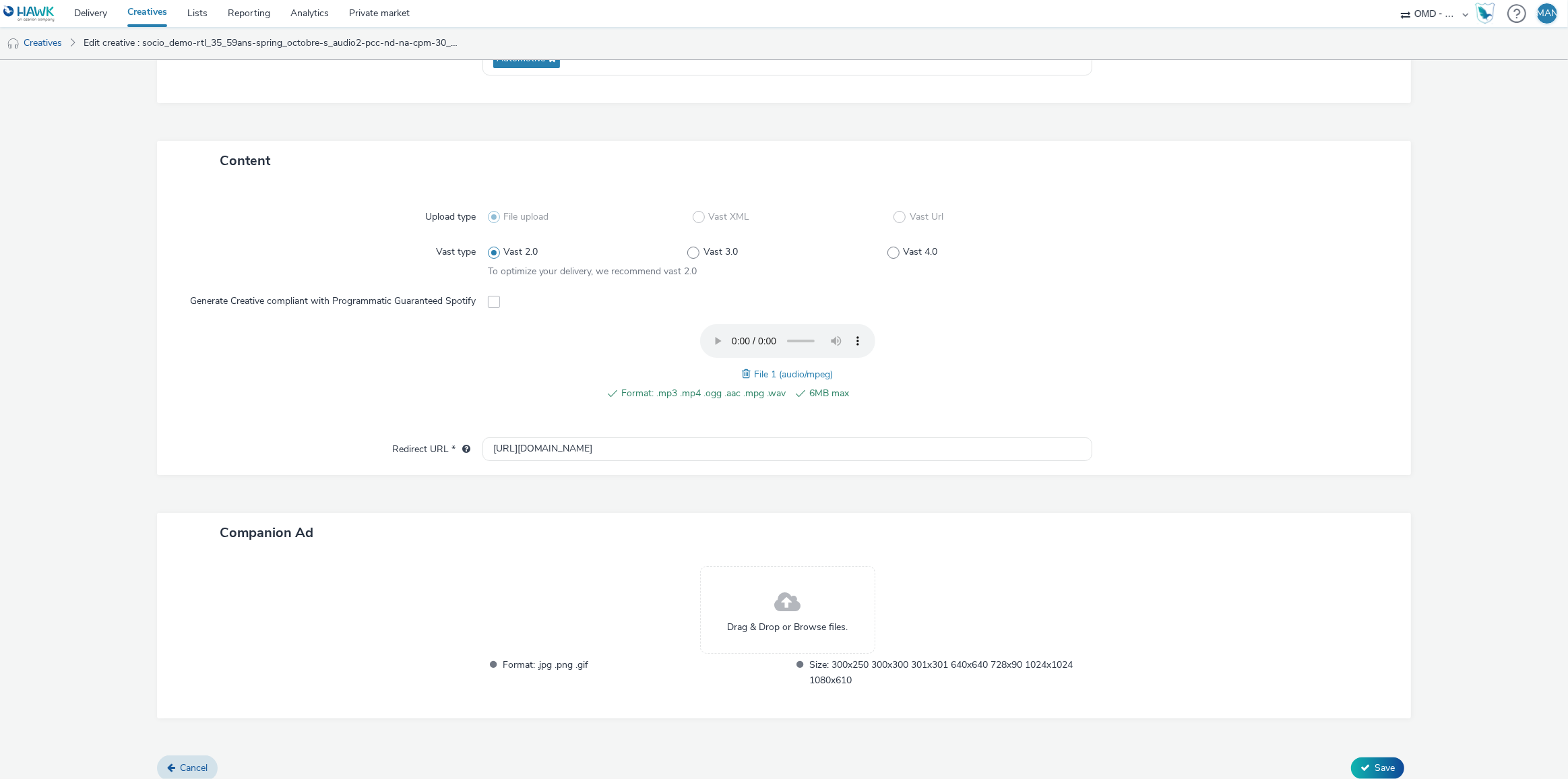
scroll to position [241, 0]
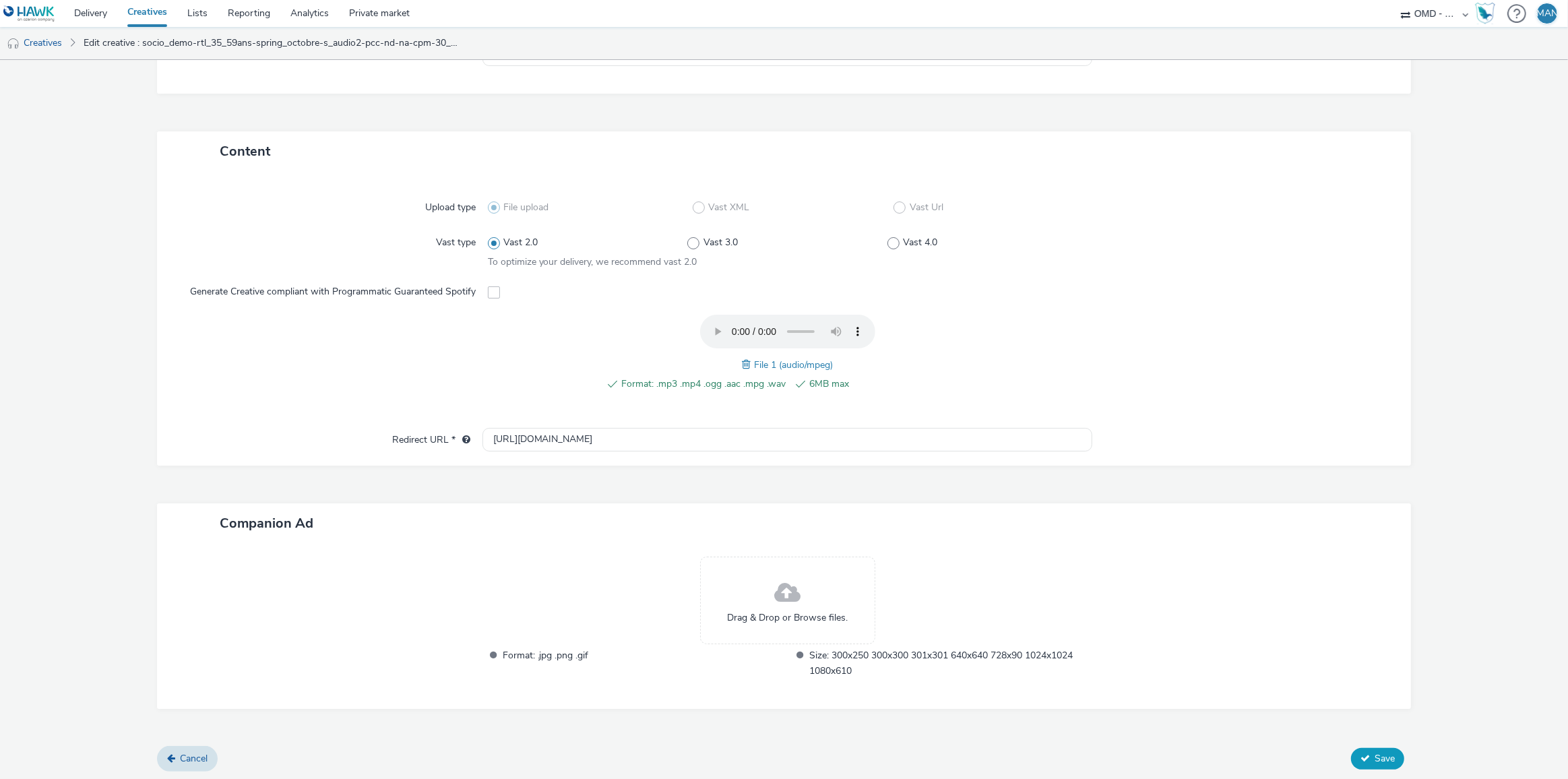
type input "socio_demo-europe1_35_59ans-spring_octobre-s_audio2-pcc-nd-na-cpm-30_no_skip"
click at [1382, 755] on span "Save" at bounding box center [1385, 758] width 20 height 12
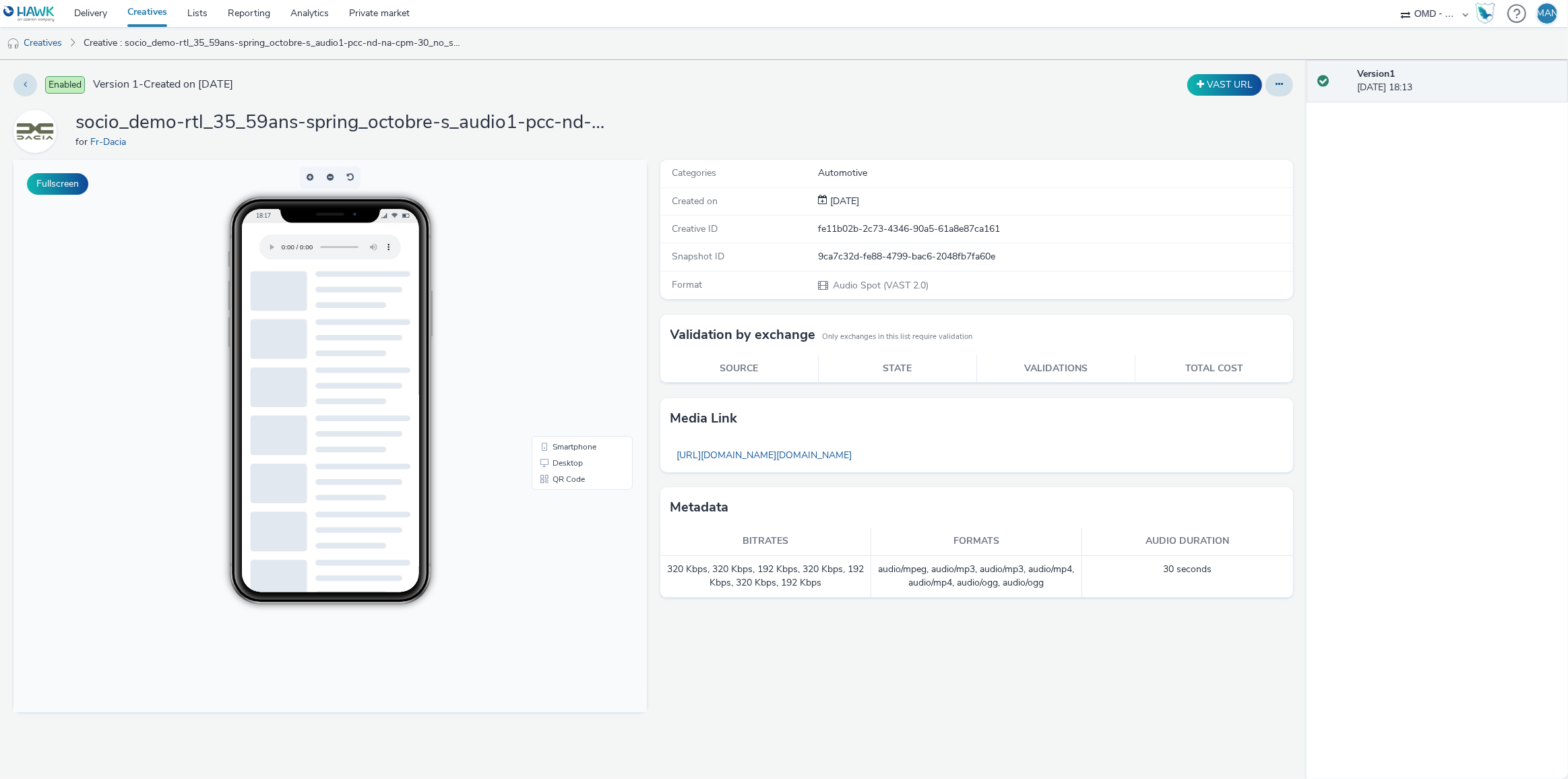
click at [1295, 88] on div "Enabled Version 1 - Created on 02 October 2025 VAST URL socio_demo-rtl_35_59ans…" at bounding box center [653, 419] width 1306 height 719
click at [1281, 89] on button at bounding box center [1279, 84] width 27 height 23
click at [1232, 111] on link "Edit" at bounding box center [1242, 111] width 101 height 27
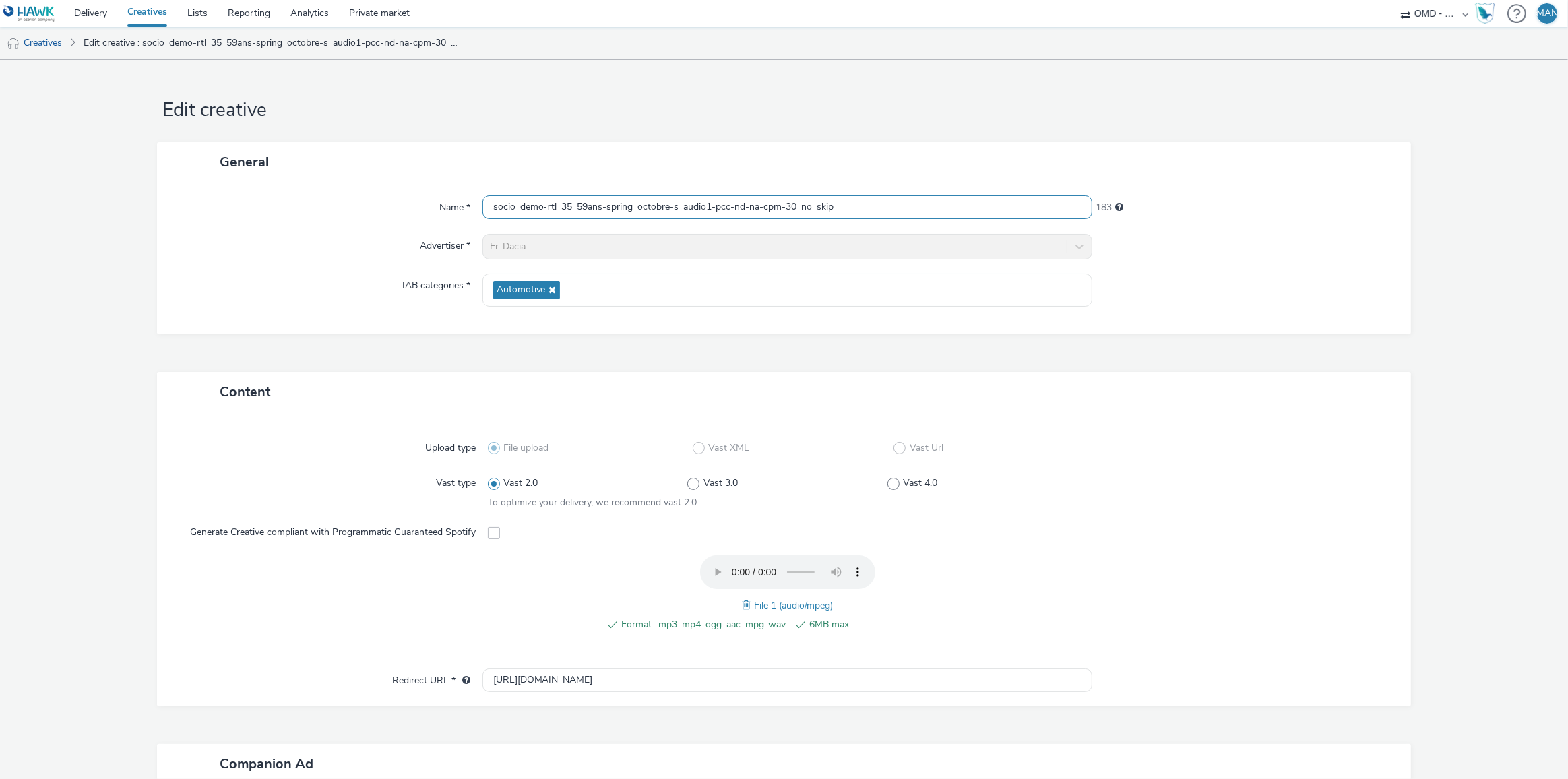
click at [646, 207] on input "socio_demo-rtl_35_59ans-spring_octobre-s_audio1-pcc-nd-na-cpm-30_no_skip" at bounding box center [788, 207] width 611 height 23
paste input "europe1_35_59ans-spring_octobre-s_audio"
click at [699, 206] on input "socio_demo-europe1_35_59ans-spring_octobre-s_audio-pcc-nd-na-cpm-30_no_skip" at bounding box center [788, 207] width 611 height 23
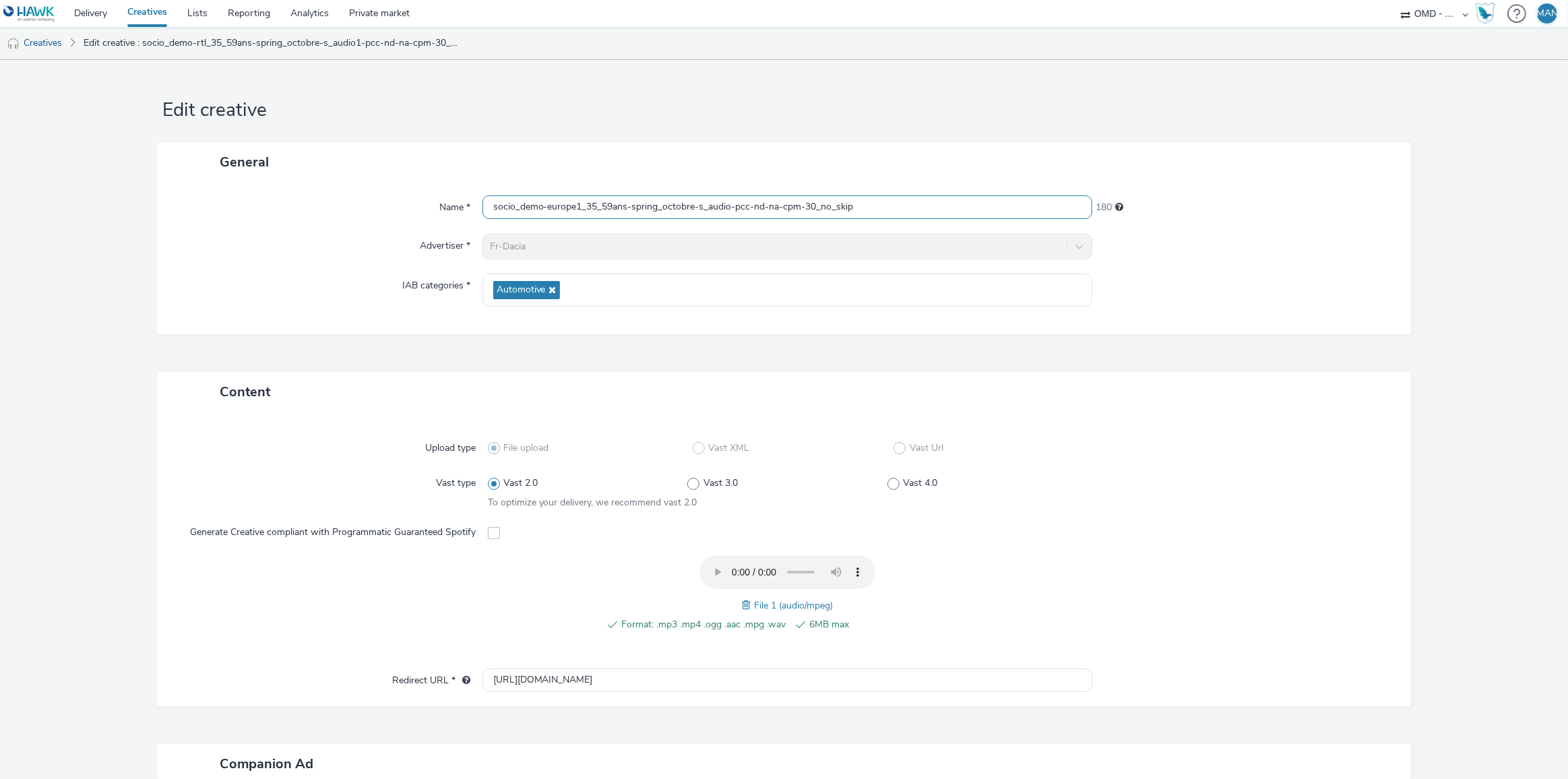
click at [727, 207] on input "socio_demo-europe1_35_59ans-spring_octobre-s_audio-pcc-nd-na-cpm-30_no_skip" at bounding box center [788, 207] width 611 height 23
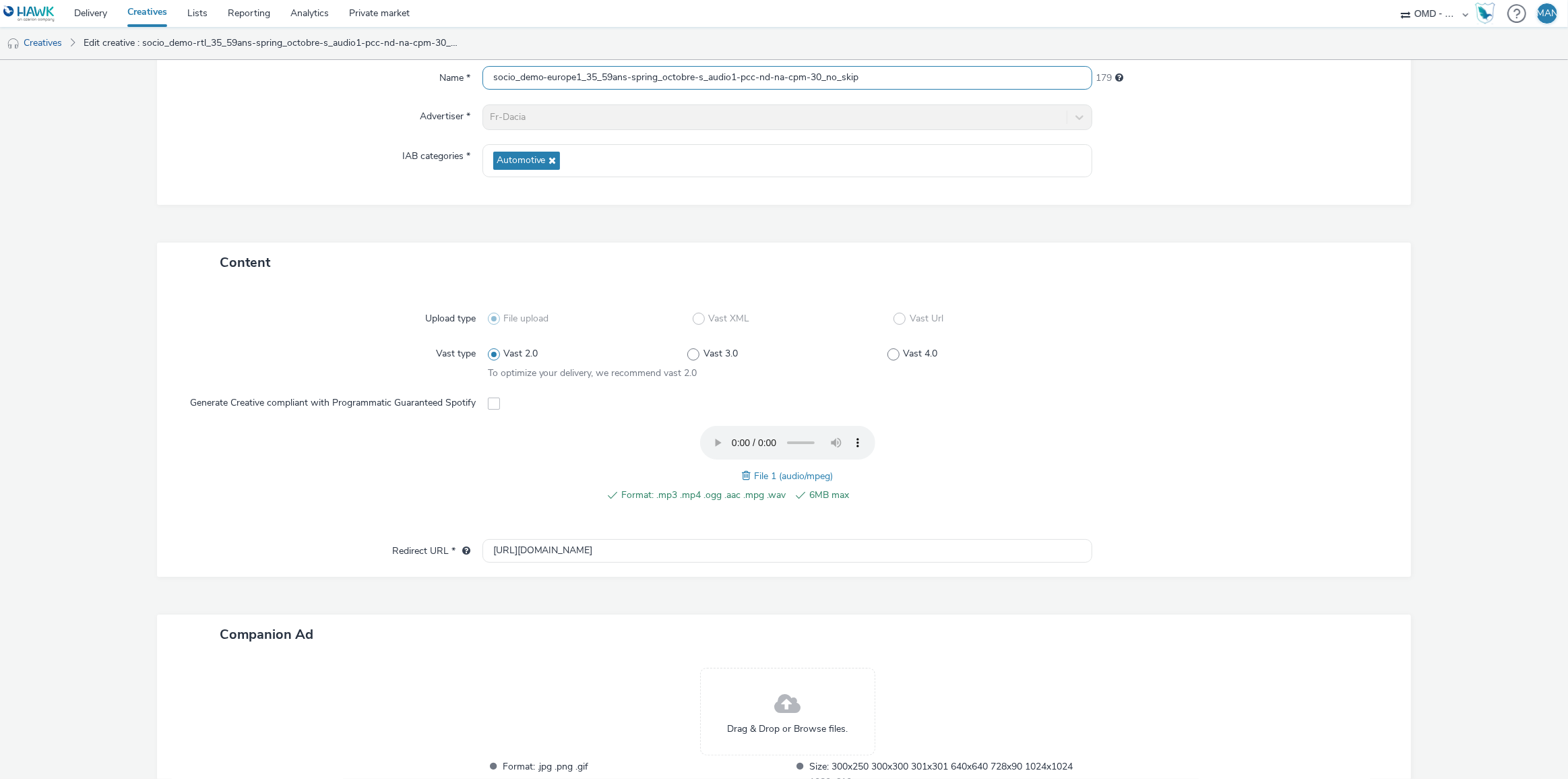
scroll to position [241, 0]
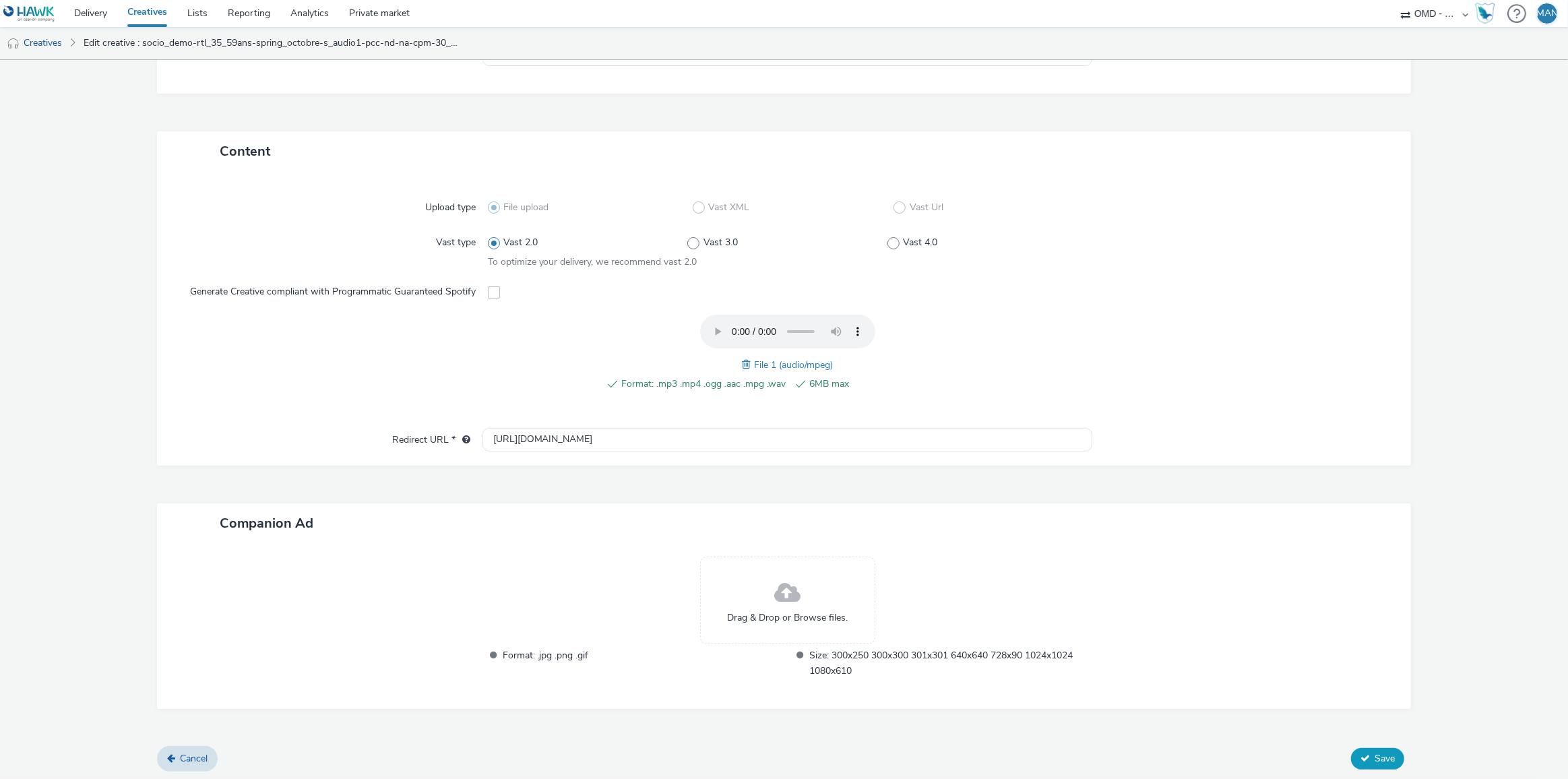
type input "socio_demo-europe1_35_59ans-spring_octobre-s_audio1-pcc-nd-na-cpm-30_no_skip"
click at [1375, 759] on span "Save" at bounding box center [1385, 758] width 20 height 12
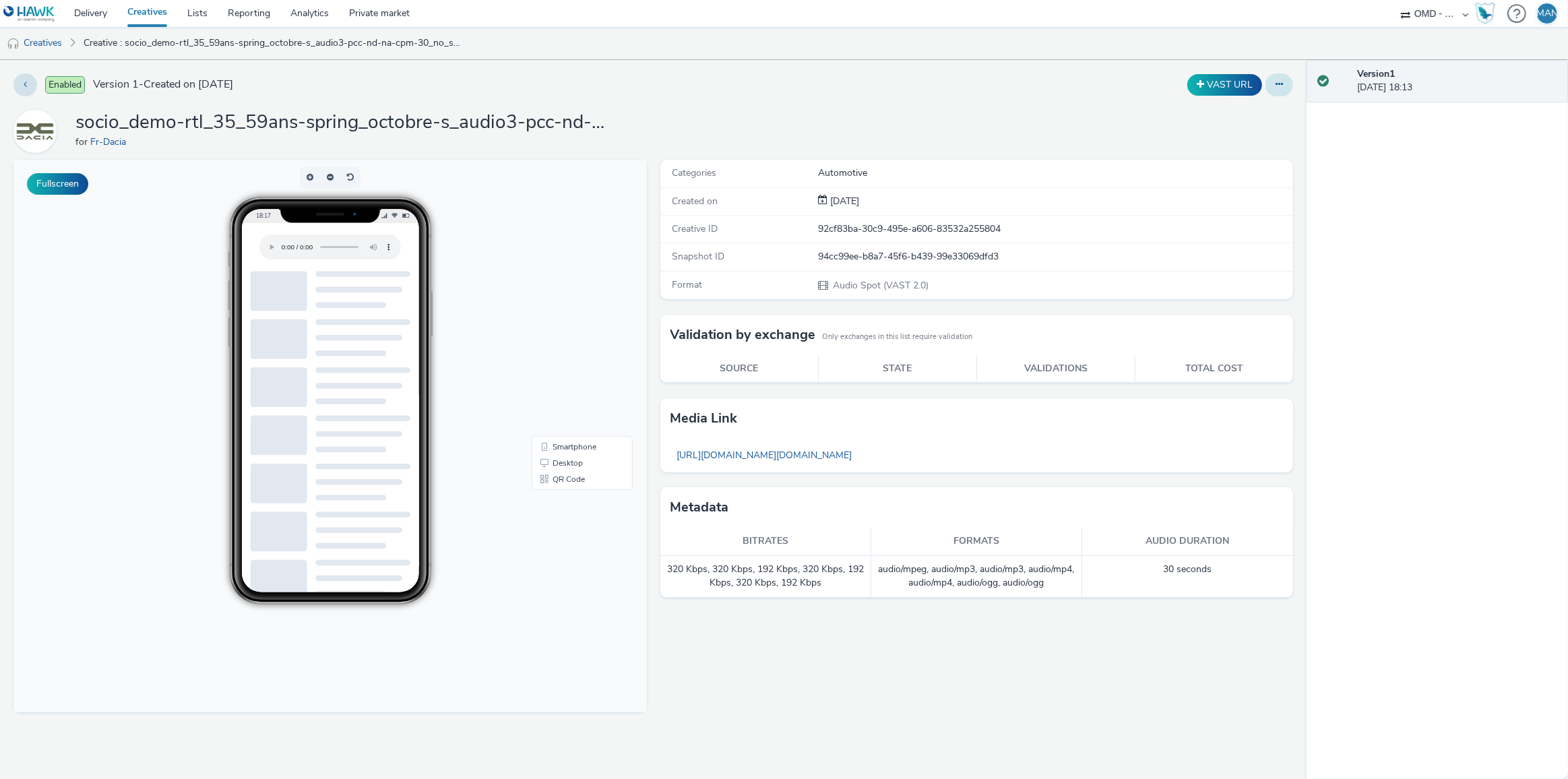
click at [1271, 87] on button at bounding box center [1279, 84] width 27 height 23
click at [1228, 112] on link "Edit" at bounding box center [1242, 111] width 101 height 27
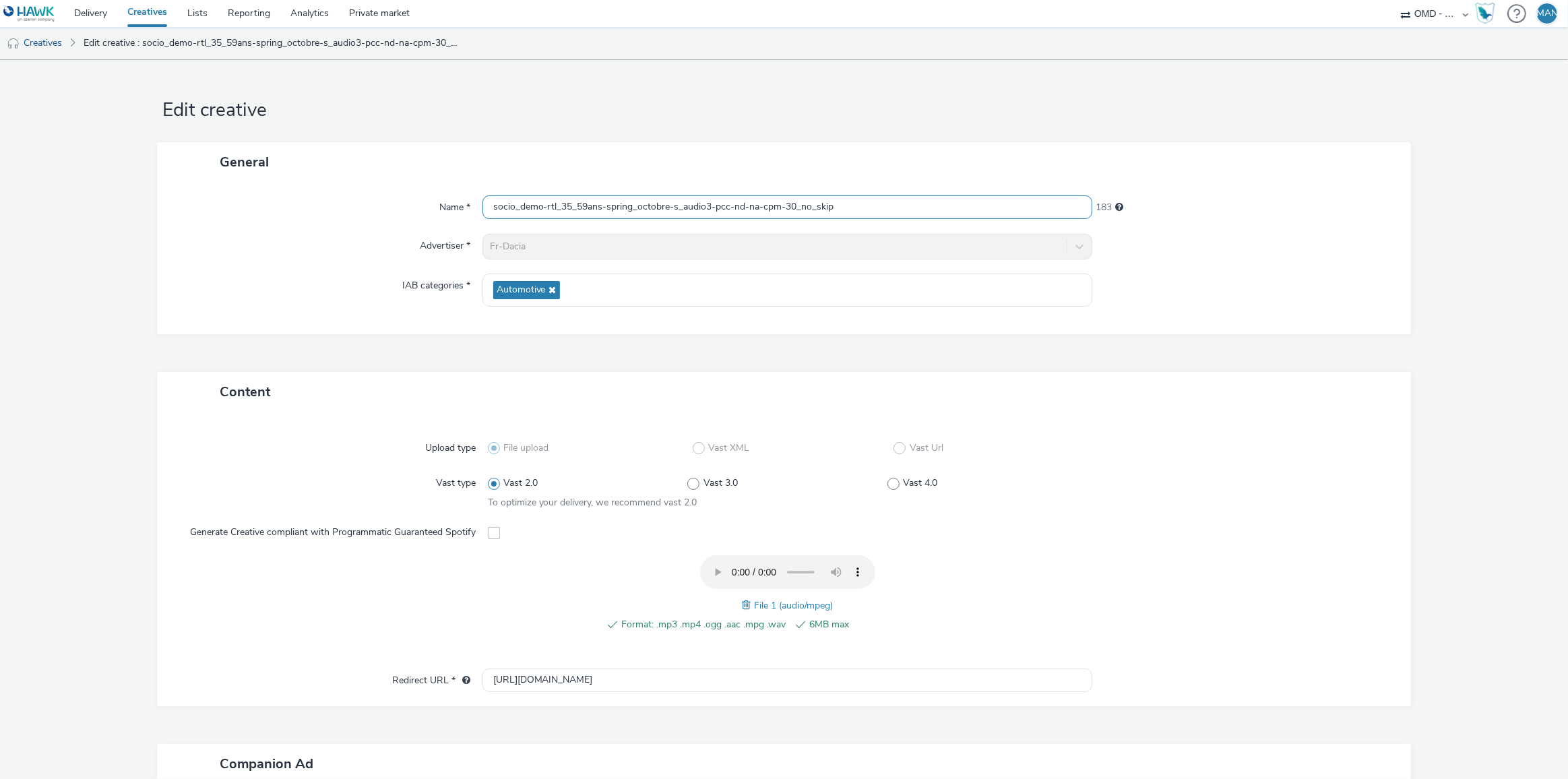
click at [689, 200] on input "socio_demo-rtl_35_59ans-spring_octobre-s_audio3-pcc-nd-na-cpm-30_no_skip" at bounding box center [788, 207] width 611 height 23
paste input "europe1_35_59ans-spring_octobre-s_audio"
click at [728, 206] on input "socio_demo-europe1_35_59ans-spring_octobre-s_audio-pcc-nd-na-cpm-30_no_skip" at bounding box center [788, 207] width 611 height 23
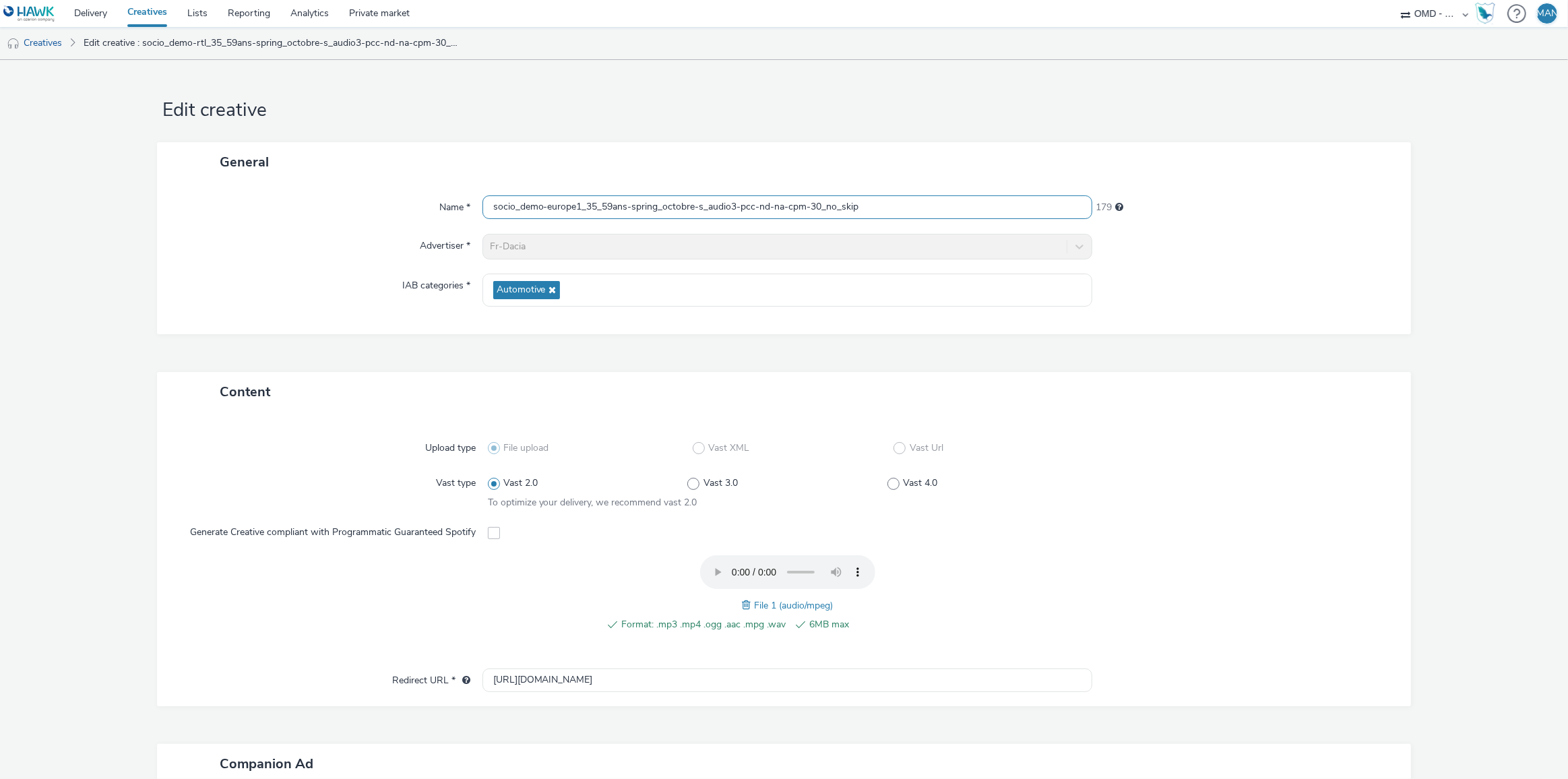
scroll to position [241, 0]
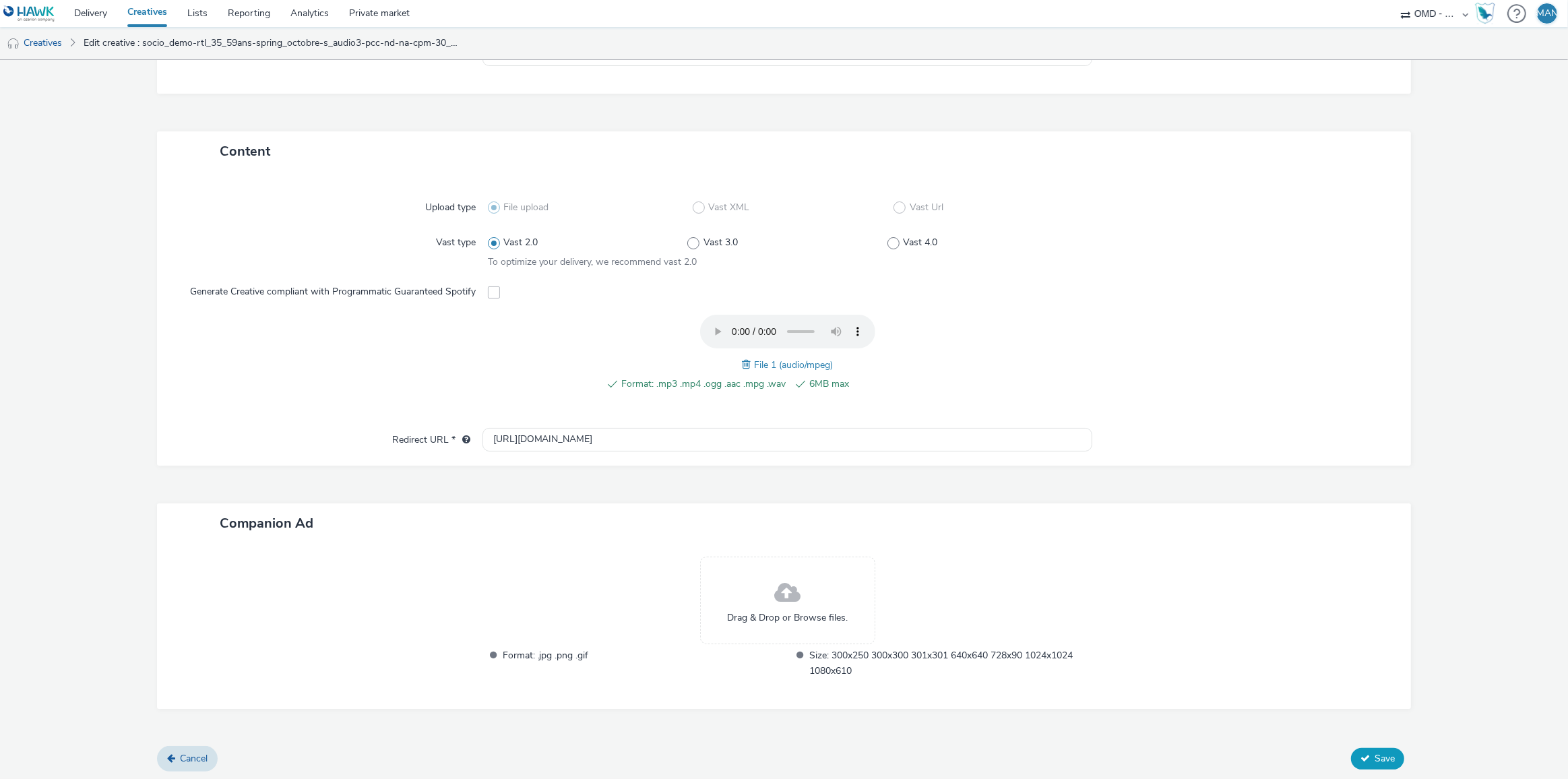
type input "socio_demo-europe1_35_59ans-spring_octobre-s_audio3-pcc-nd-na-cpm-30_no_skip"
click at [1375, 752] on span "Save" at bounding box center [1385, 758] width 20 height 12
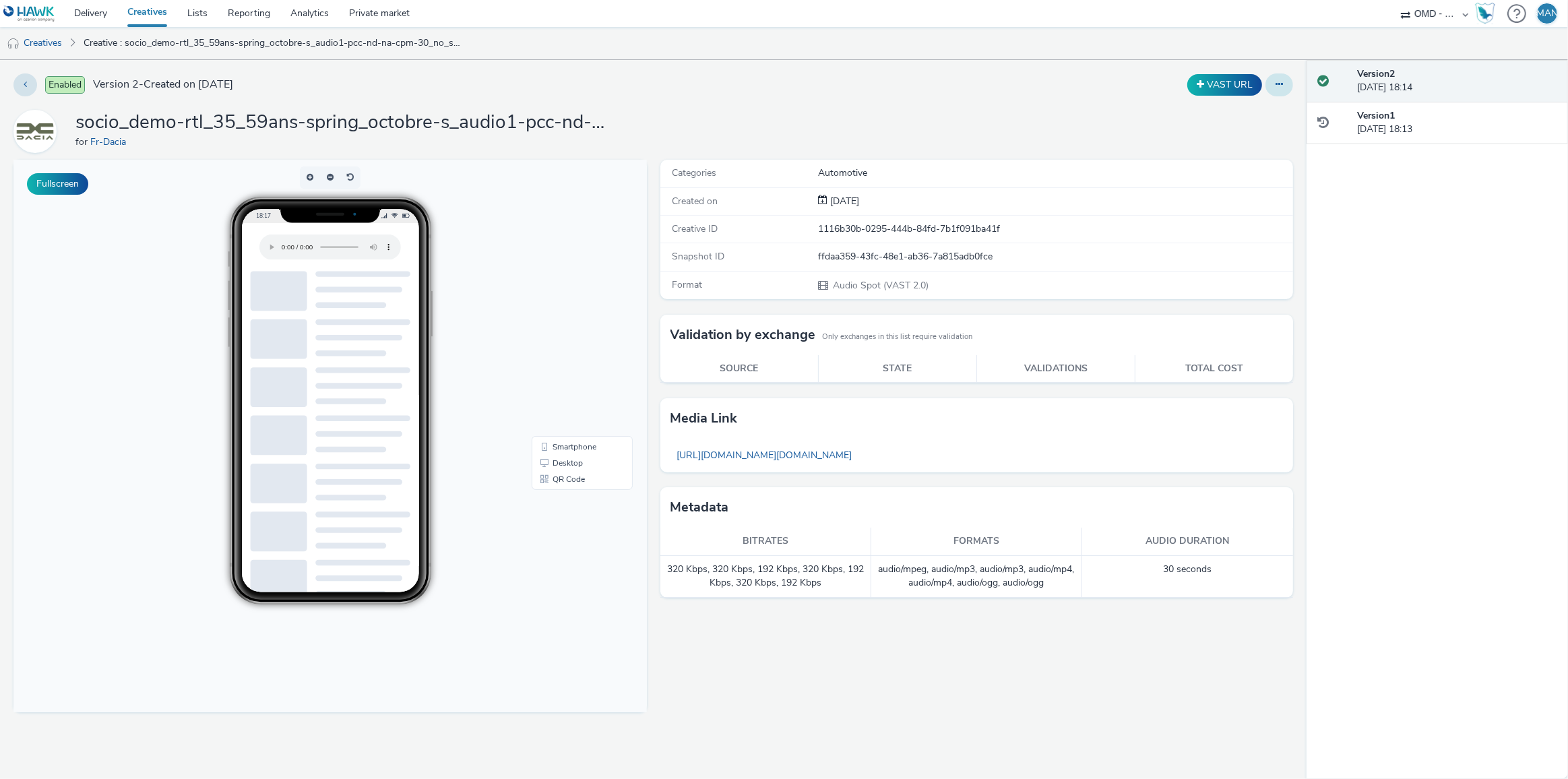
click at [1276, 82] on icon at bounding box center [1280, 84] width 8 height 9
click at [1246, 112] on link "Edit" at bounding box center [1242, 111] width 101 height 27
click at [1277, 86] on icon at bounding box center [1280, 84] width 8 height 9
click at [1244, 108] on link "Edit" at bounding box center [1242, 111] width 101 height 27
click at [1283, 83] on button at bounding box center [1279, 84] width 27 height 23
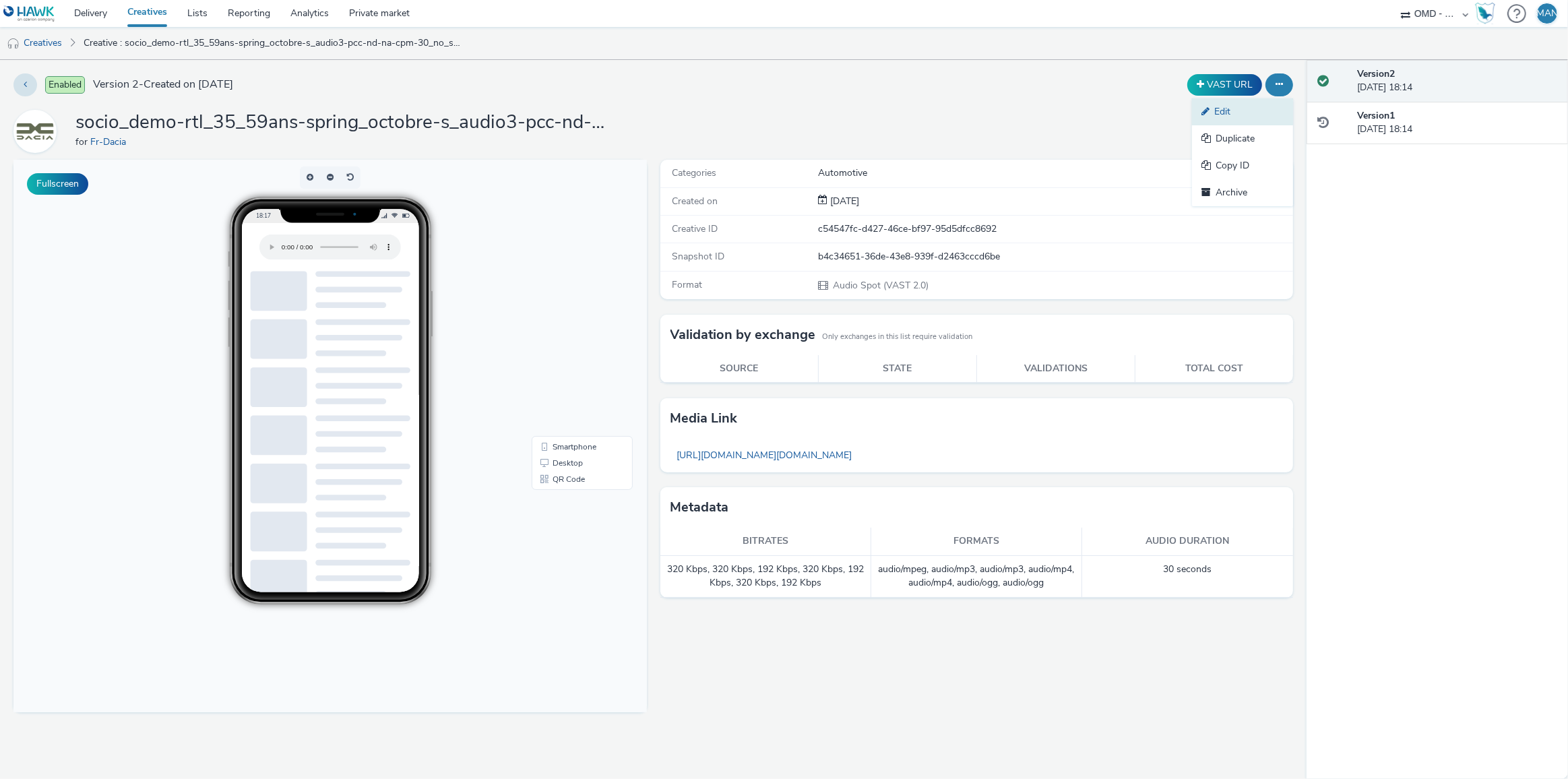
click at [1259, 105] on link "Edit" at bounding box center [1242, 111] width 101 height 27
click at [1284, 86] on button at bounding box center [1279, 84] width 27 height 23
click at [1238, 137] on link "Duplicate" at bounding box center [1242, 139] width 101 height 27
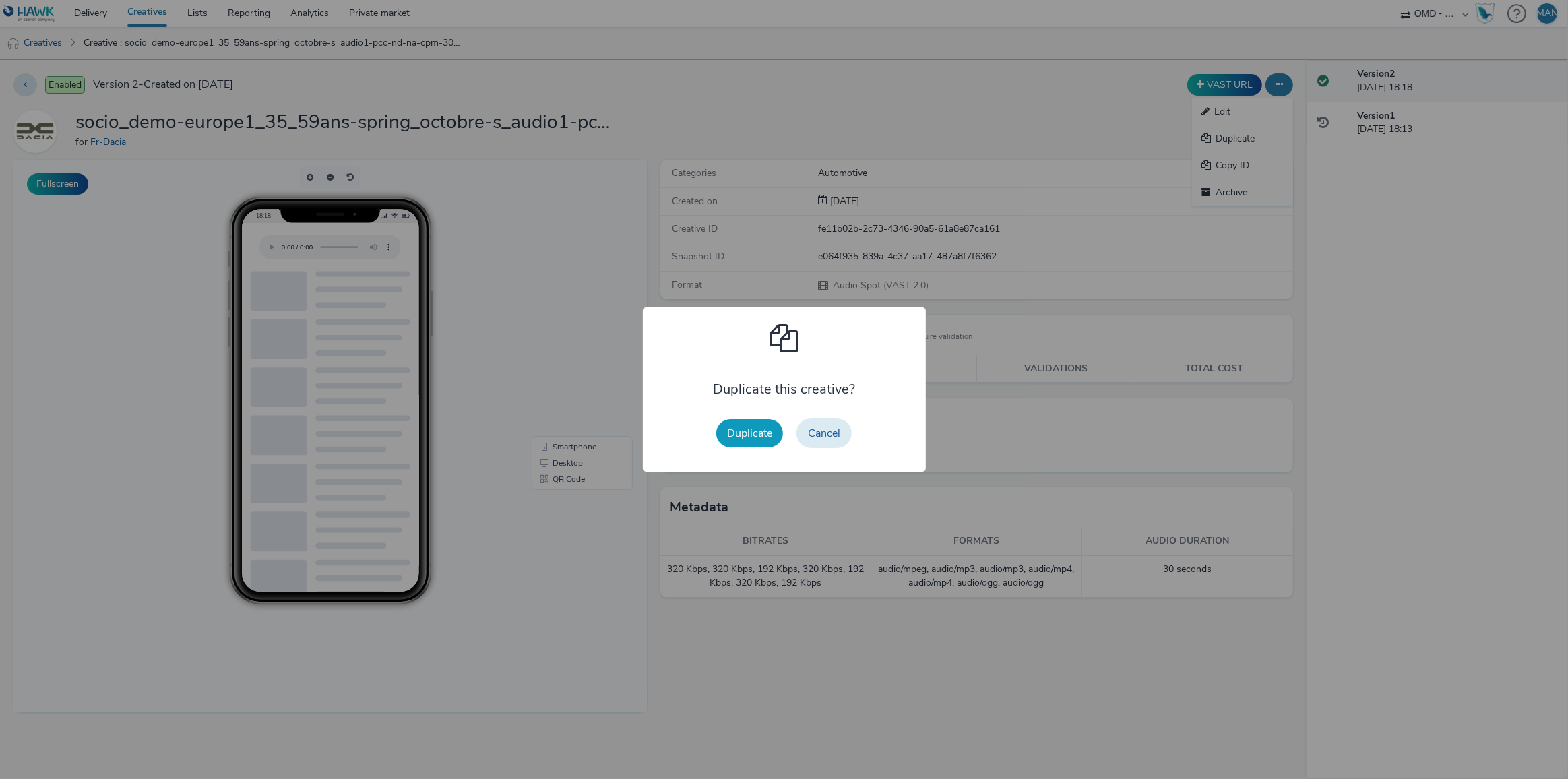
click at [747, 437] on button "Duplicate" at bounding box center [750, 433] width 67 height 28
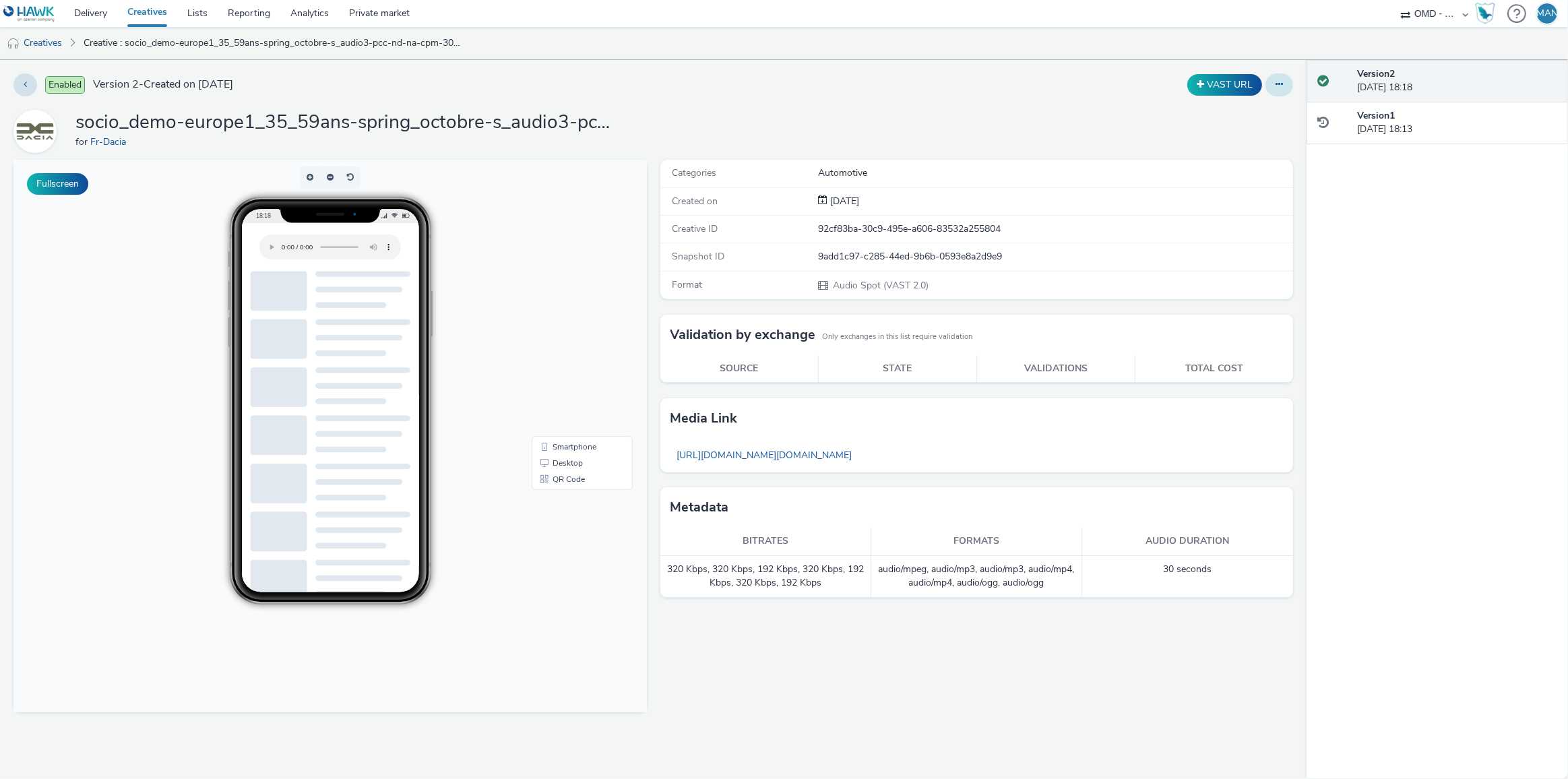
click at [1285, 85] on button at bounding box center [1279, 84] width 27 height 23
click at [1238, 136] on link "Duplicate" at bounding box center [1242, 139] width 101 height 27
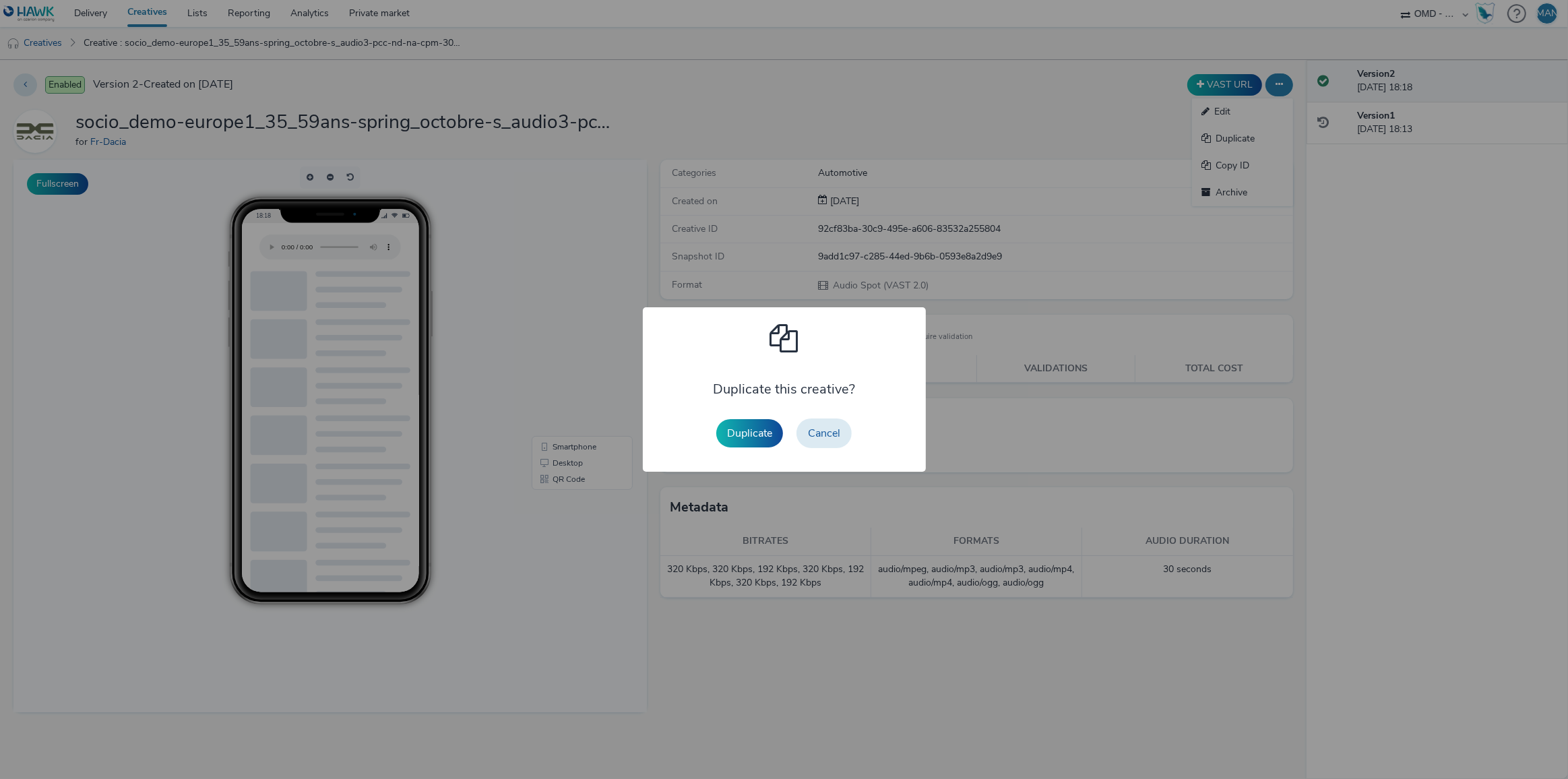
click at [743, 441] on button "Duplicate" at bounding box center [750, 433] width 67 height 28
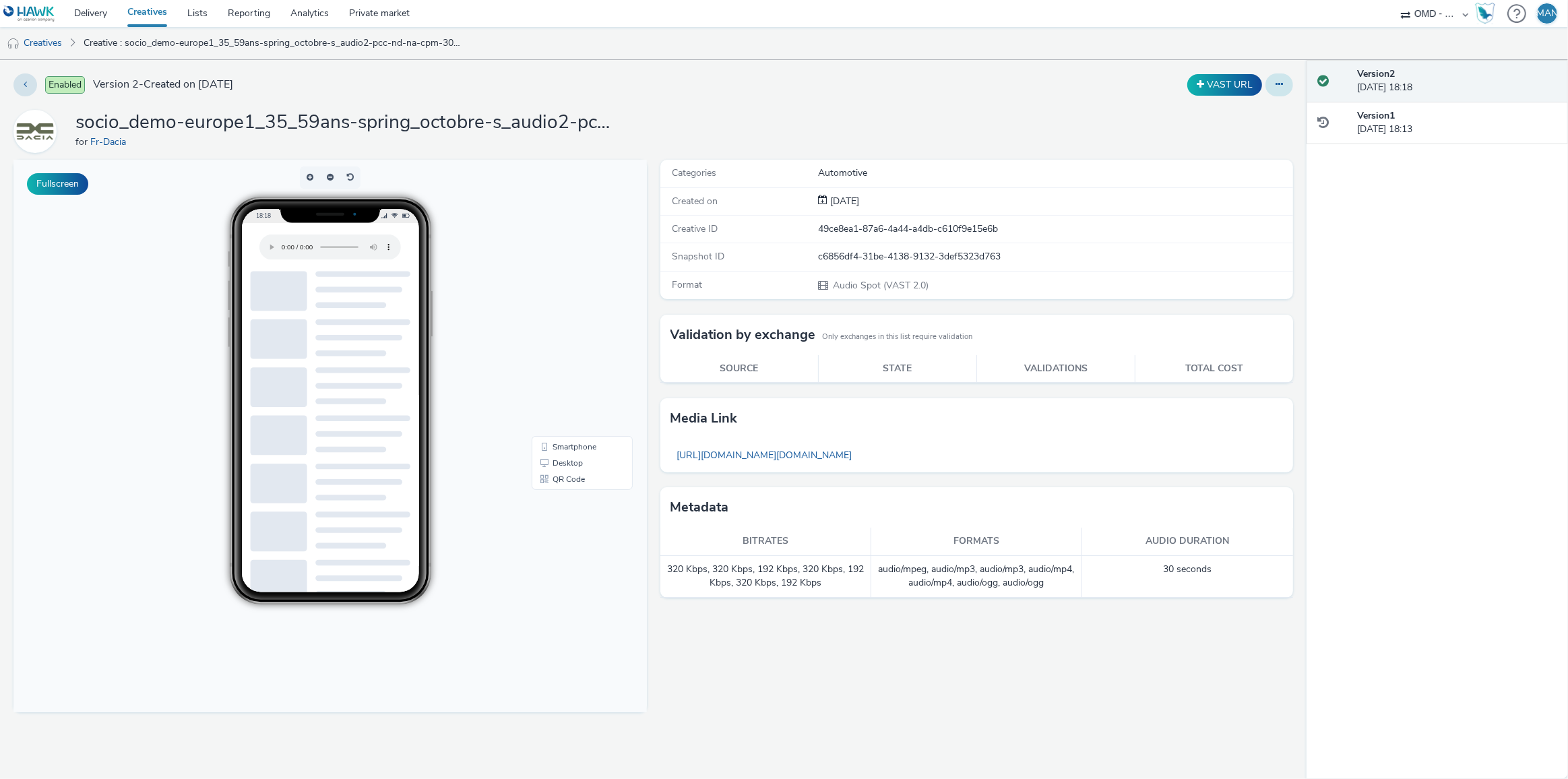
click at [1277, 88] on button at bounding box center [1279, 84] width 27 height 23
click at [1237, 140] on link "Duplicate" at bounding box center [1242, 139] width 101 height 27
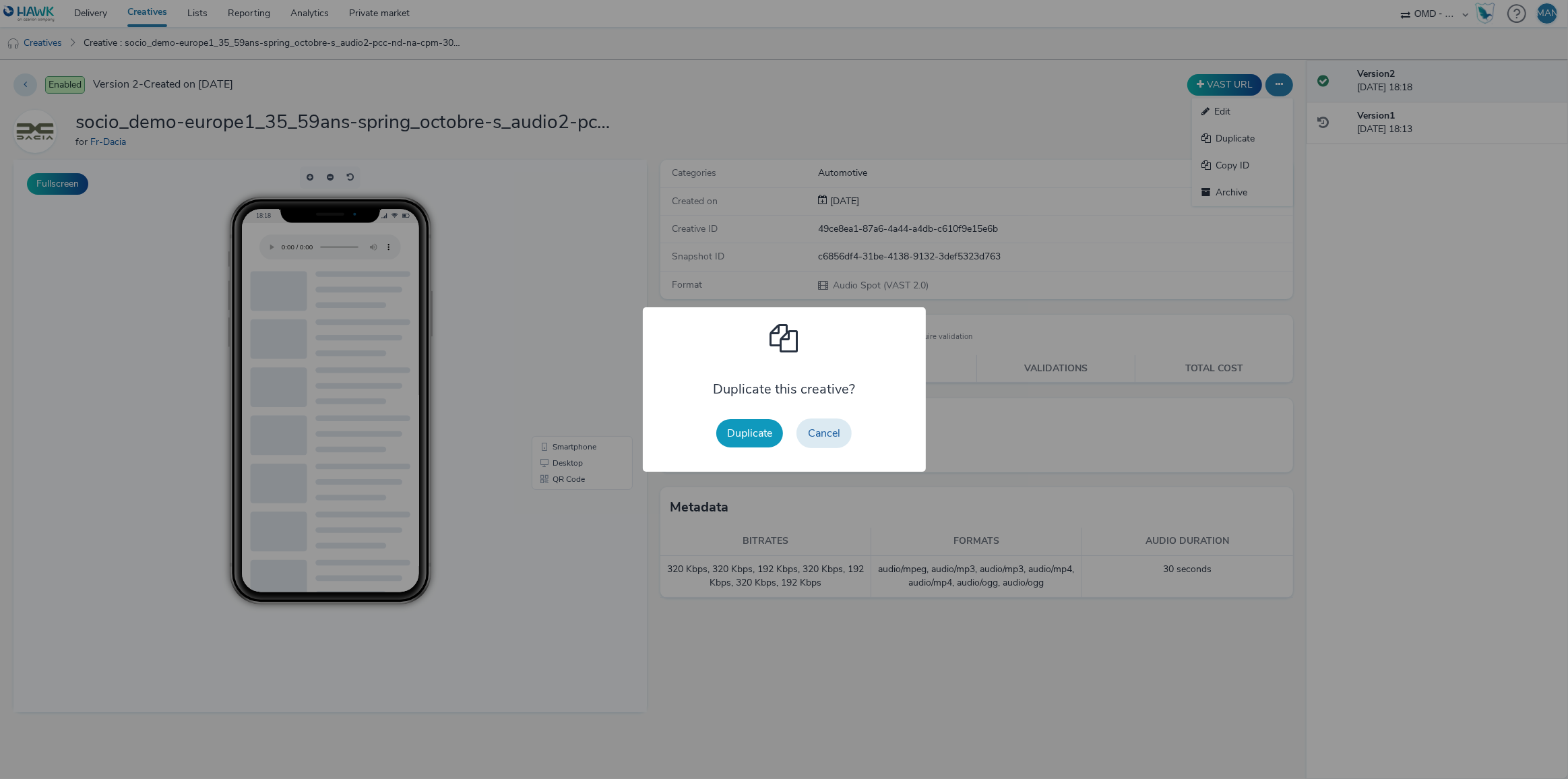
click at [738, 436] on button "Duplicate" at bounding box center [750, 433] width 67 height 28
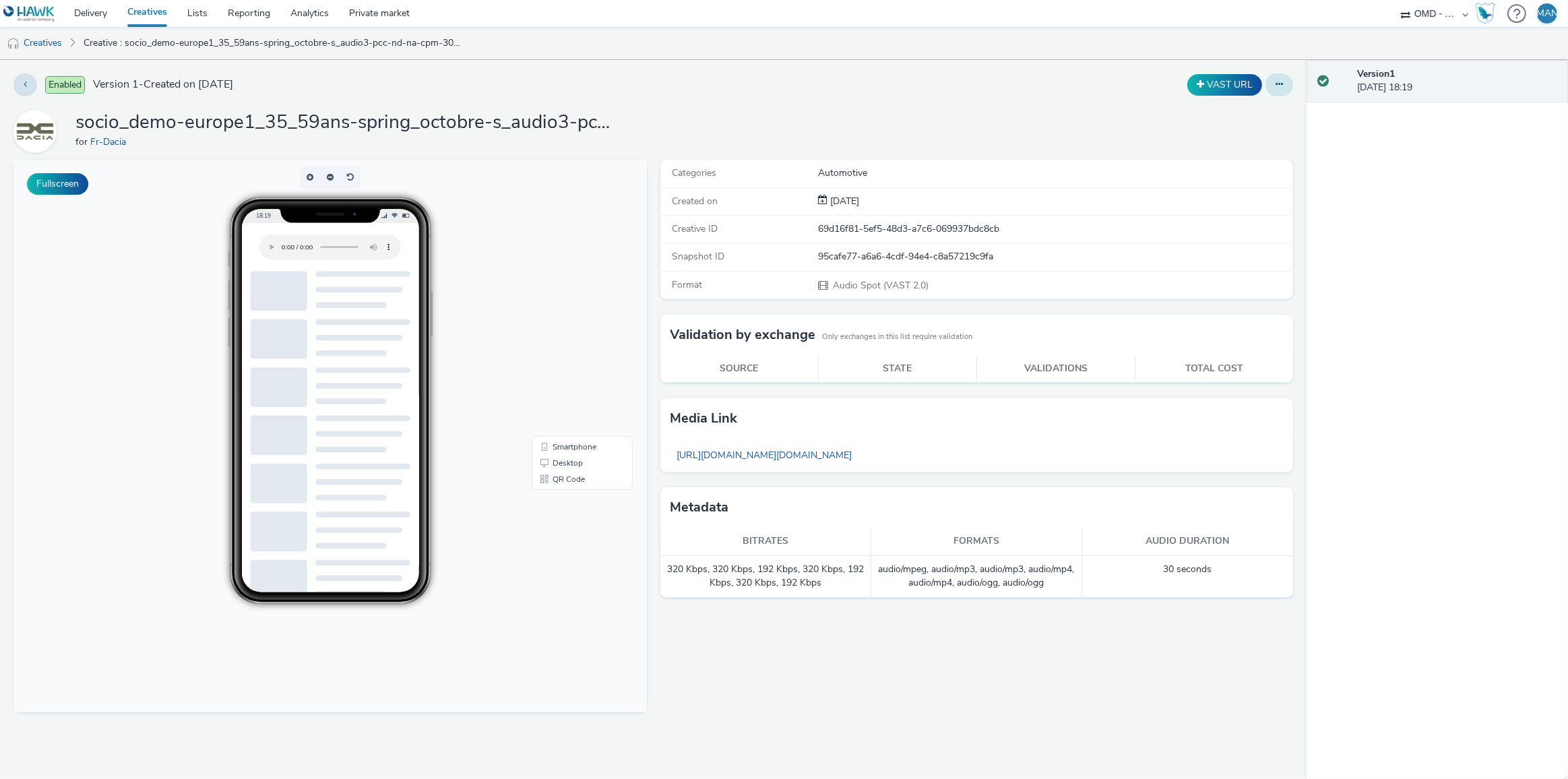
click at [1285, 83] on button at bounding box center [1279, 84] width 27 height 23
click at [1260, 104] on link "Edit" at bounding box center [1242, 111] width 101 height 27
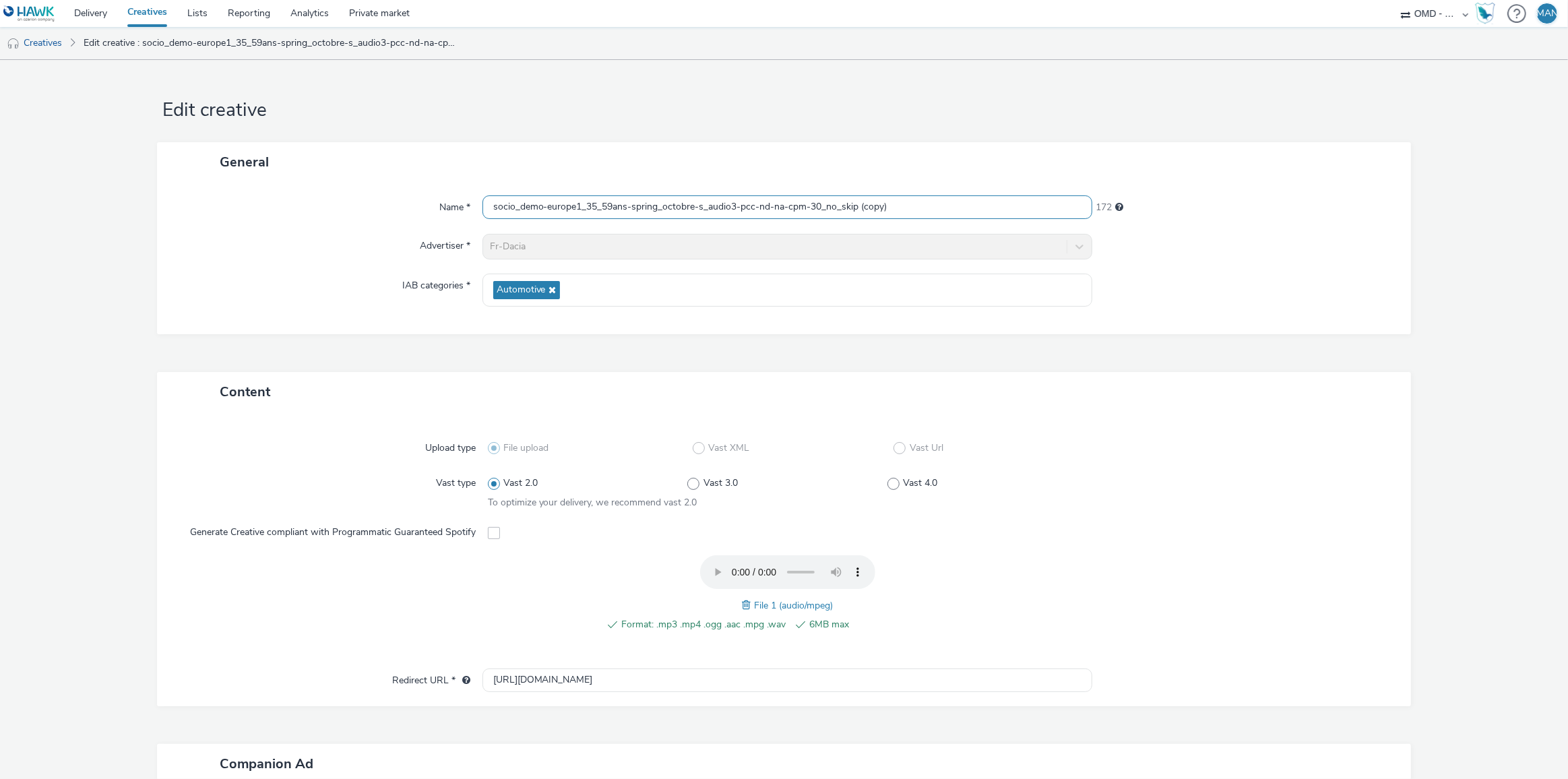
click at [763, 206] on input "socio_demo-europe1_35_59ans-spring_octobre-s_audio3-pcc-nd-na-cpm-30_no_skip (c…" at bounding box center [788, 207] width 611 height 23
click at [757, 206] on input "socio_demo-europe1_35_59ans-spring_octobre-s_audio3-pcc-nd-na-cpm-30_no_skip (c…" at bounding box center [788, 207] width 611 height 23
click at [758, 206] on input "socio_demo-europe1_35_59ans-spring_octobre-s_audio3-pcc-nd-na-cpm-30_no_skip (c…" at bounding box center [788, 207] width 611 height 23
click at [759, 206] on input "socio_demo-europe1_35_59ans-spring_octobre-s_audio3-pcc-nd-na-cpm-30_no_skip (c…" at bounding box center [788, 207] width 611 height 23
paste input "tf1_35_59ans-spring_octobre-s_audio-pcc-nd-na-cpm-30_no_skip"
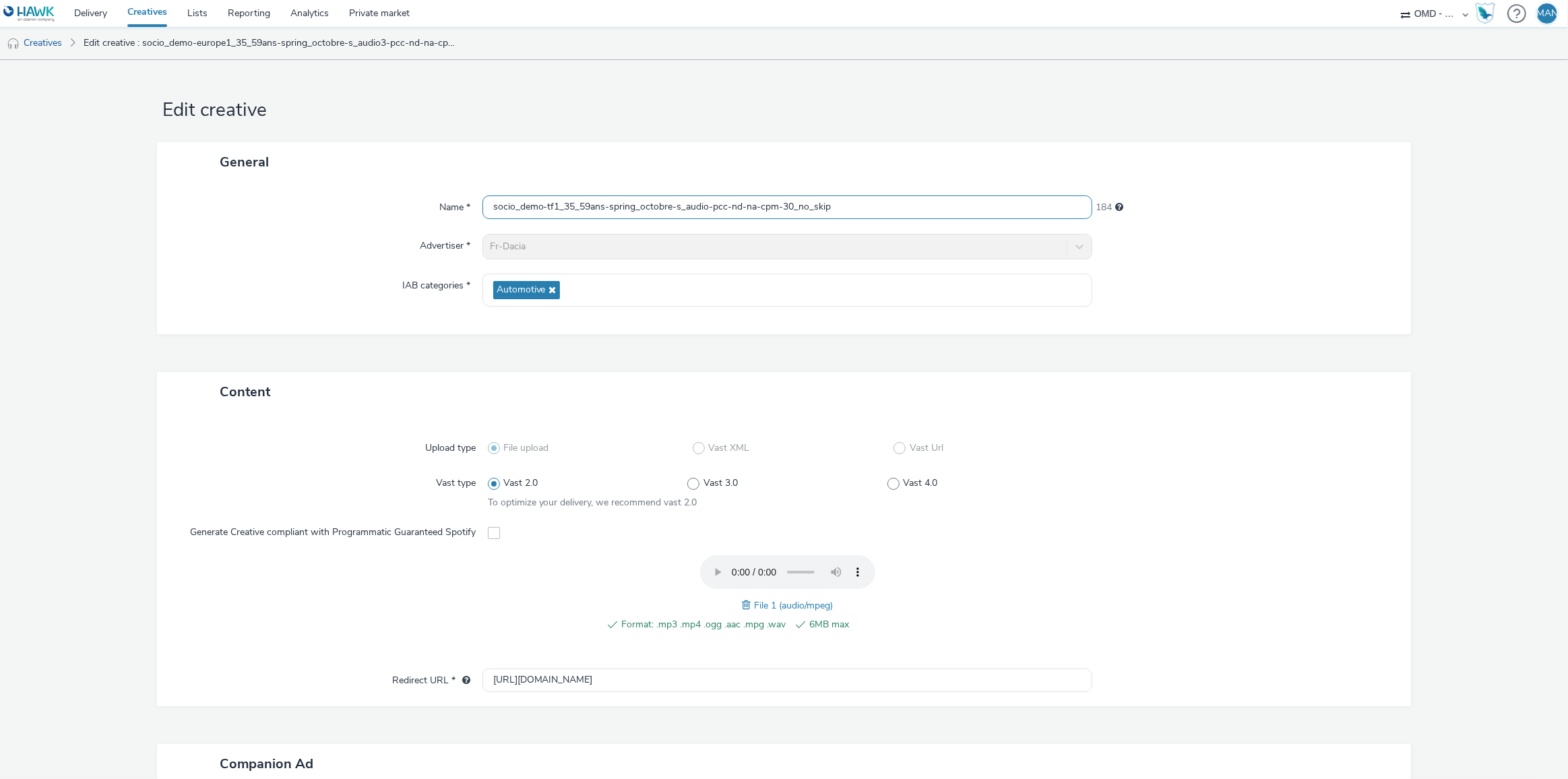
click at [707, 206] on input "socio_demo-tf1_35_59ans-spring_octobre-s_audio-pcc-nd-na-cpm-30_no_skip" at bounding box center [788, 207] width 611 height 23
type input "socio_demo-tf1_35_59ans-spring_octobre-s_audio3-pcc-nd-na-cpm-30_no_skip"
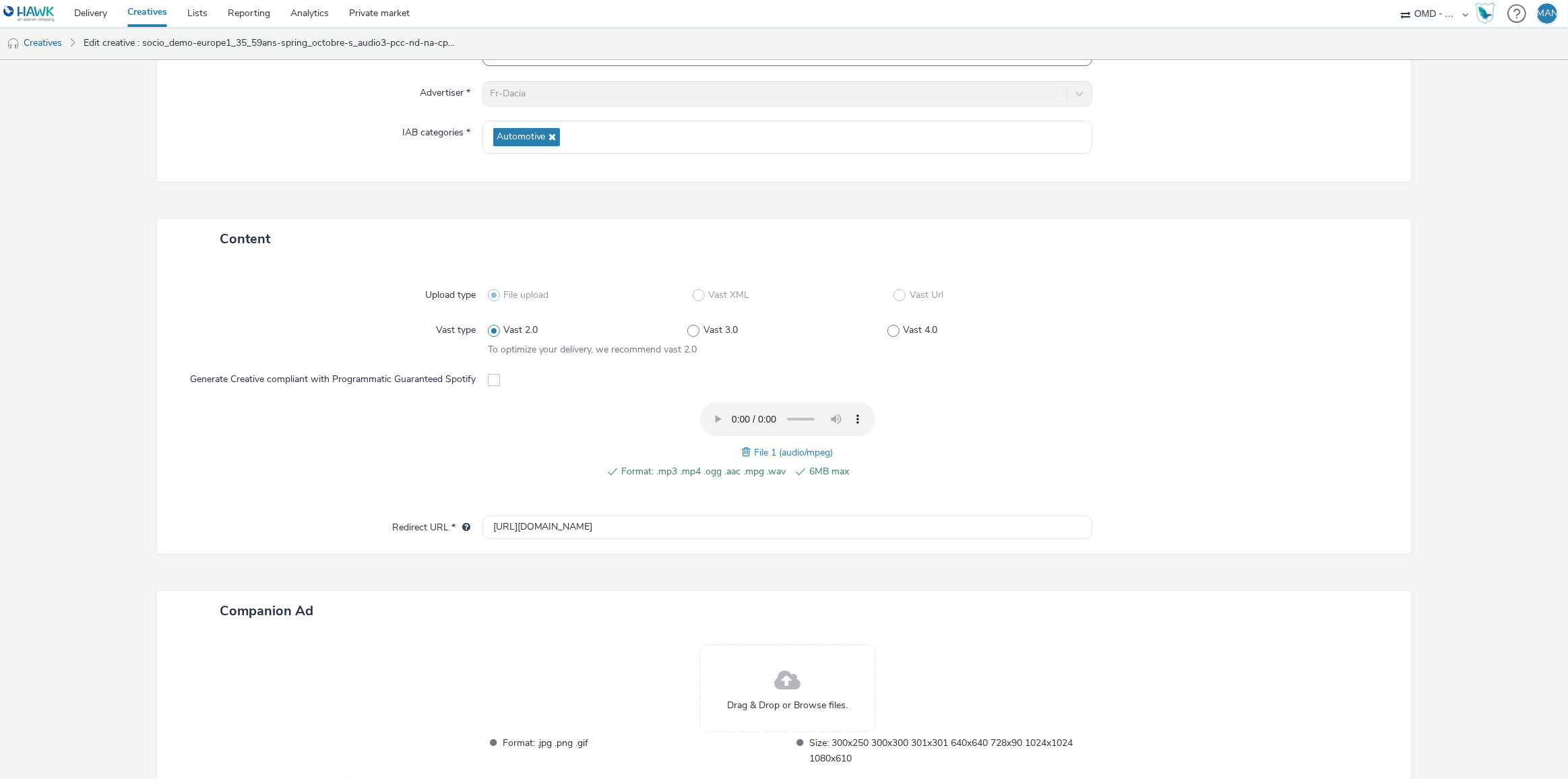
scroll to position [241, 0]
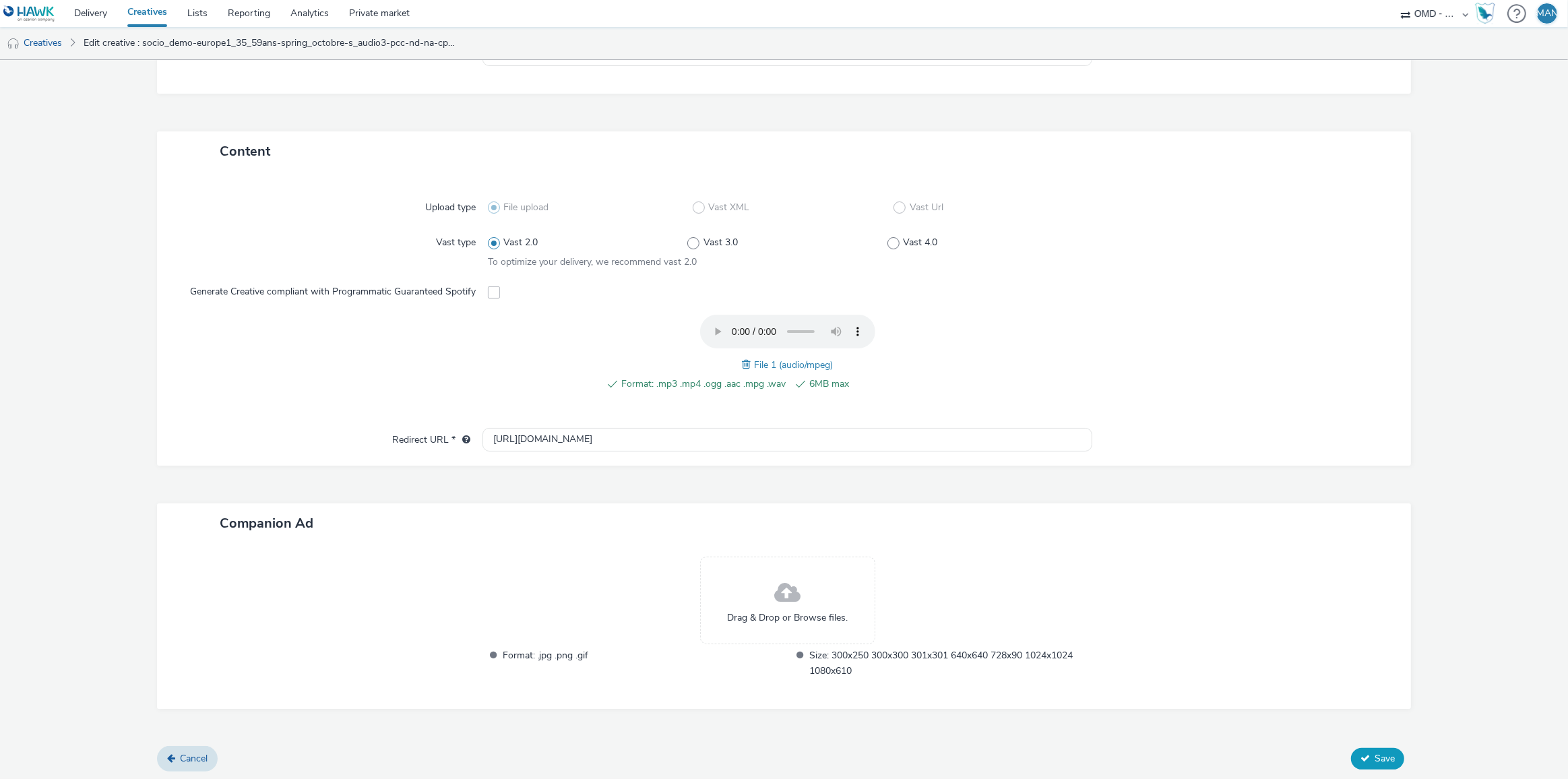
click at [1375, 752] on span "Save" at bounding box center [1385, 758] width 20 height 12
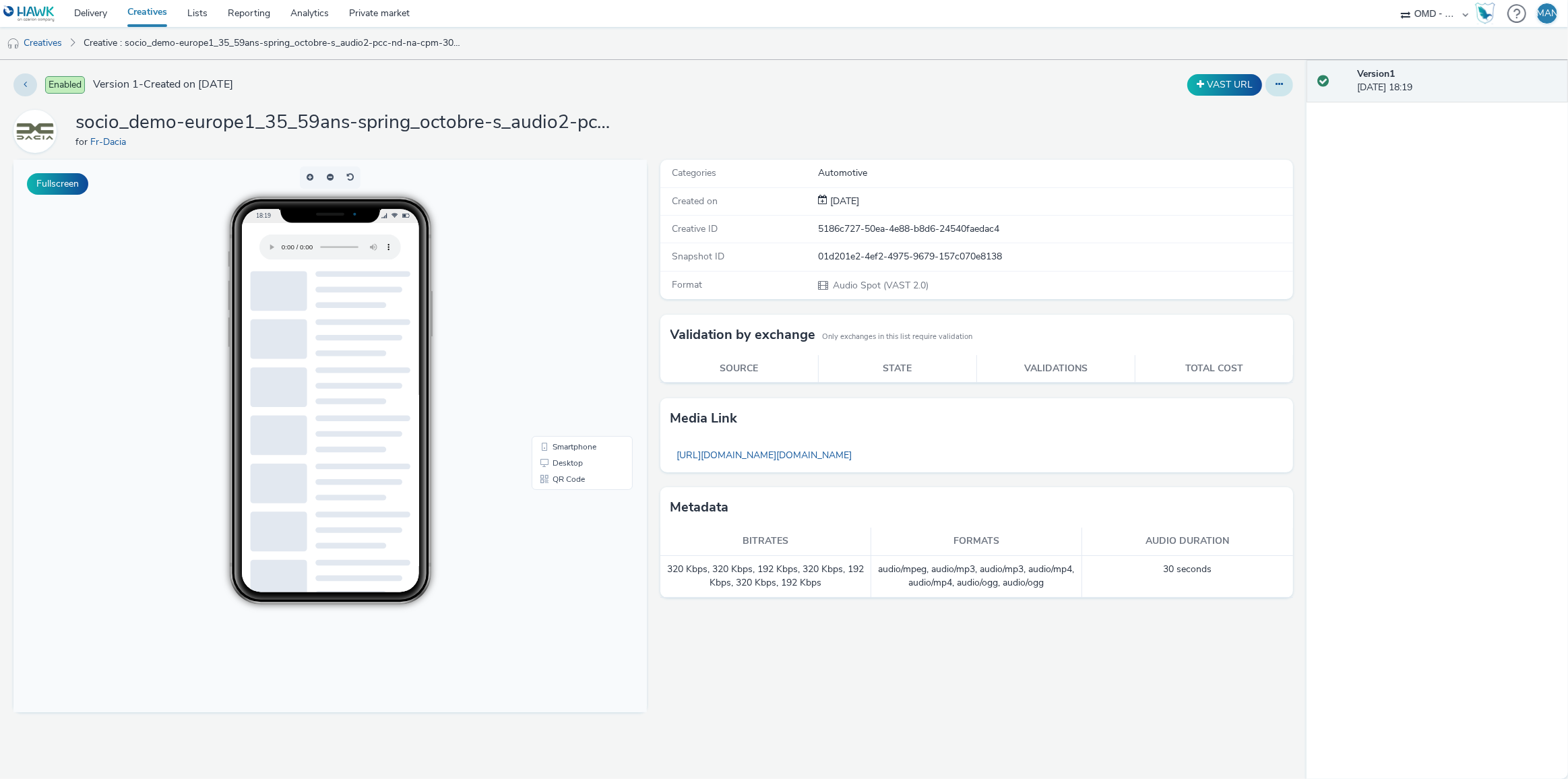
click at [1274, 90] on button at bounding box center [1279, 84] width 27 height 23
click at [1242, 110] on link "Edit" at bounding box center [1242, 111] width 101 height 27
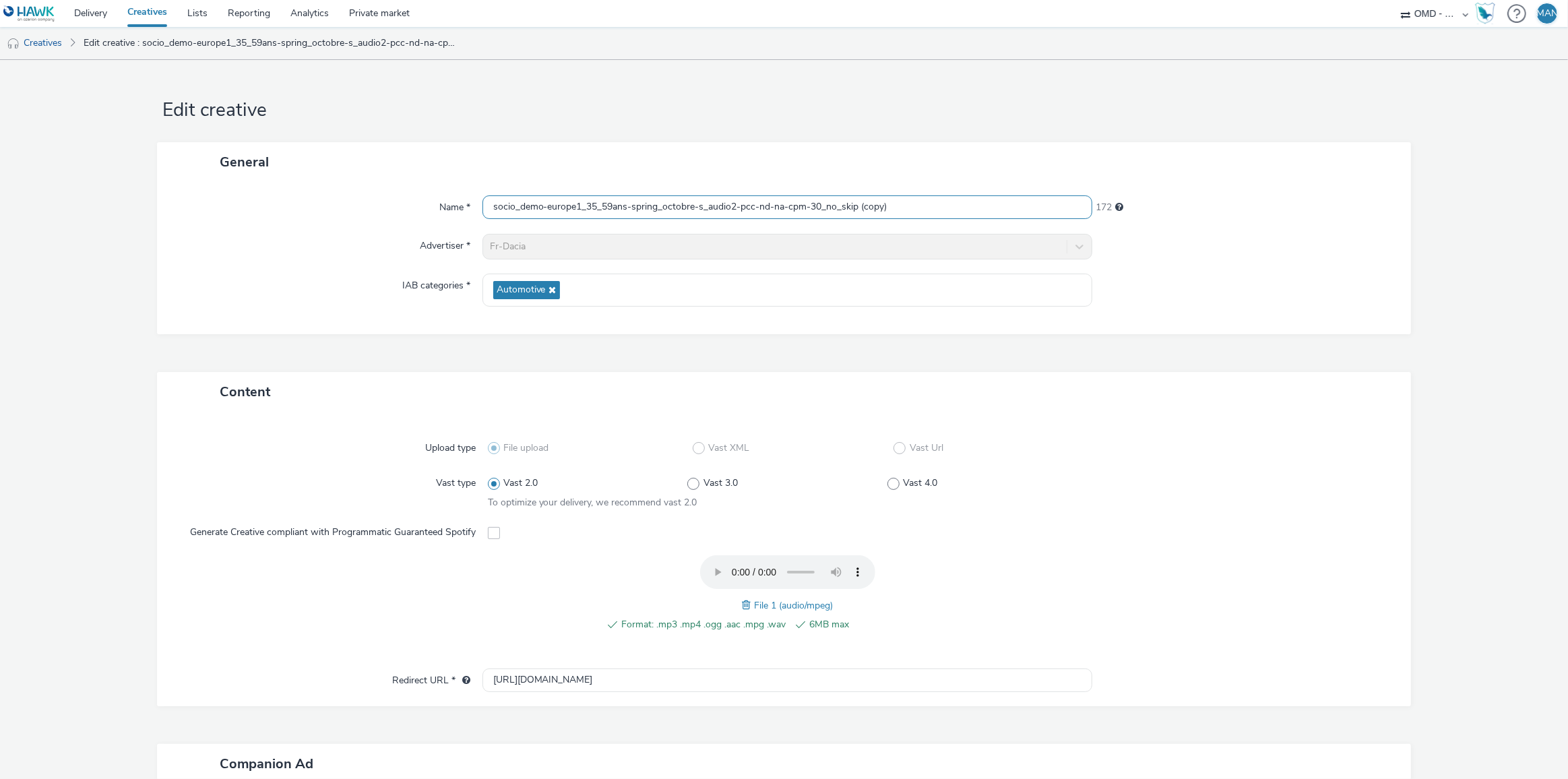
click at [647, 211] on input "socio_demo-europe1_35_59ans-spring_octobre-s_audio2-pcc-nd-na-cpm-30_no_skip (c…" at bounding box center [788, 207] width 611 height 23
paste input "tf1_35_59ans-spring_octobre-s_audio-pcc-nd-na-cpm-30_no_skip"
click at [705, 206] on input "socio_demo-tf1_35_59ans-spring_octobre-s_audio-pcc-nd-na-cpm-30_no_skip" at bounding box center [788, 207] width 611 height 23
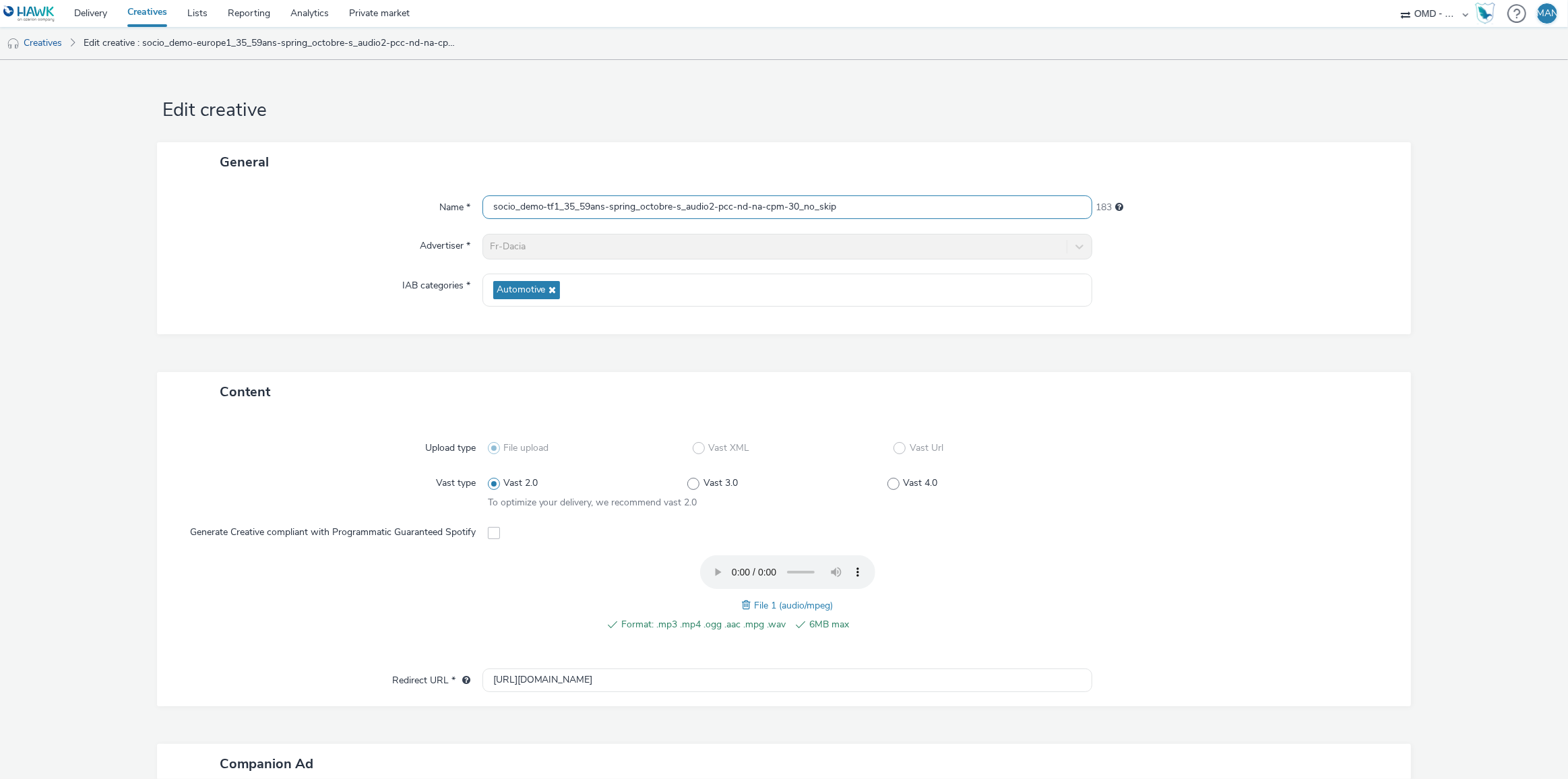
type input "socio_demo-tf1_35_59ans-spring_octobre-s_audio2-pcc-nd-na-cpm-30_no_skip"
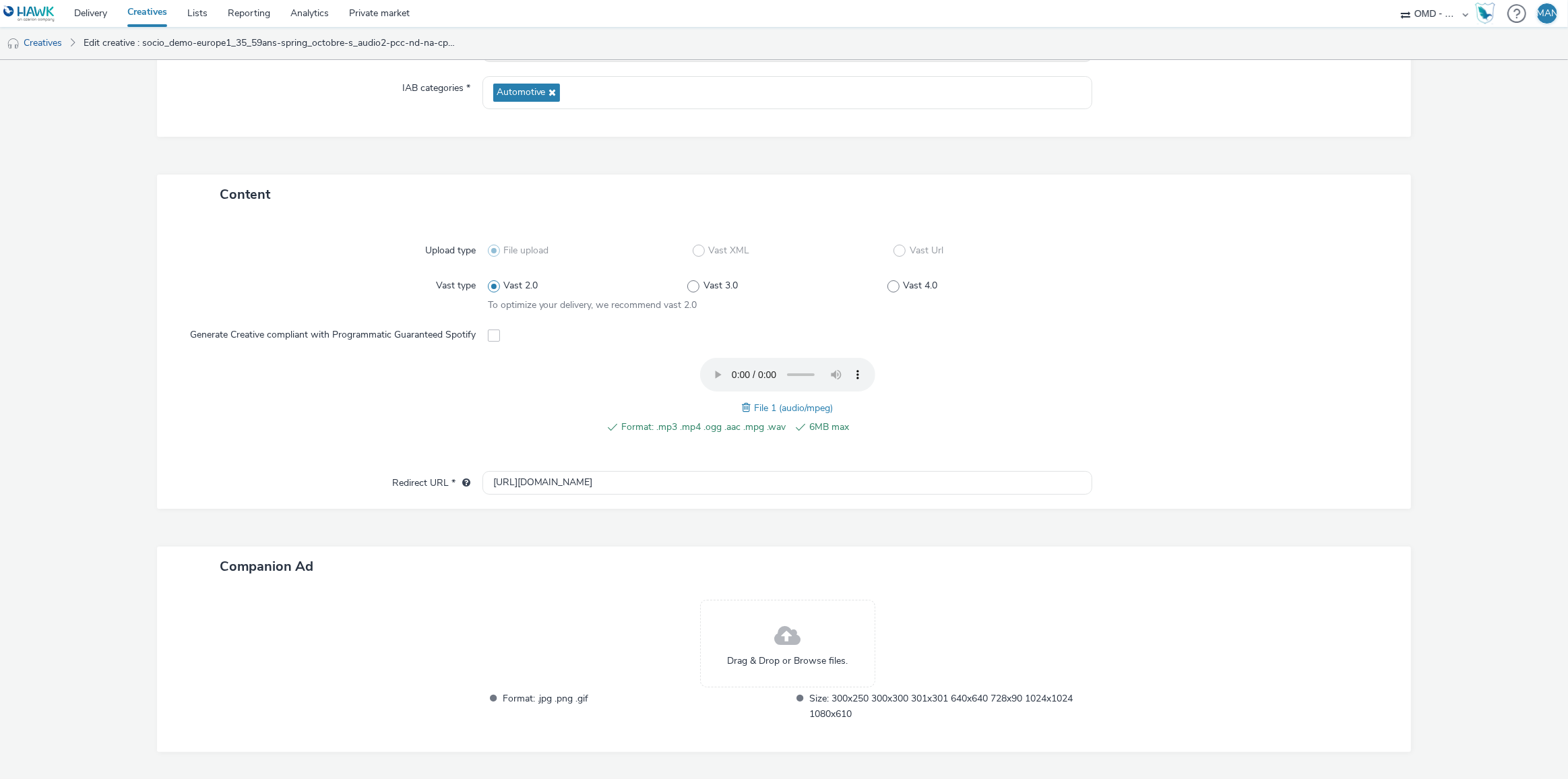
scroll to position [241, 0]
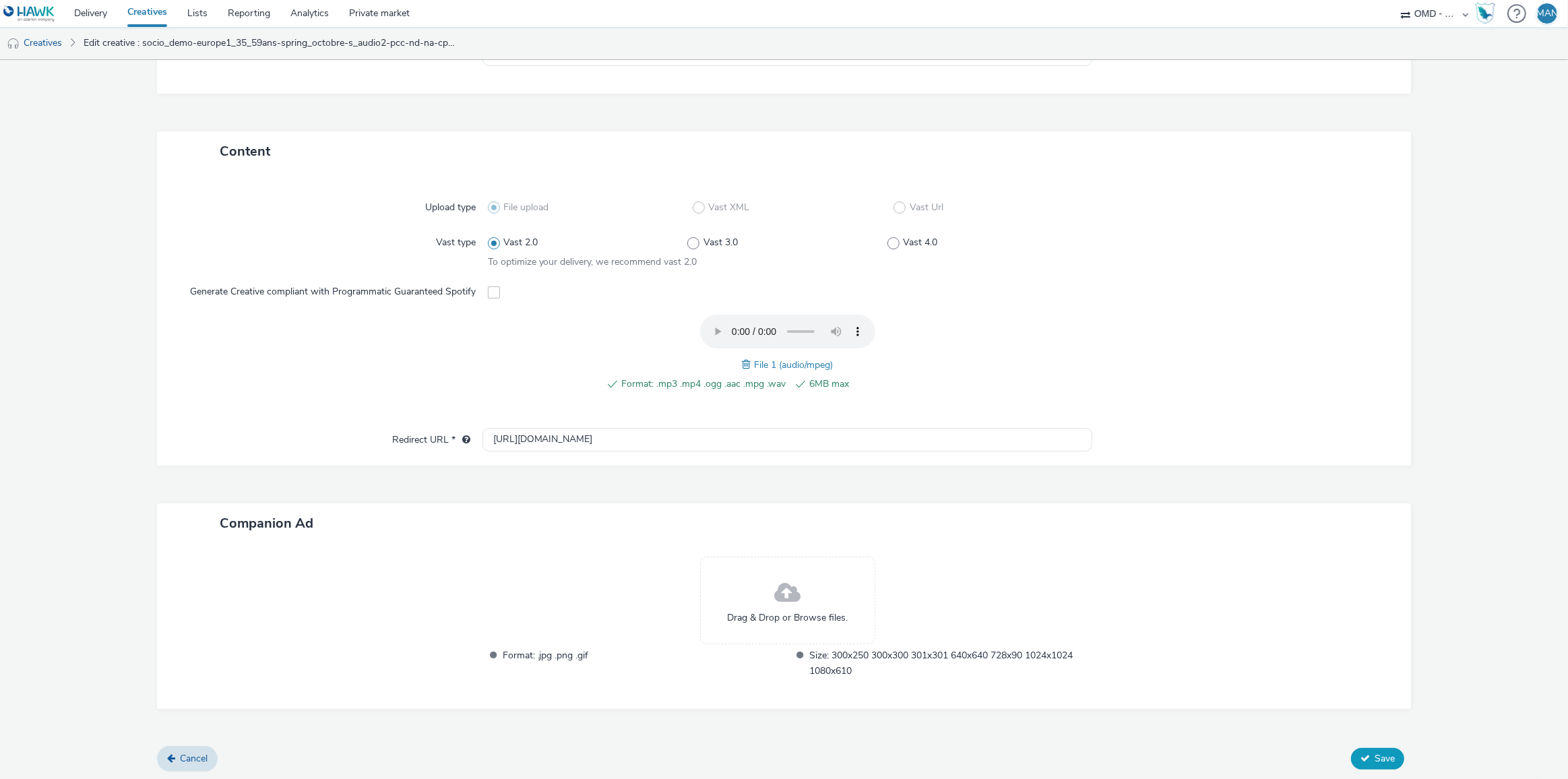
click at [1368, 748] on button "Save" at bounding box center [1377, 759] width 53 height 22
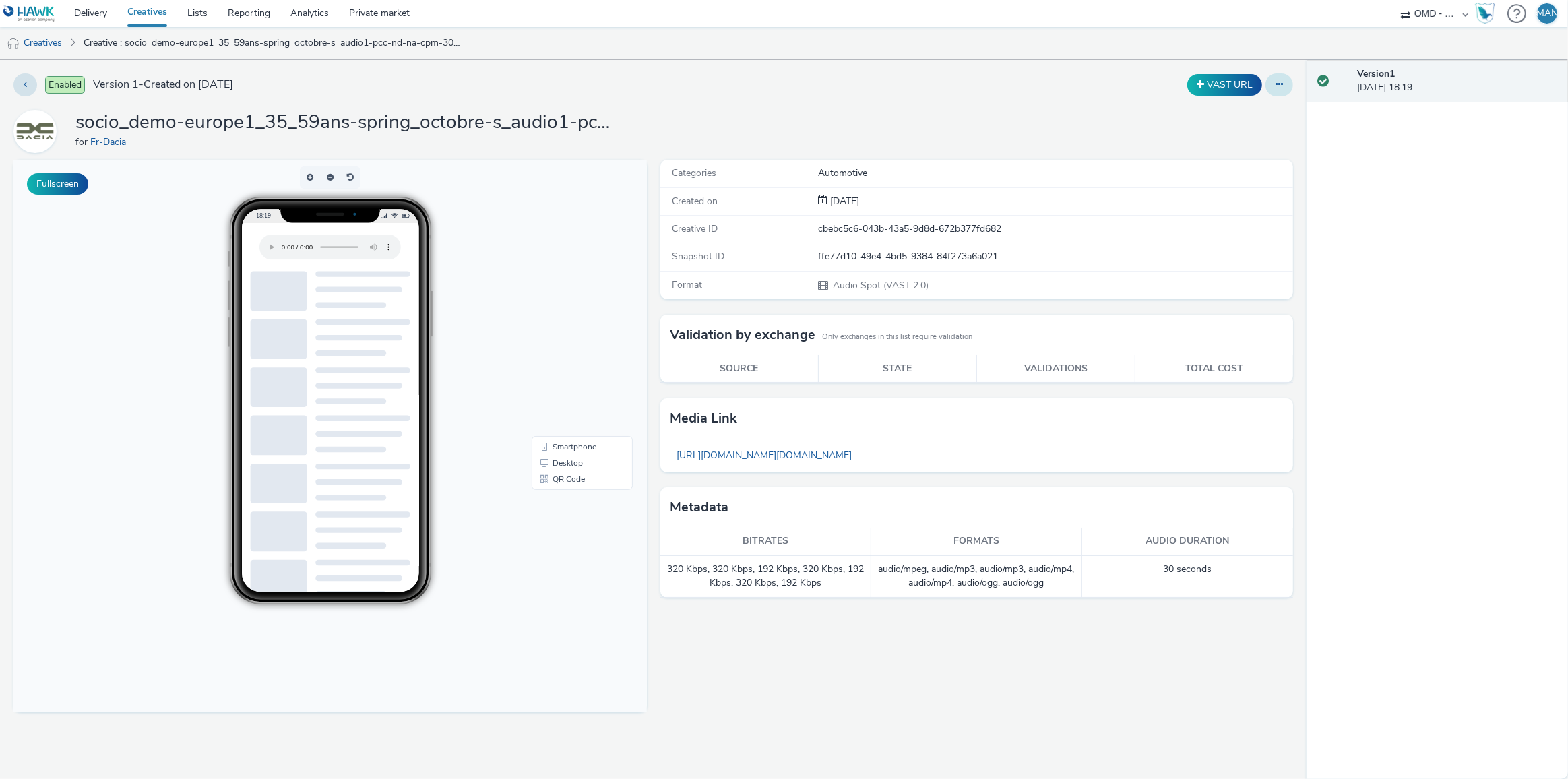
click at [1274, 83] on button at bounding box center [1279, 84] width 27 height 23
click at [1249, 108] on link "Edit" at bounding box center [1242, 111] width 101 height 27
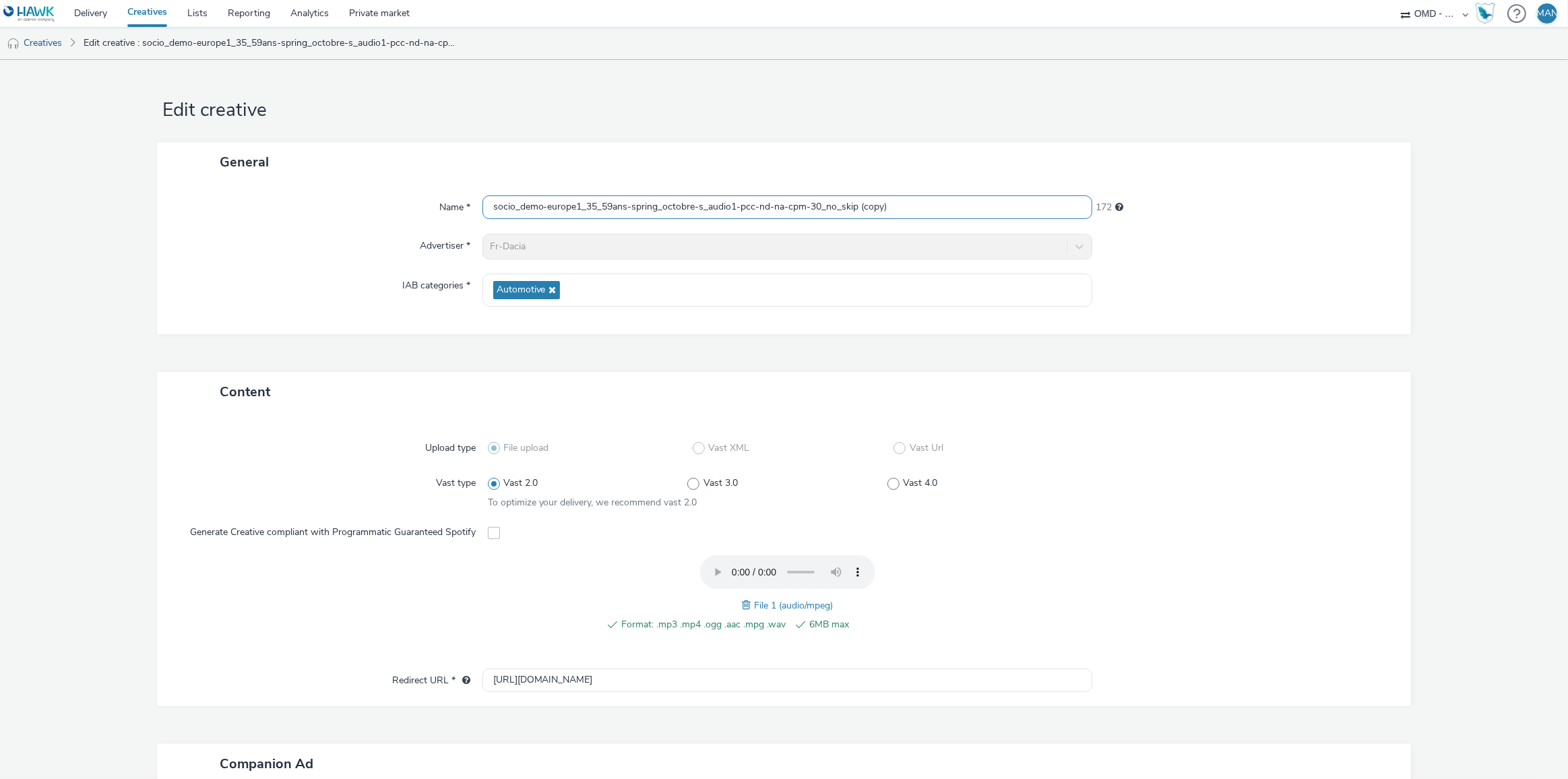
click at [728, 209] on input "socio_demo-europe1_35_59ans-spring_octobre-s_audio1-pcc-nd-na-cpm-30_no_skip (c…" at bounding box center [788, 207] width 611 height 23
paste input "tf1_35_59ans-spring_octobre-s_audio-pcc-nd-na-cpm-30_no_skip"
click at [706, 208] on input "socio_demo-tf1_35_59ans-spring_octobre-s_audio-pcc-nd-na-cpm-30_no_skip" at bounding box center [788, 207] width 611 height 23
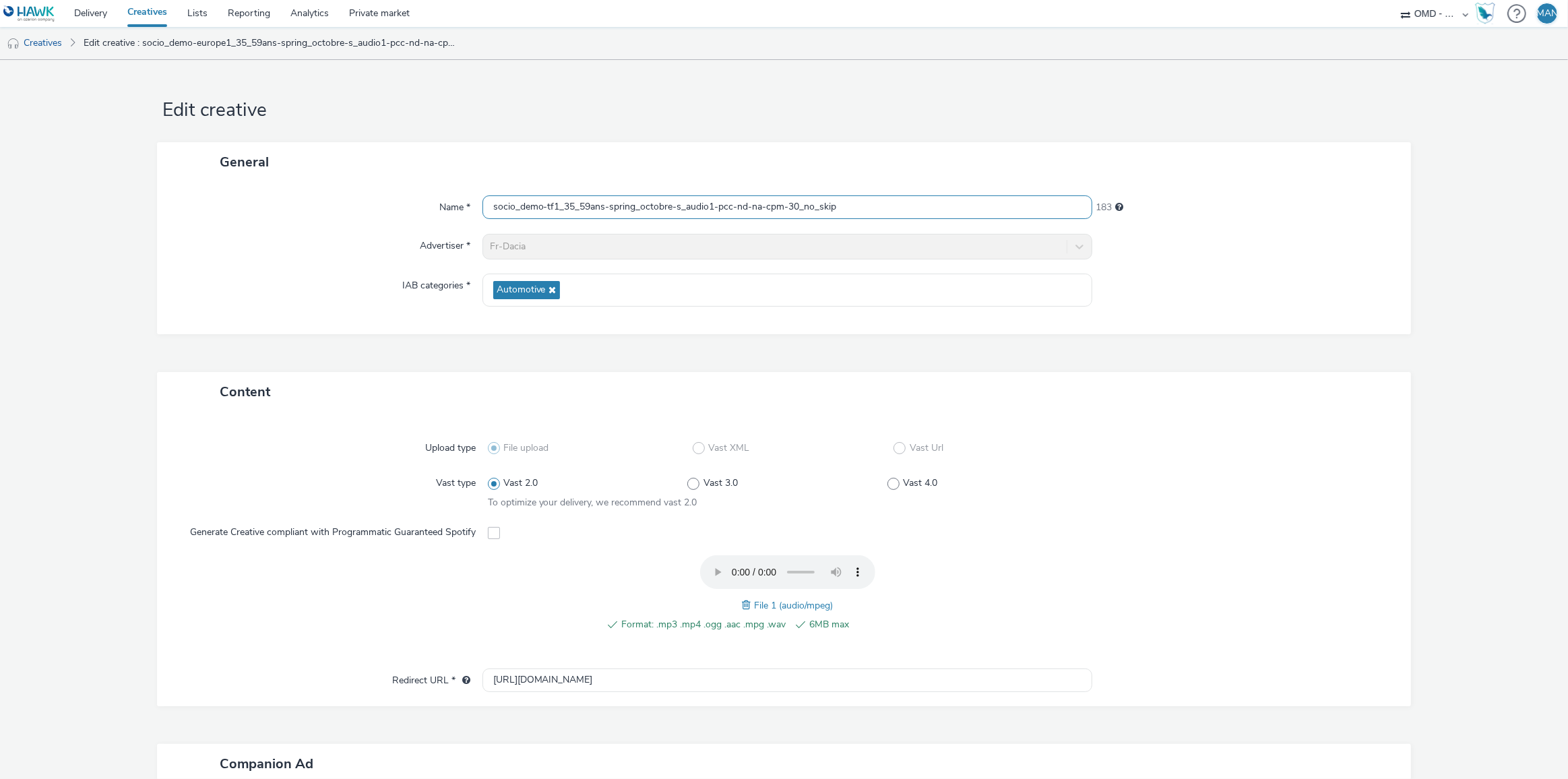
type input "socio_demo-tf1_35_59ans-spring_octobre-s_audio1-pcc-nd-na-cpm-30_no_skip"
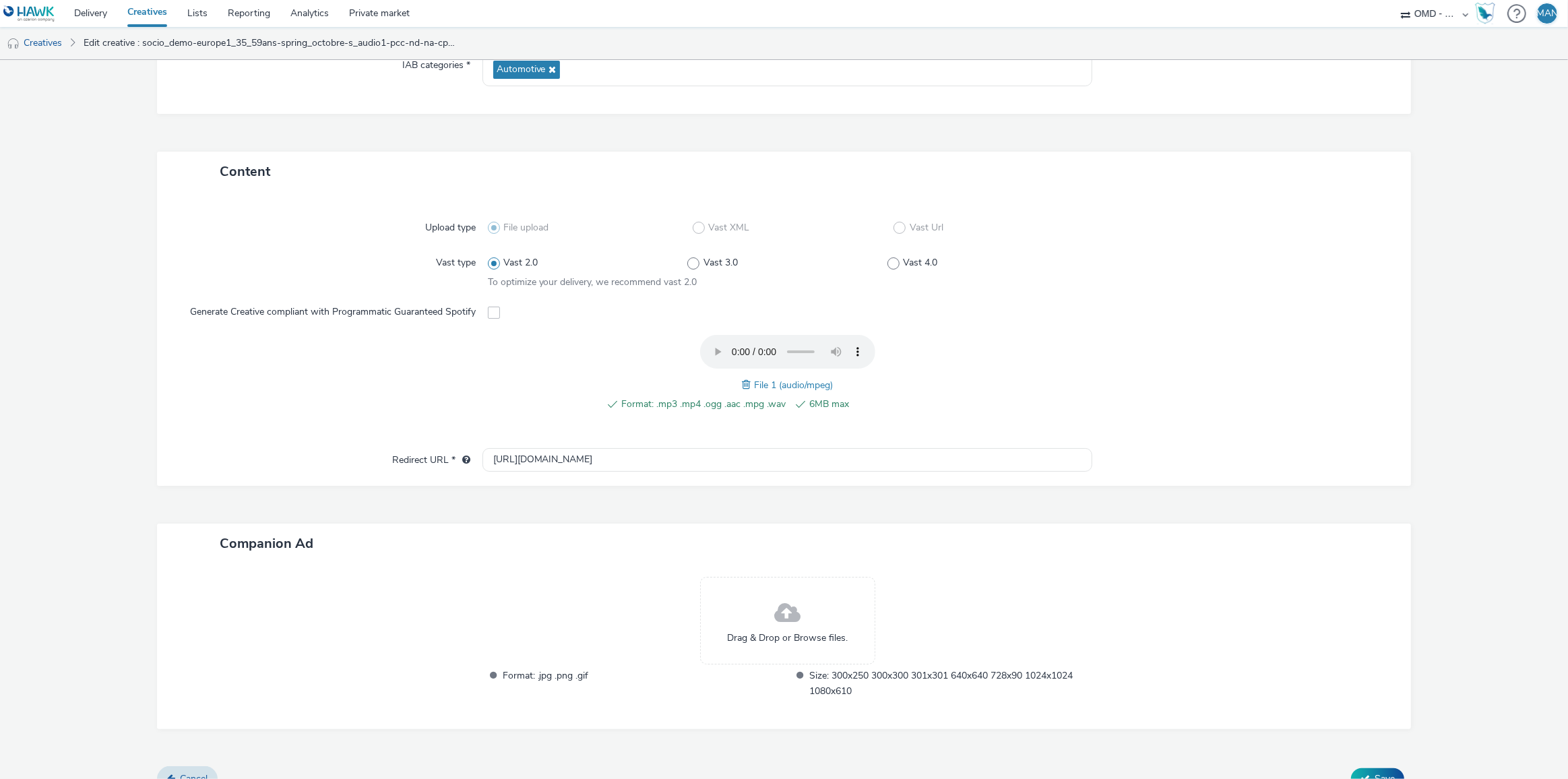
scroll to position [241, 0]
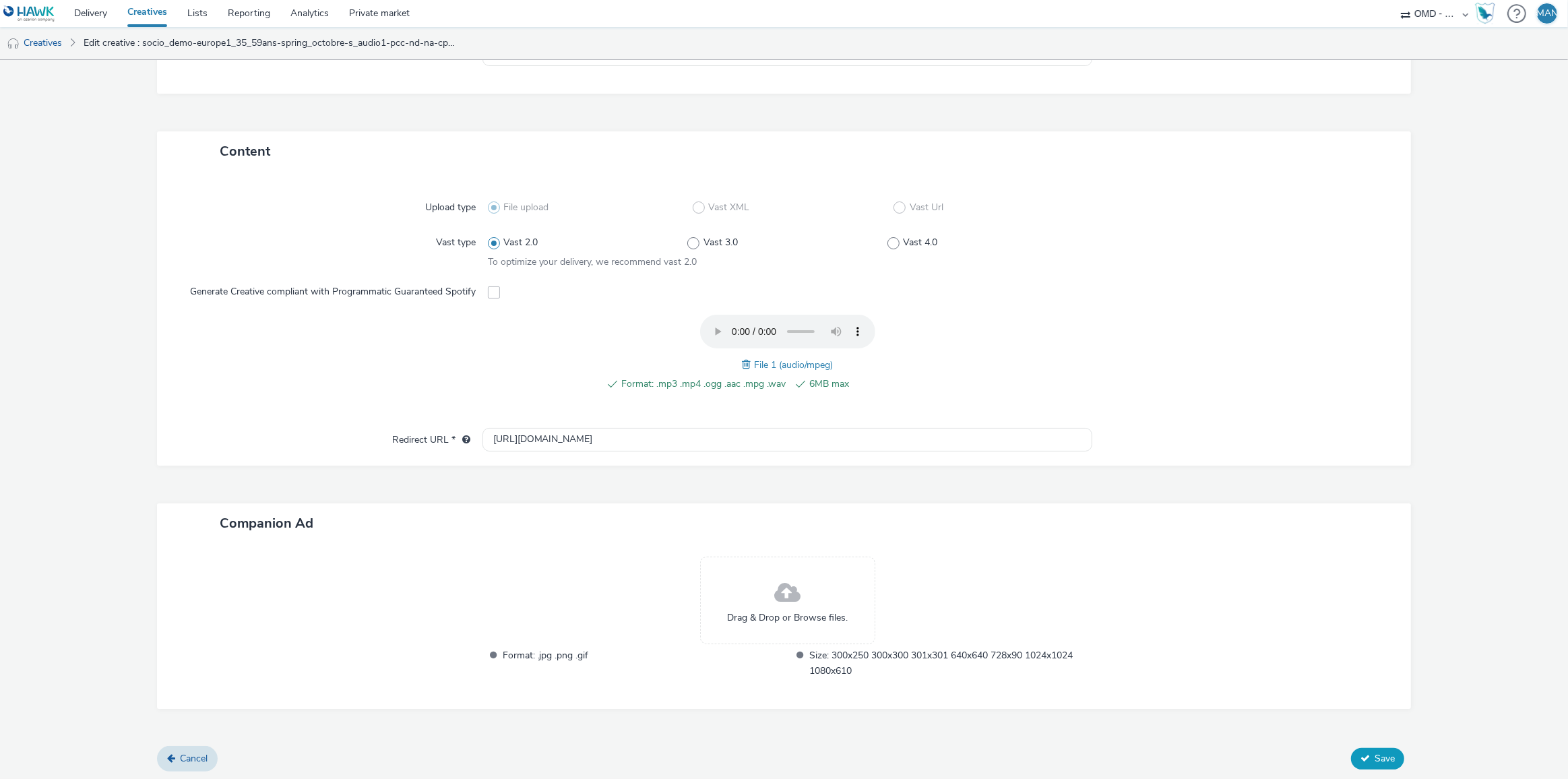
click at [1379, 752] on span "Save" at bounding box center [1385, 758] width 20 height 12
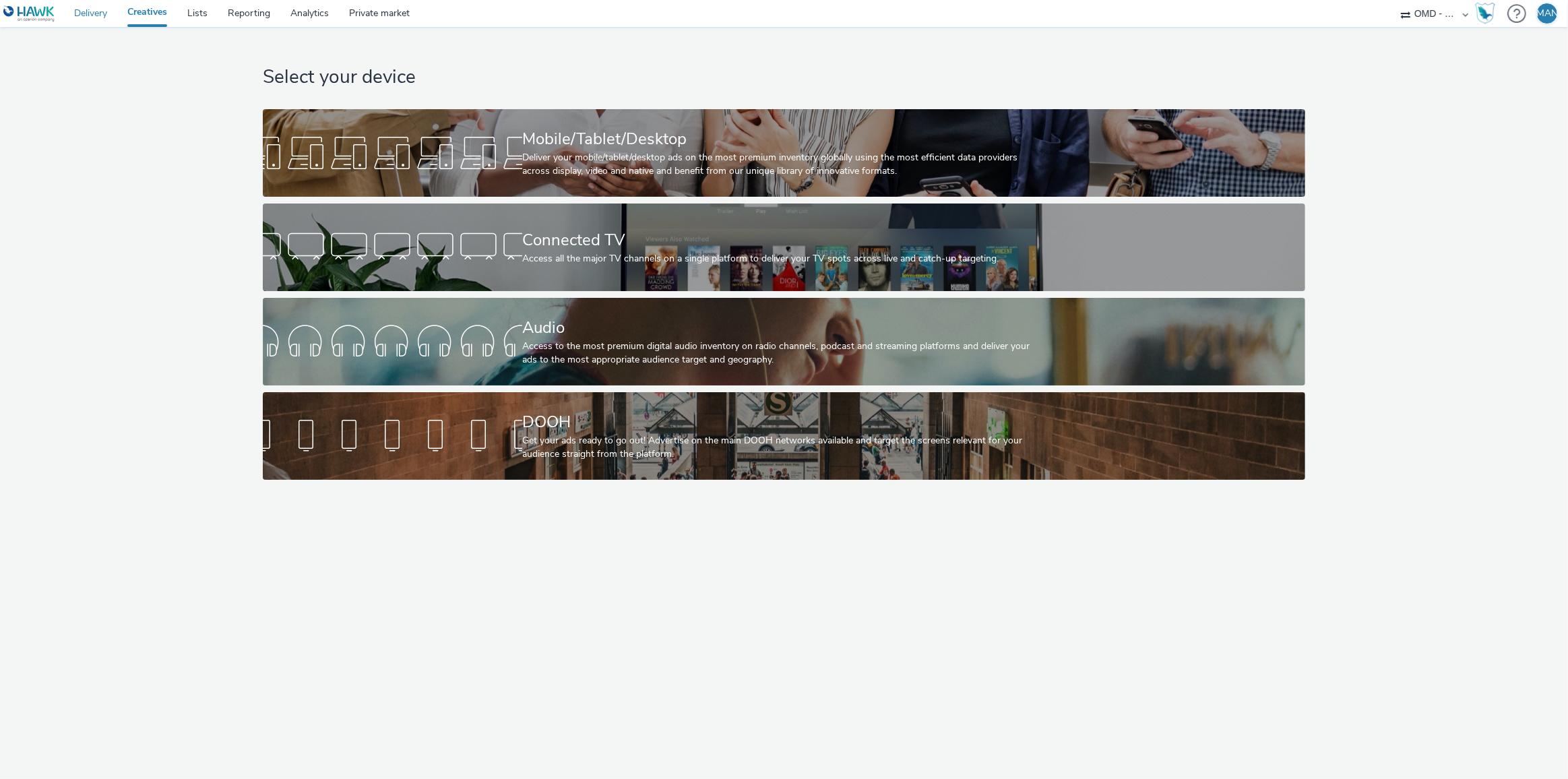
click at [99, 12] on link "Delivery" at bounding box center [90, 13] width 53 height 27
